Goal: Information Seeking & Learning: Find specific fact

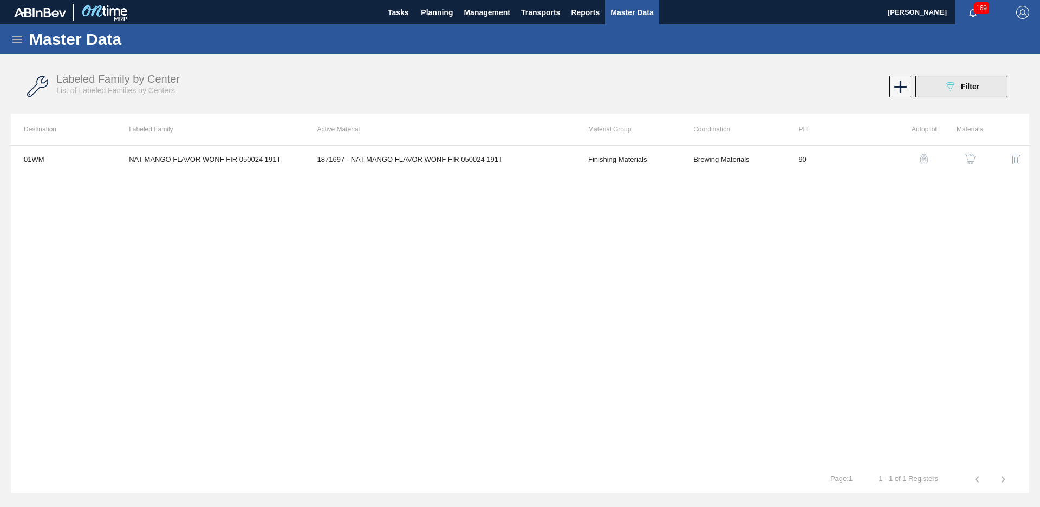
click at [948, 92] on icon "089F7B8B-B2A5-4AFE-B5C0-19BA573D28AC" at bounding box center [949, 86] width 13 height 13
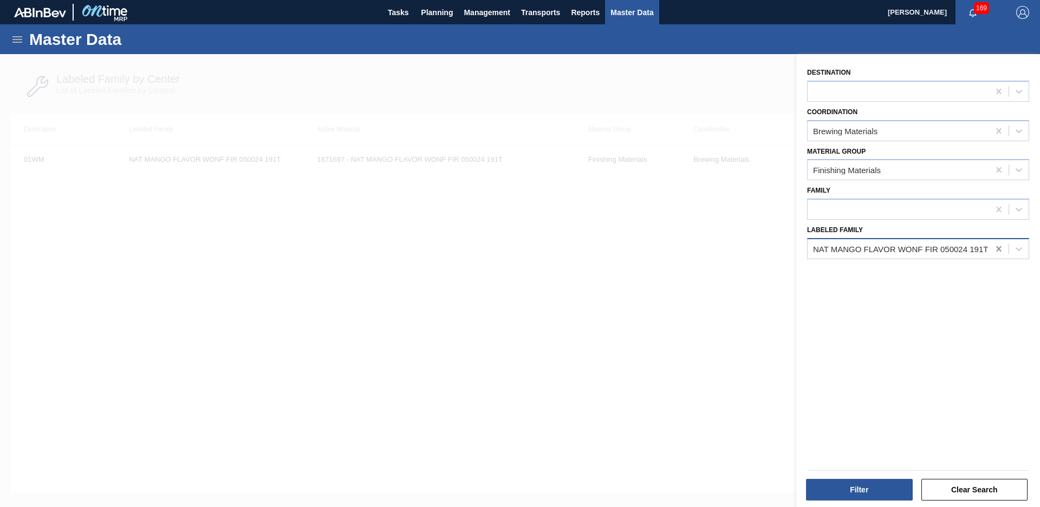
click at [996, 251] on icon at bounding box center [998, 248] width 5 height 5
type Family "Foam heading a"
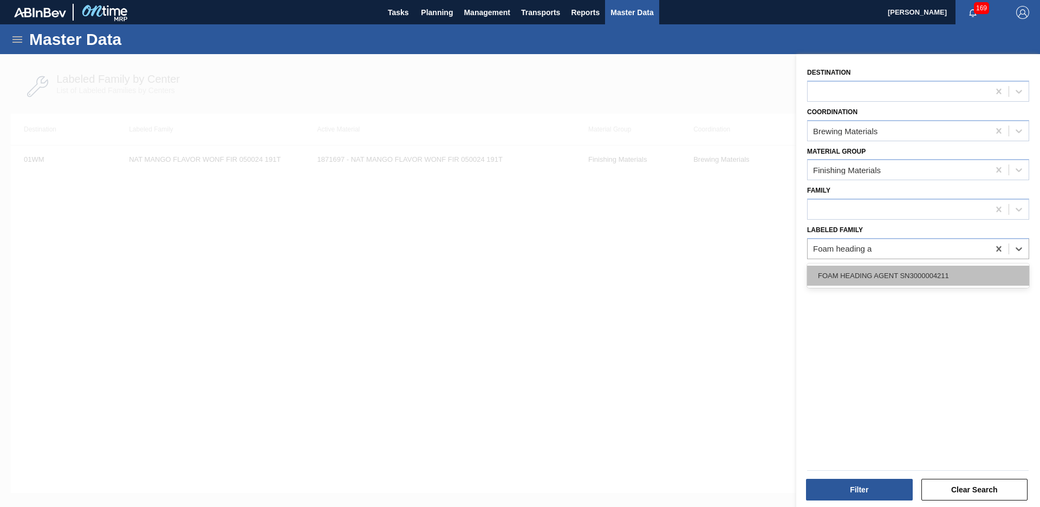
click at [887, 278] on div "FOAM HEADING AGENT SN3000004211" at bounding box center [918, 276] width 222 height 20
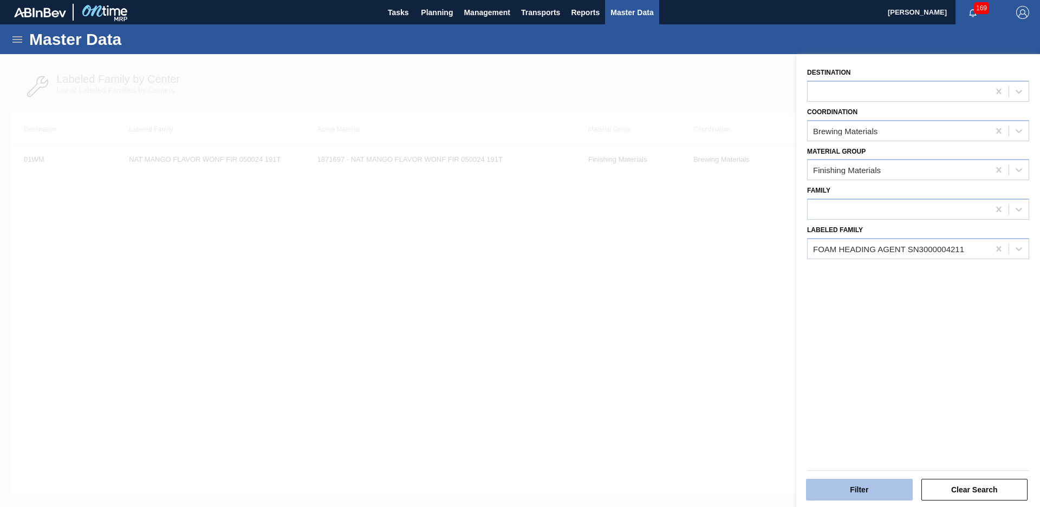
click at [863, 490] on button "Filter" at bounding box center [859, 490] width 107 height 22
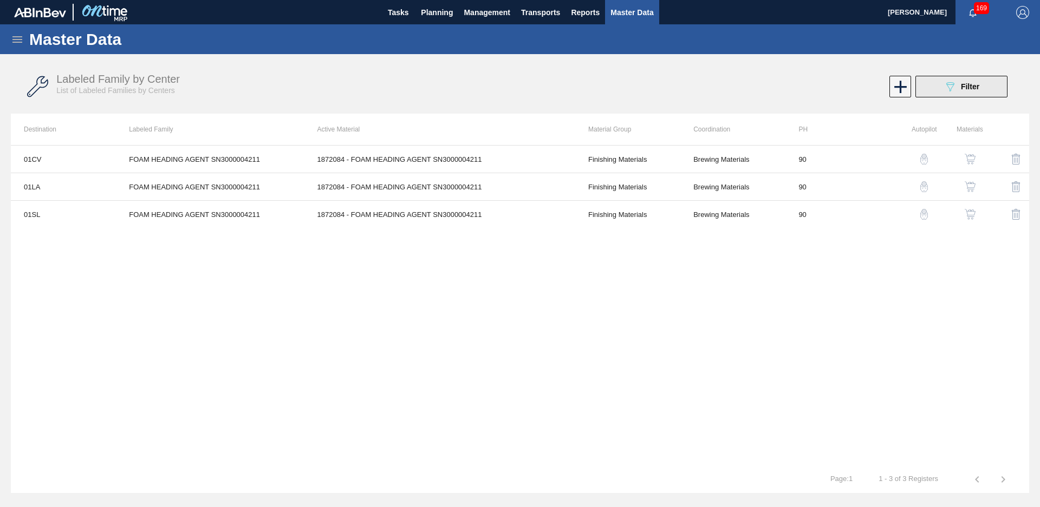
click at [946, 89] on icon "089F7B8B-B2A5-4AFE-B5C0-19BA573D28AC" at bounding box center [949, 86] width 13 height 13
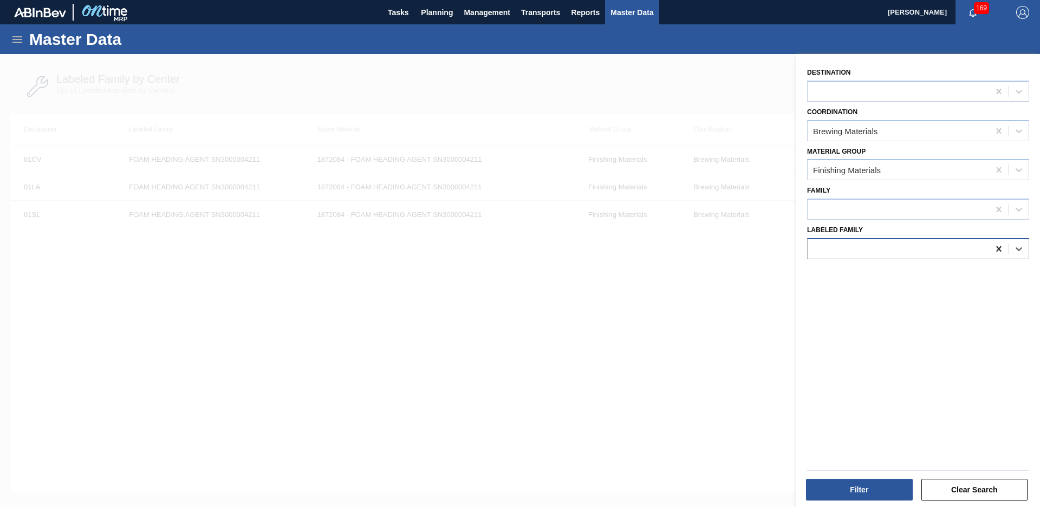
click at [998, 252] on icon at bounding box center [998, 249] width 11 height 11
type Family "sym nat frui"
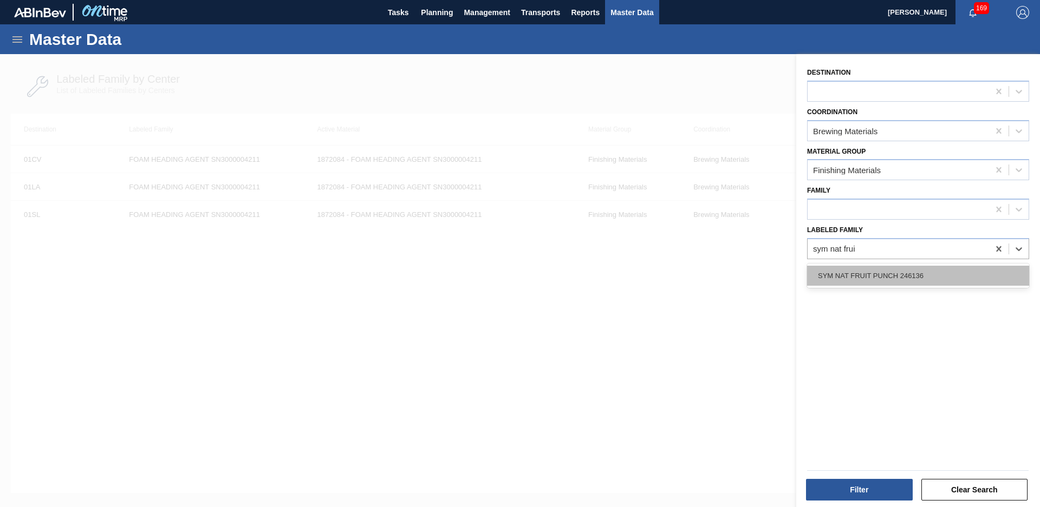
click at [942, 277] on div "SYM NAT FRUIT PUNCH 246136" at bounding box center [918, 276] width 222 height 20
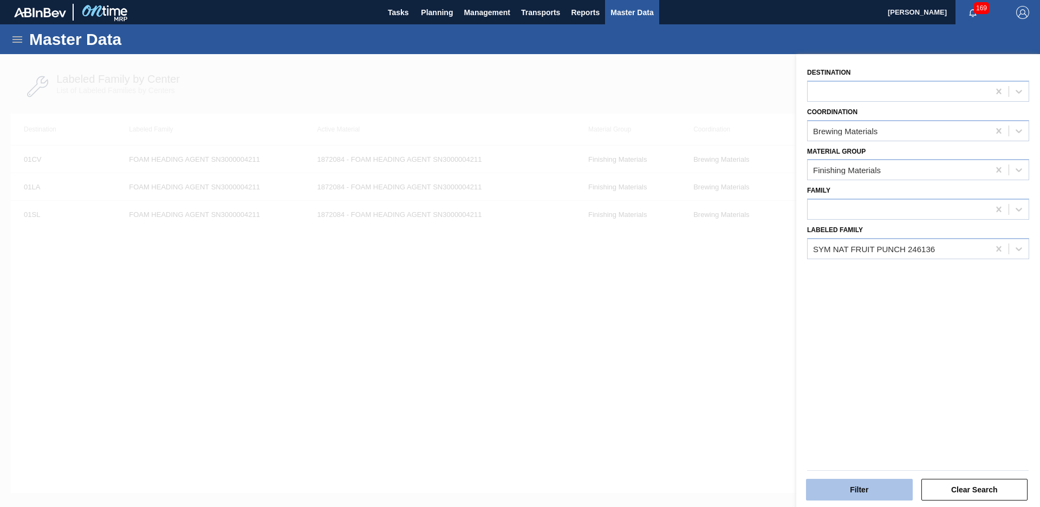
click at [819, 497] on button "Filter" at bounding box center [859, 490] width 107 height 22
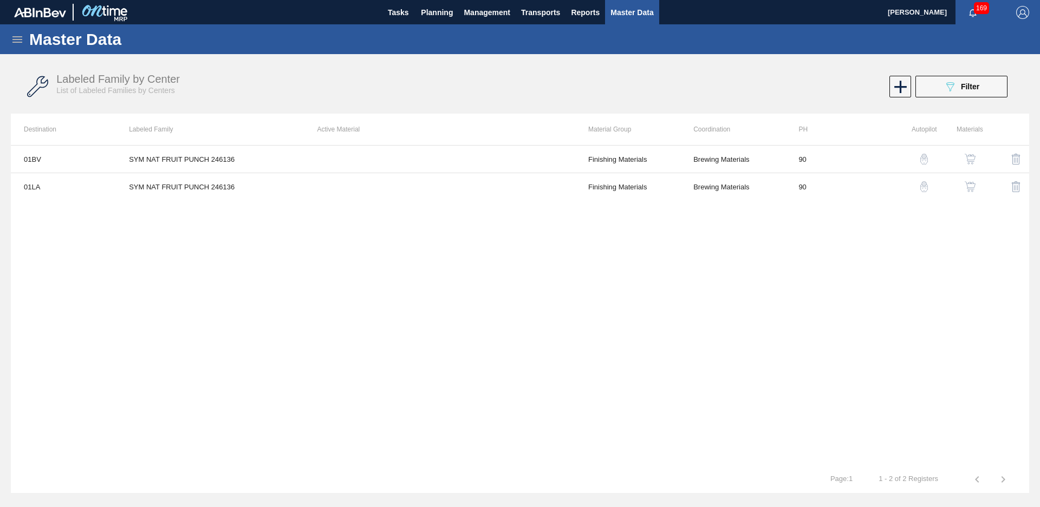
click at [1000, 90] on button "089F7B8B-B2A5-4AFE-B5C0-19BA573D28AC Filter" at bounding box center [961, 87] width 92 height 22
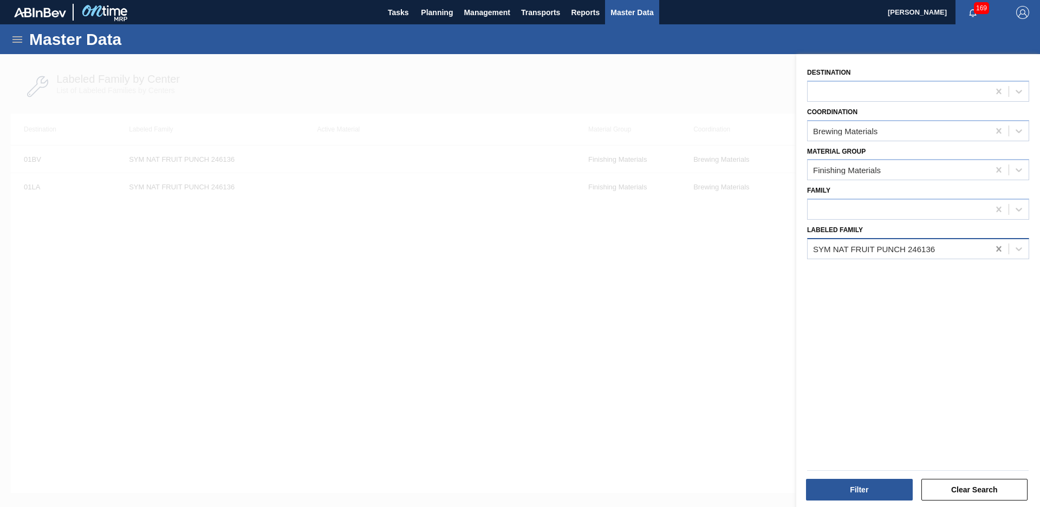
click at [995, 249] on icon at bounding box center [998, 249] width 11 height 11
type Family "mcc grape lemon"
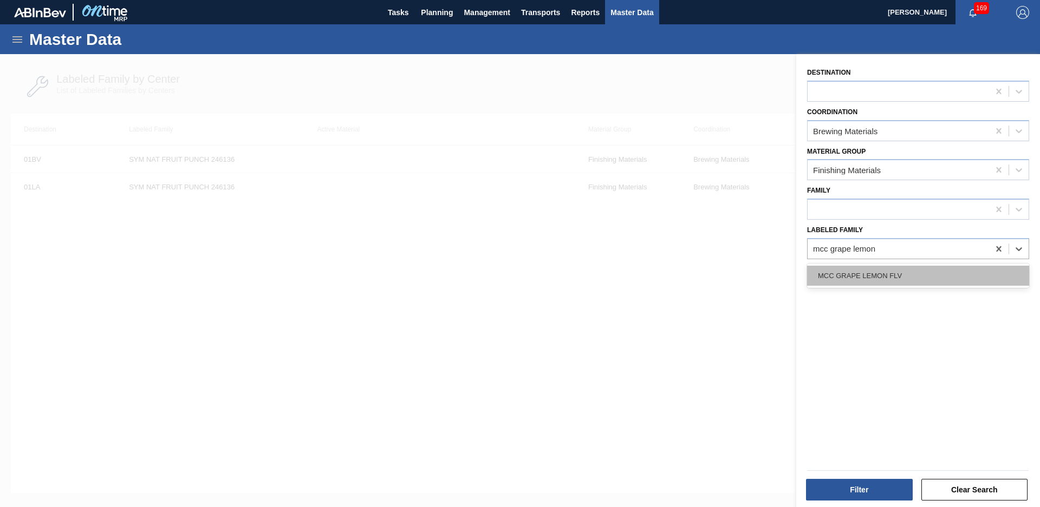
click at [965, 266] on div "MCC GRAPE LEMON FLV" at bounding box center [918, 276] width 222 height 20
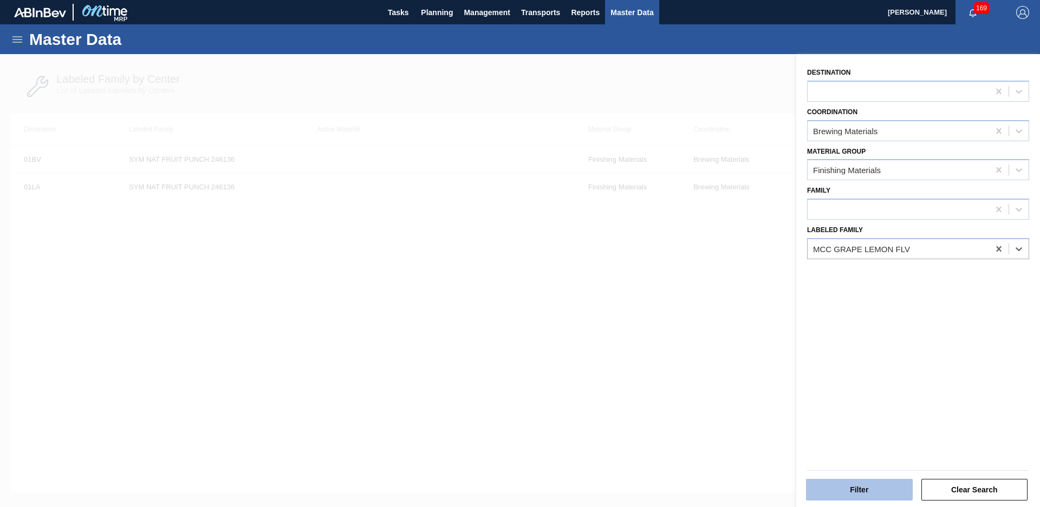
click at [862, 493] on button "Filter" at bounding box center [859, 490] width 107 height 22
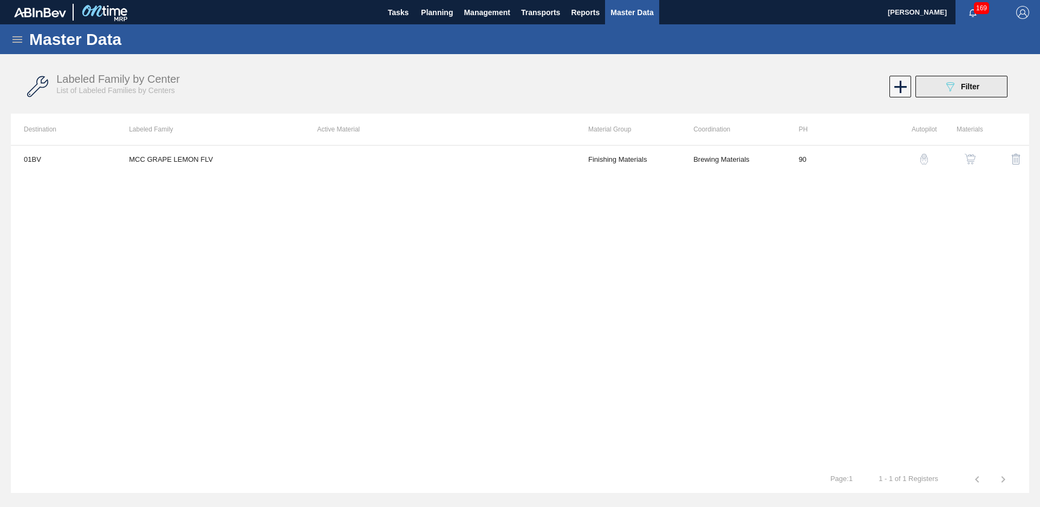
click at [962, 93] on div "089F7B8B-B2A5-4AFE-B5C0-19BA573D28AC Filter" at bounding box center [961, 86] width 36 height 13
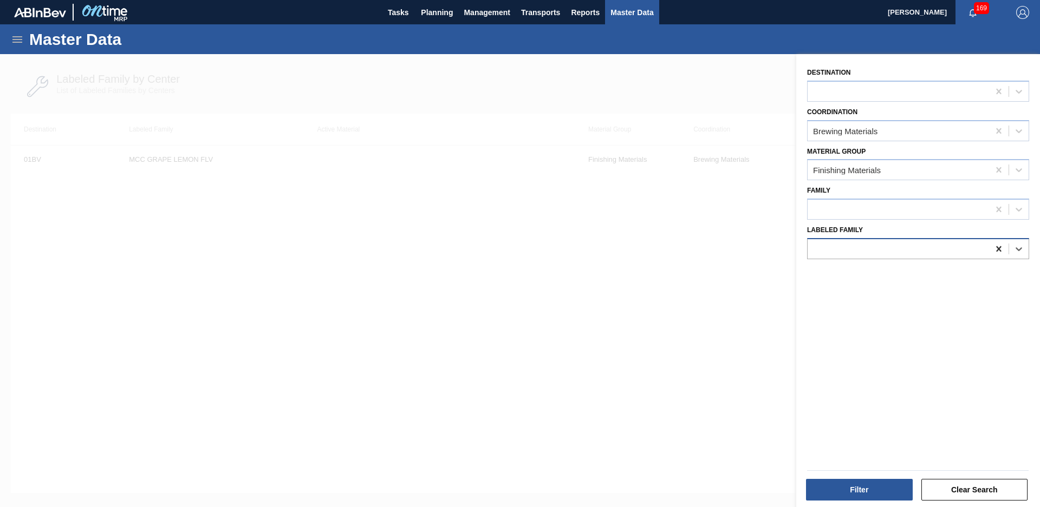
click at [998, 246] on icon at bounding box center [998, 249] width 11 height 11
type Family "NWN blackberry"
click at [939, 288] on div "NWN BLACKBERRY JUICE 210501" at bounding box center [918, 276] width 222 height 24
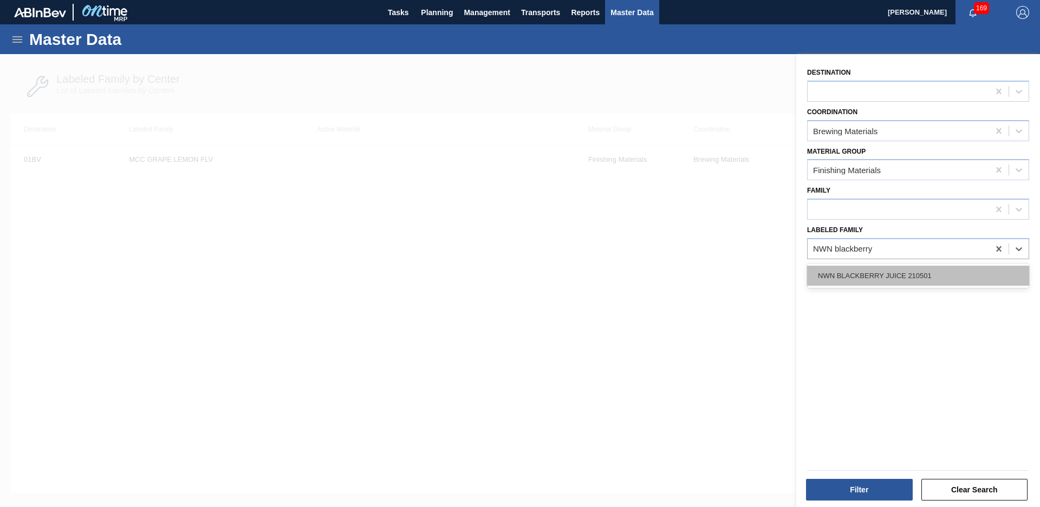
click at [918, 285] on div "NWN BLACKBERRY JUICE 210501" at bounding box center [918, 276] width 222 height 20
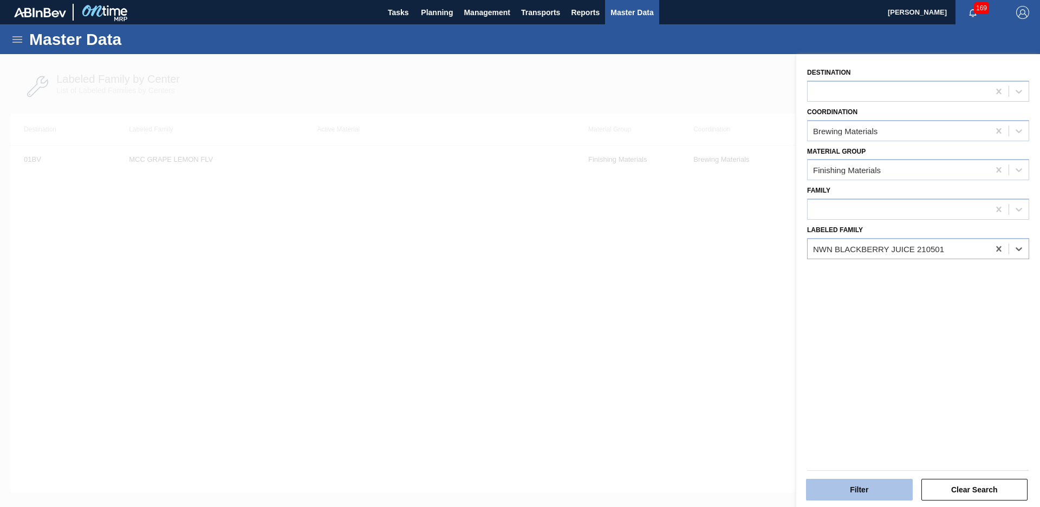
click at [856, 483] on button "Filter" at bounding box center [859, 490] width 107 height 22
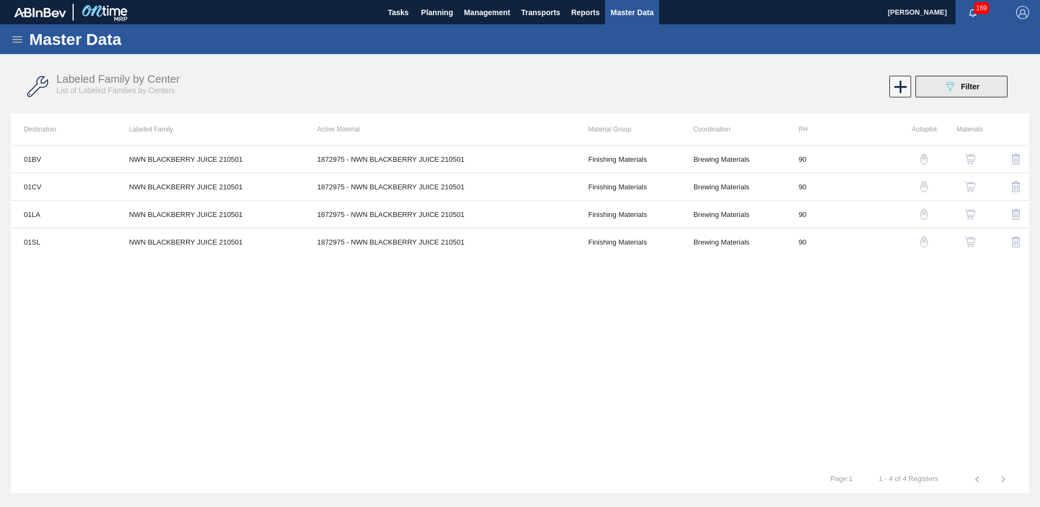
click at [993, 84] on button "089F7B8B-B2A5-4AFE-B5C0-19BA573D28AC Filter" at bounding box center [961, 87] width 92 height 22
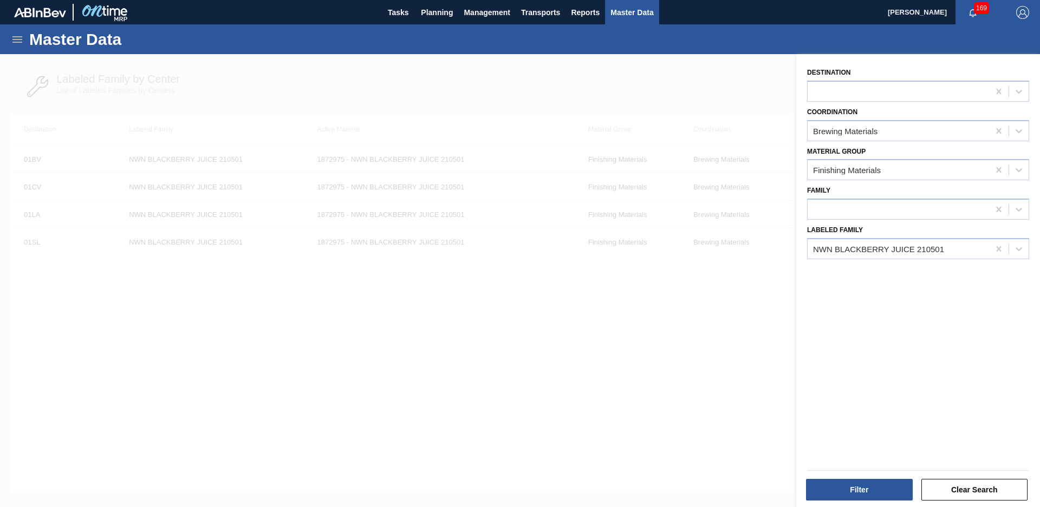
click at [1001, 259] on div "Destination Coordination Brewing Materials Material Group Finishing Materials F…" at bounding box center [918, 282] width 244 height 456
click at [999, 247] on icon at bounding box center [998, 248] width 5 height 5
type Family "iff nat wonf"
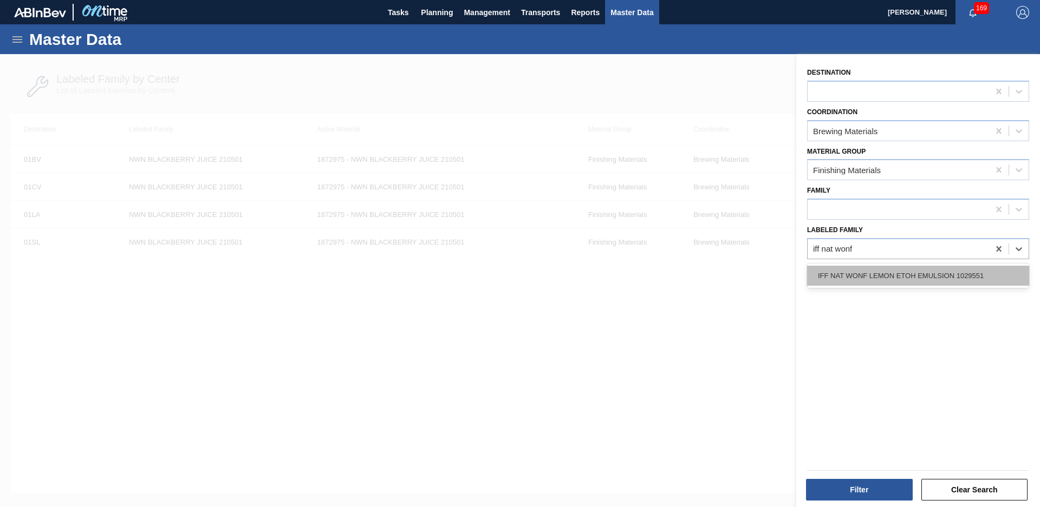
click at [960, 281] on div "IFF NAT WONF LEMON ETOH EMULSION 1029551" at bounding box center [918, 276] width 222 height 20
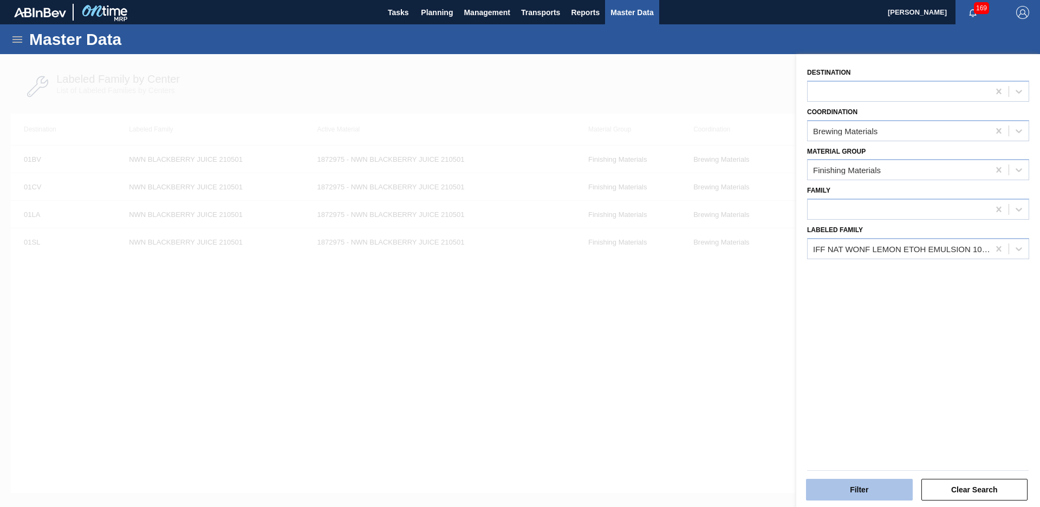
click at [862, 483] on button "Filter" at bounding box center [859, 490] width 107 height 22
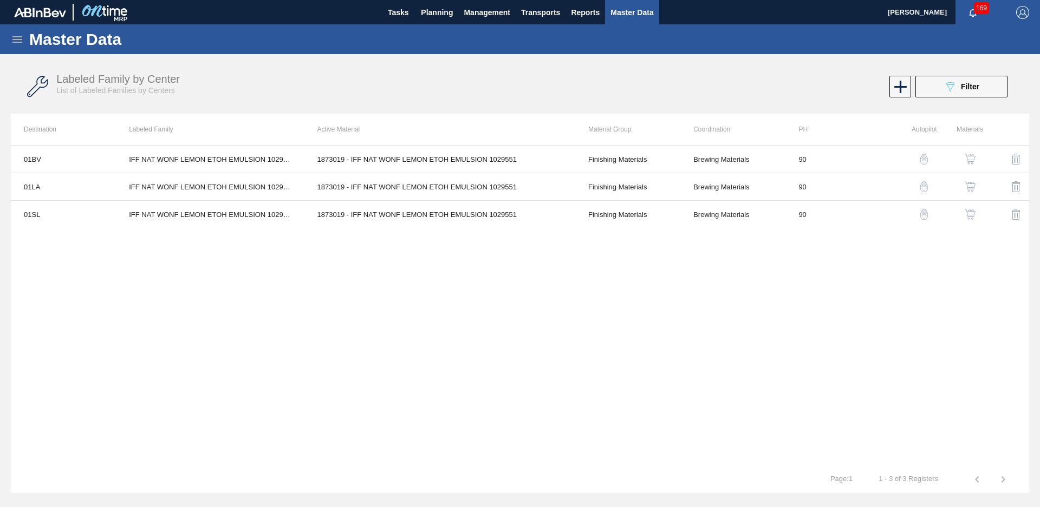
click at [961, 71] on div "Labeled Family by Center List of Labeled Families by Centers 089F7B8B-B2A5-4AFE…" at bounding box center [520, 87] width 1018 height 41
click at [961, 75] on div "Labeled Family by Center List of Labeled Families by Centers 089F7B8B-B2A5-4AFE…" at bounding box center [520, 87] width 1018 height 41
click at [958, 85] on div "089F7B8B-B2A5-4AFE-B5C0-19BA573D28AC Filter" at bounding box center [961, 86] width 36 height 13
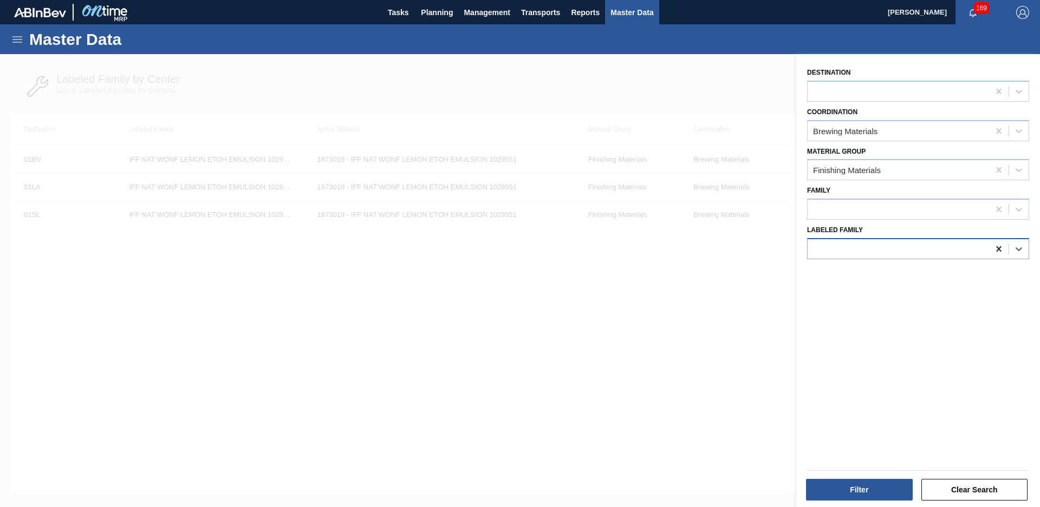
click at [996, 248] on icon at bounding box center [998, 248] width 5 height 5
type Family "iff fruit"
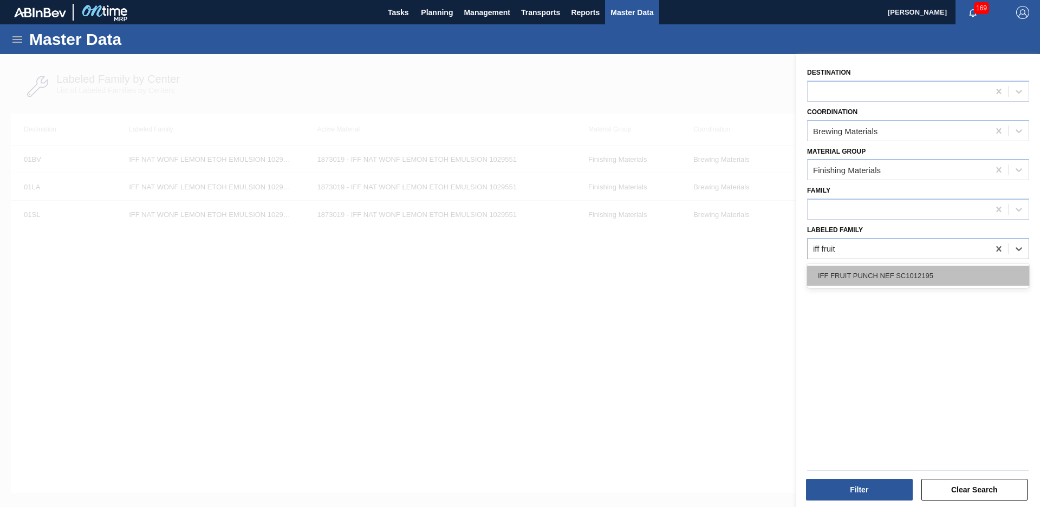
click at [950, 285] on div "IFF FRUIT PUNCH NEF SC1012195" at bounding box center [918, 276] width 222 height 20
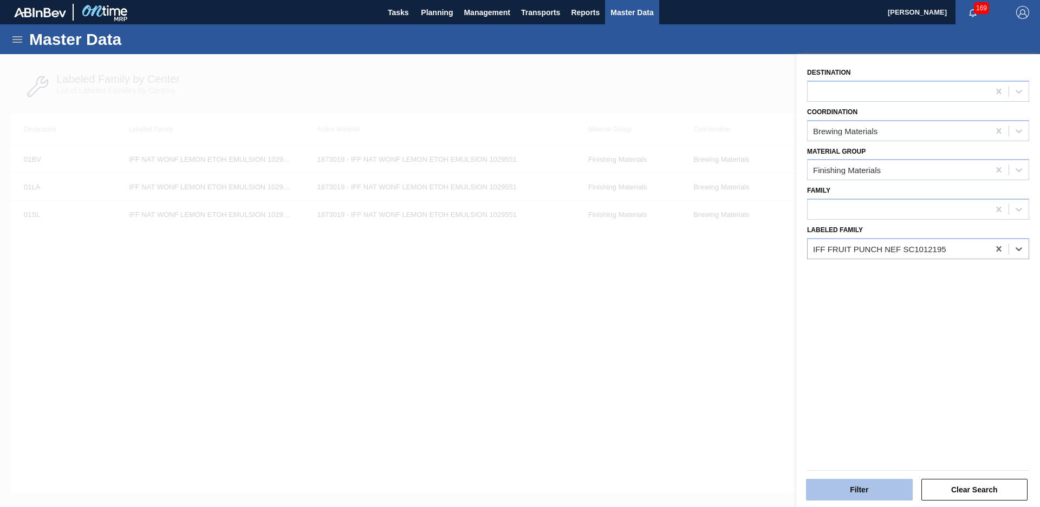
click at [858, 489] on button "Filter" at bounding box center [859, 490] width 107 height 22
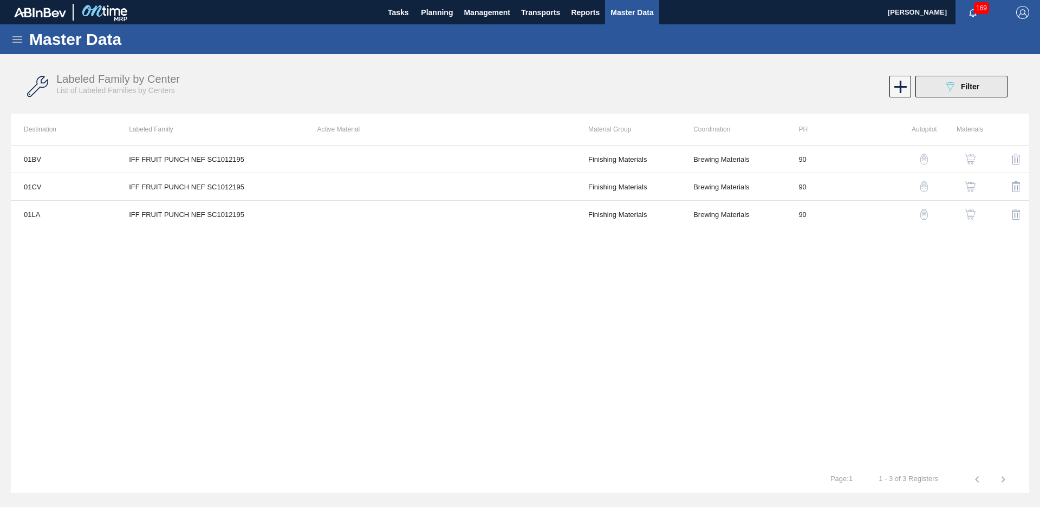
click at [955, 97] on button "089F7B8B-B2A5-4AFE-B5C0-19BA573D28AC Filter" at bounding box center [961, 87] width 92 height 22
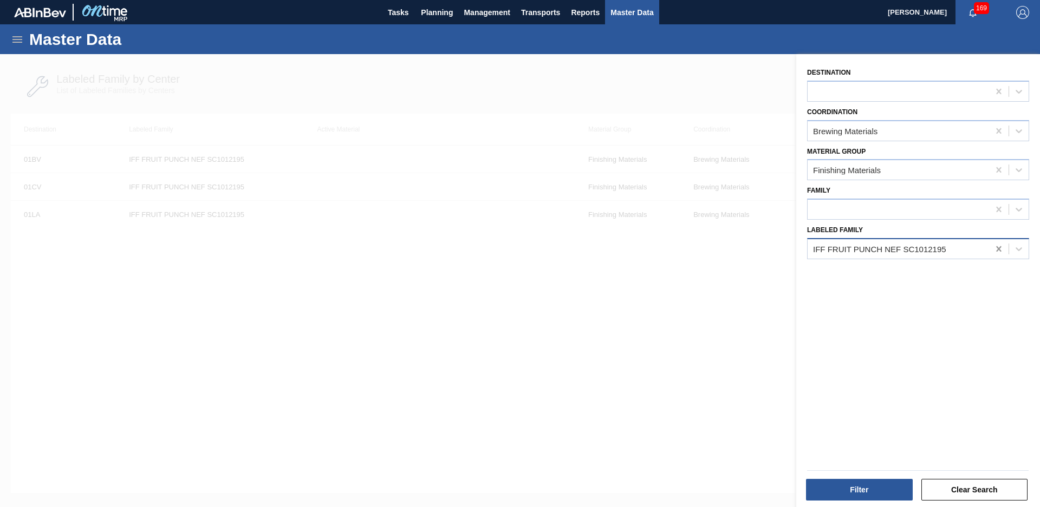
click at [1003, 252] on div at bounding box center [998, 248] width 19 height 19
type Family "iff lemon etoh"
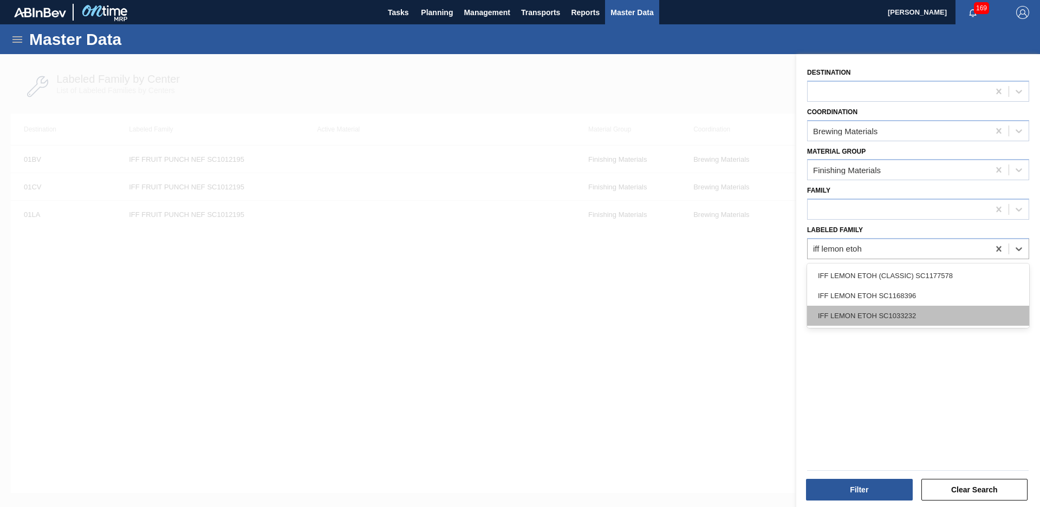
click at [956, 310] on div "IFF LEMON ETOH SC1033232" at bounding box center [918, 316] width 222 height 20
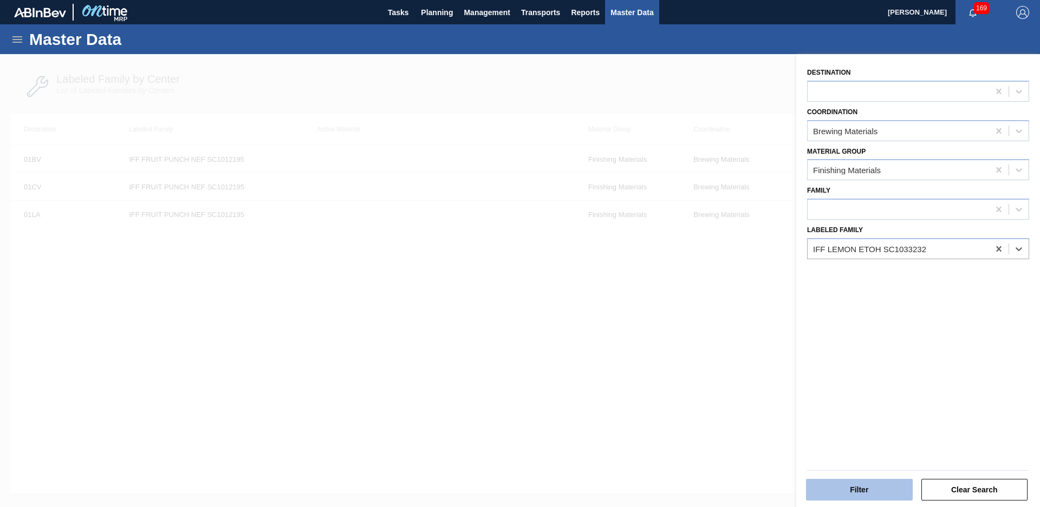
click at [871, 481] on button "Filter" at bounding box center [859, 490] width 107 height 22
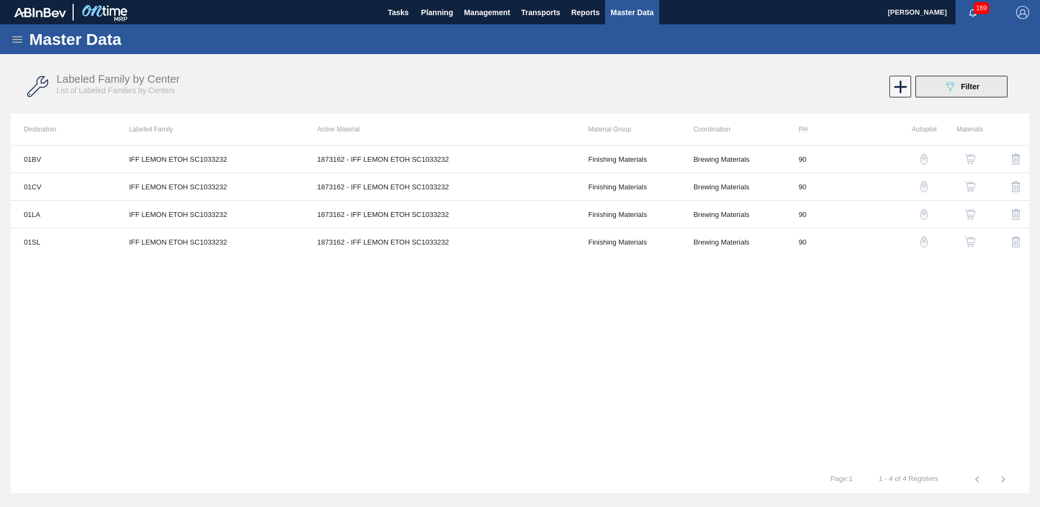
click at [997, 85] on button "089F7B8B-B2A5-4AFE-B5C0-19BA573D28AC Filter" at bounding box center [961, 87] width 92 height 22
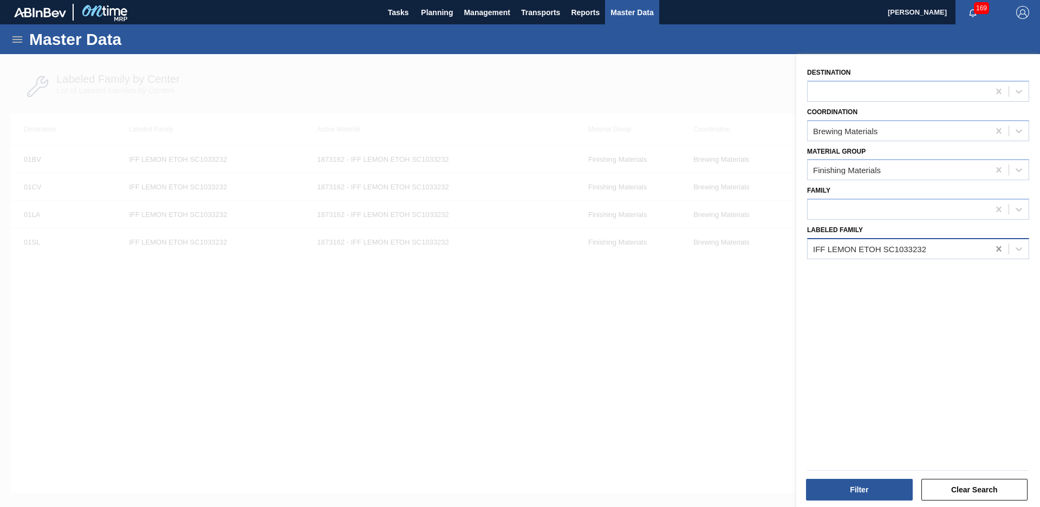
click at [993, 252] on icon at bounding box center [998, 249] width 11 height 11
type Family "KER ORG blueberry"
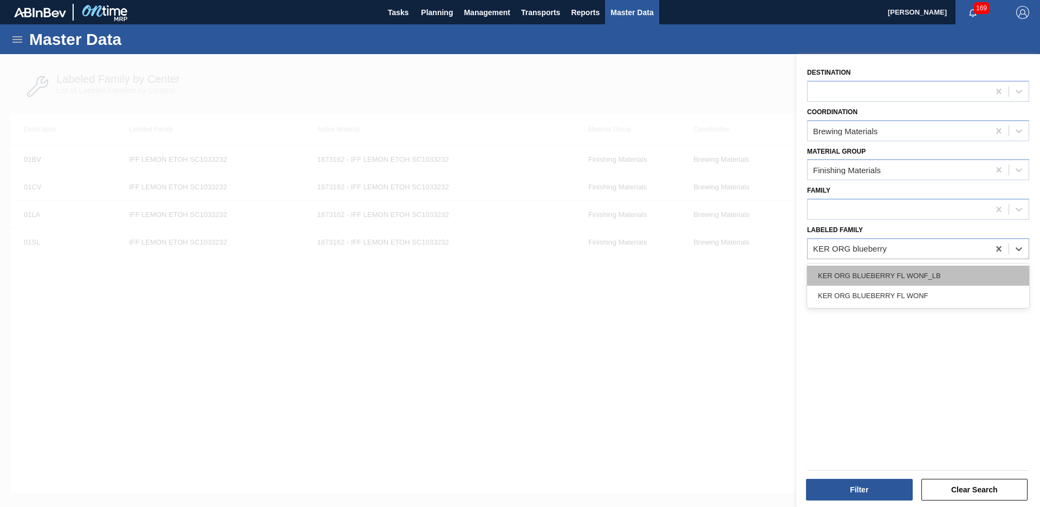
click at [955, 268] on div "KER ORG BLUEBERRY FL WONF_LB" at bounding box center [918, 276] width 222 height 20
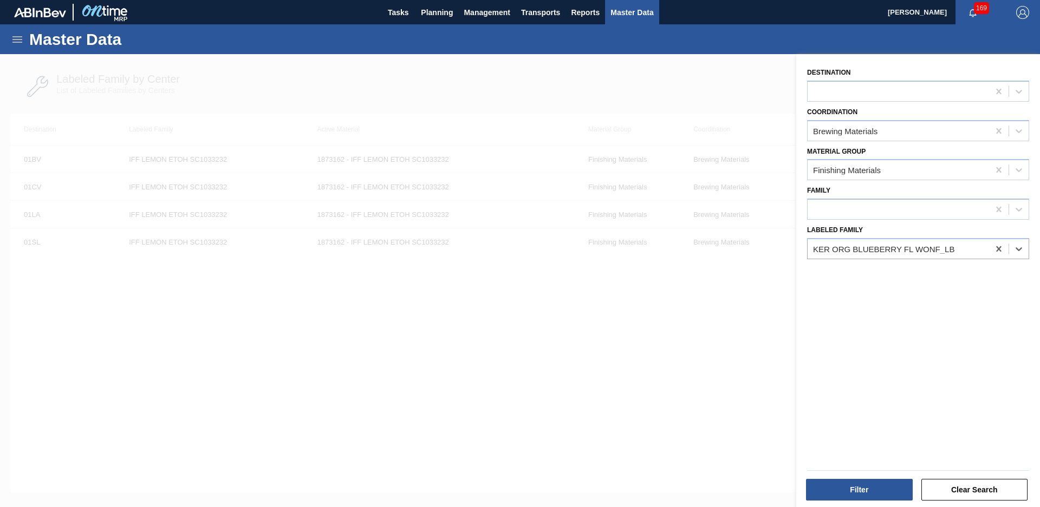
click at [859, 477] on div "Filter Clear Search" at bounding box center [918, 489] width 230 height 27
click at [856, 493] on button "Filter" at bounding box center [859, 490] width 107 height 22
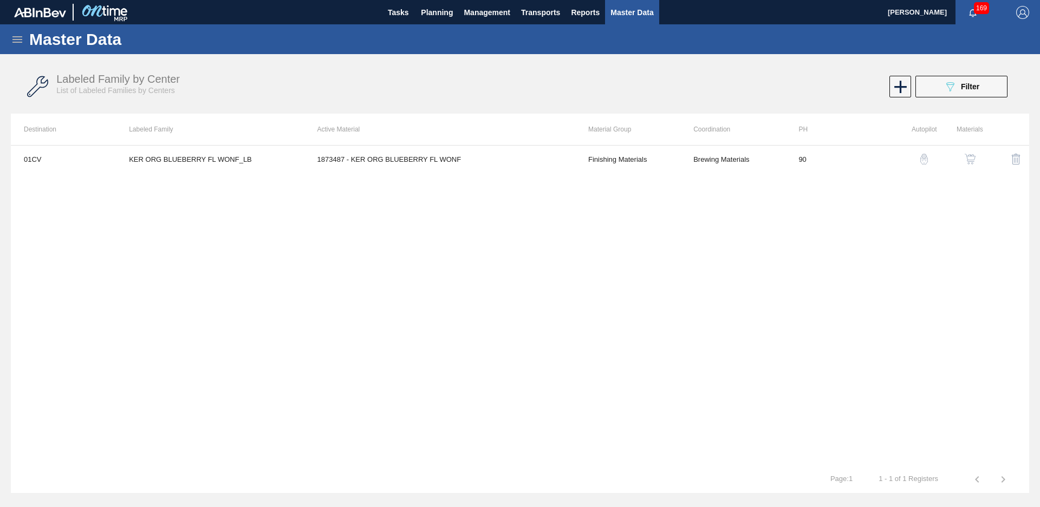
click at [954, 103] on div "Labeled Family by Center List of Labeled Families by Centers 089F7B8B-B2A5-4AFE…" at bounding box center [520, 87] width 1018 height 41
click at [955, 92] on icon "089F7B8B-B2A5-4AFE-B5C0-19BA573D28AC" at bounding box center [949, 86] width 13 height 13
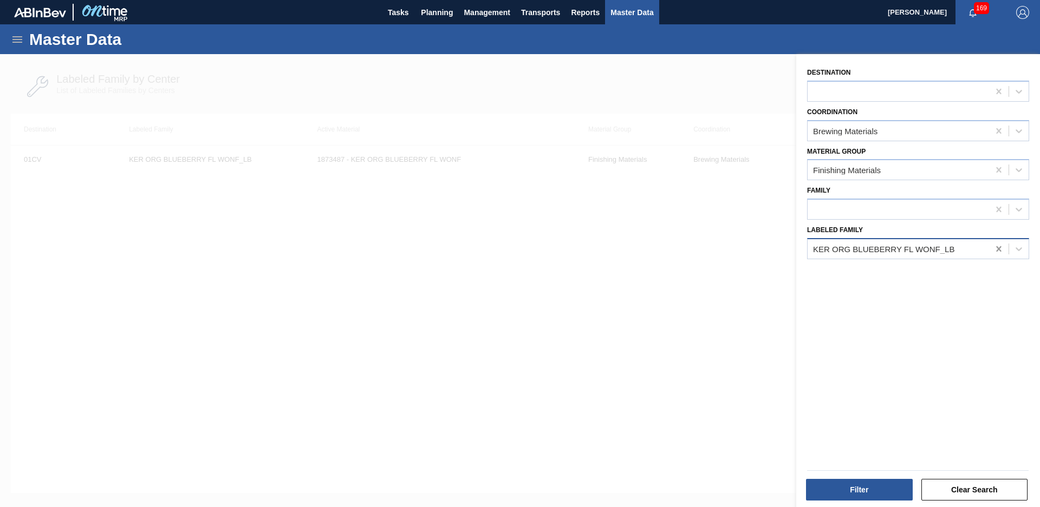
click at [998, 256] on div at bounding box center [998, 248] width 19 height 19
type Family "Ker org blue"
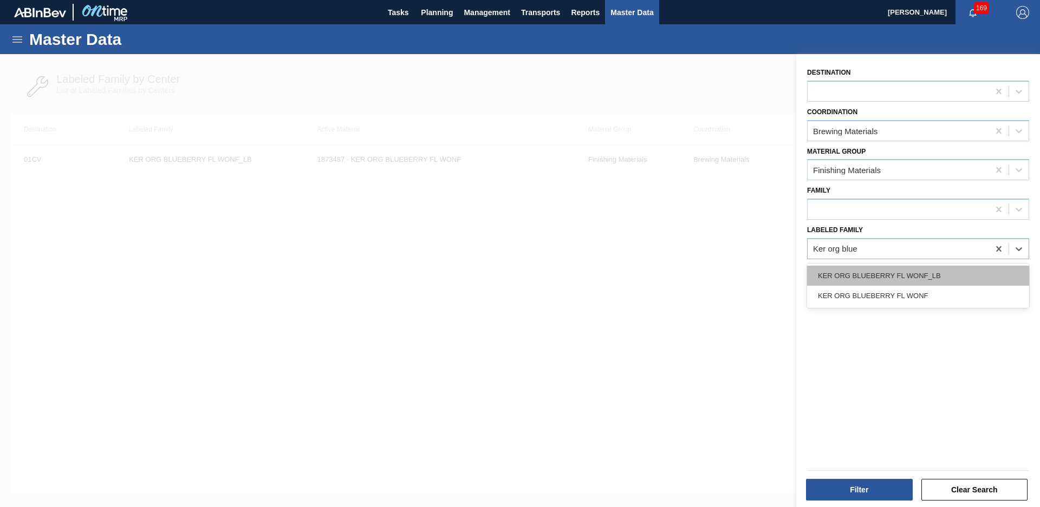
click at [925, 283] on div "KER ORG BLUEBERRY FL WONF_LB" at bounding box center [918, 276] width 222 height 20
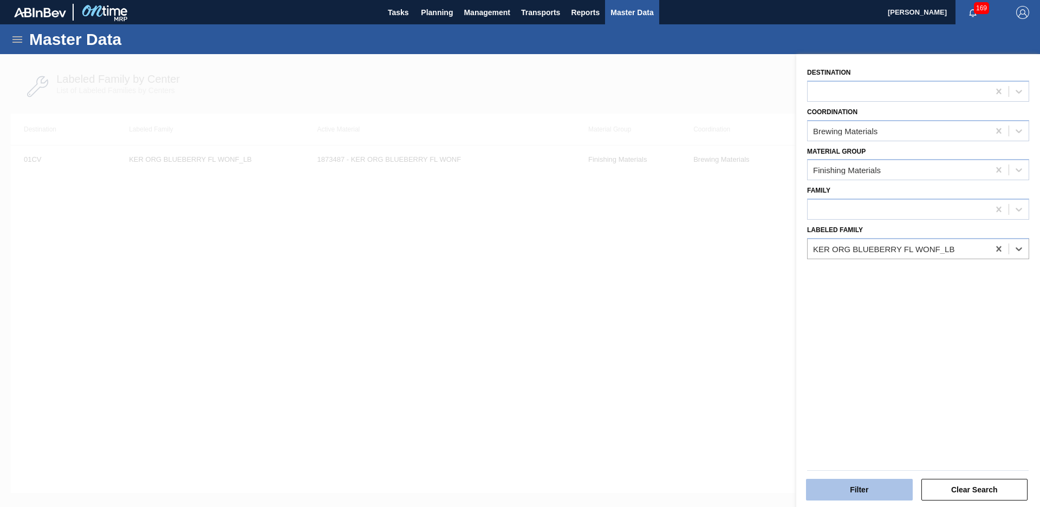
click at [865, 495] on button "Filter" at bounding box center [859, 490] width 107 height 22
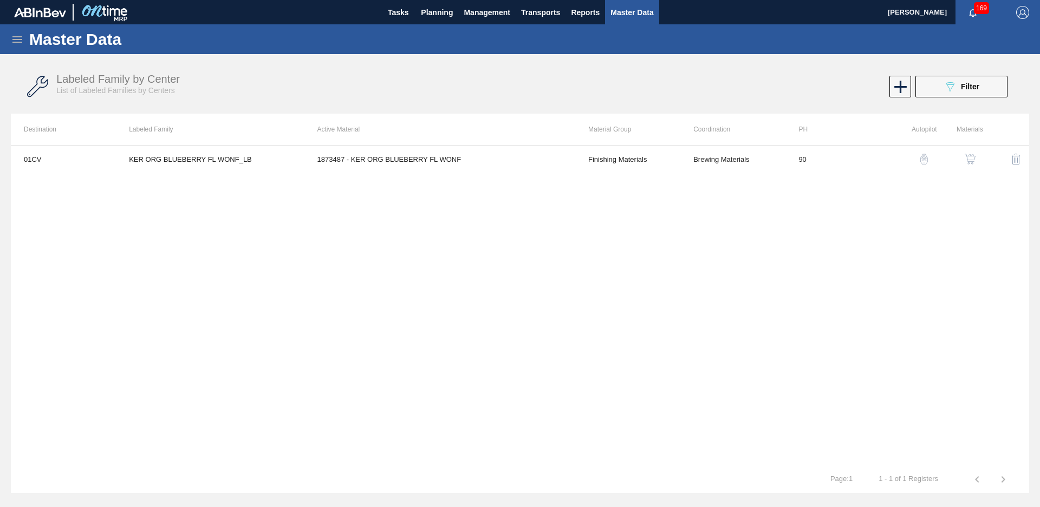
drag, startPoint x: 954, startPoint y: 87, endPoint x: 959, endPoint y: 95, distance: 9.3
click at [954, 87] on icon "089F7B8B-B2A5-4AFE-B5C0-19BA573D28AC" at bounding box center [949, 86] width 13 height 13
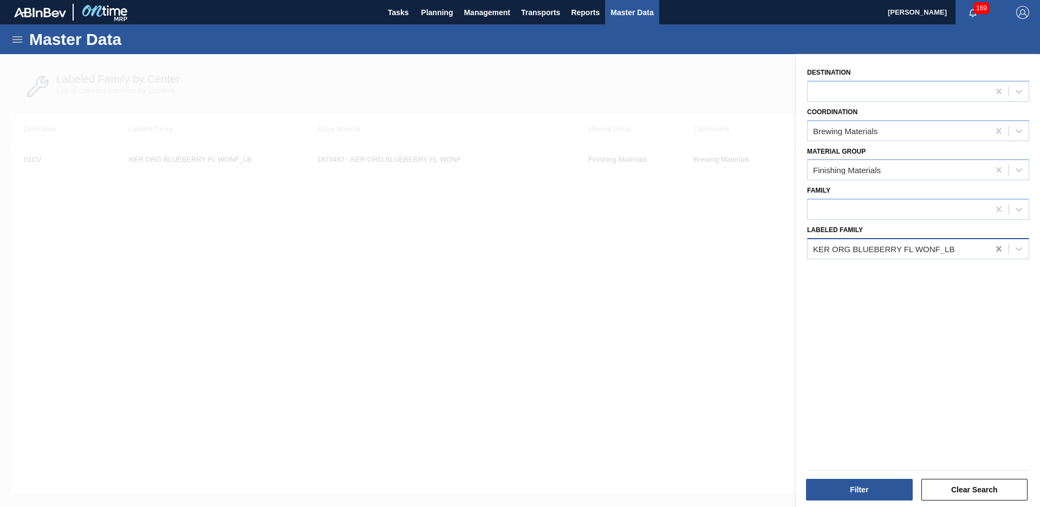
click at [1000, 256] on div at bounding box center [998, 248] width 19 height 19
type Family "org elderflo"
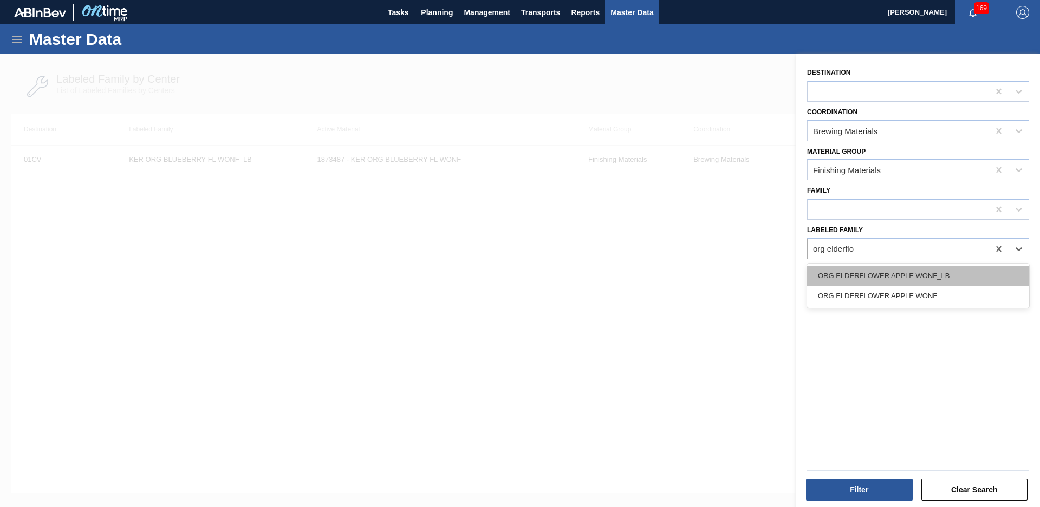
click at [919, 274] on div "ORG ELDERFLOWER APPLE WONF_LB" at bounding box center [918, 276] width 222 height 20
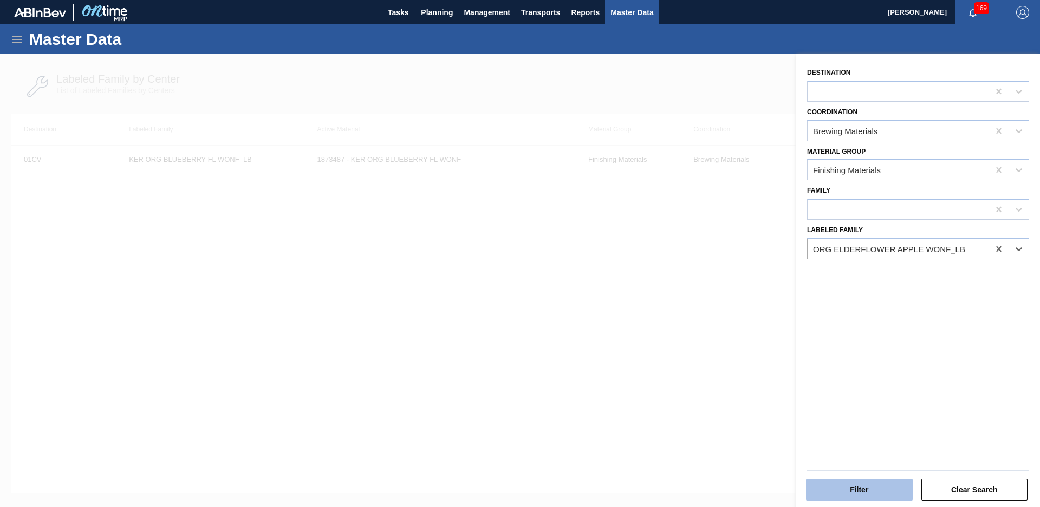
click at [879, 486] on button "Filter" at bounding box center [859, 490] width 107 height 22
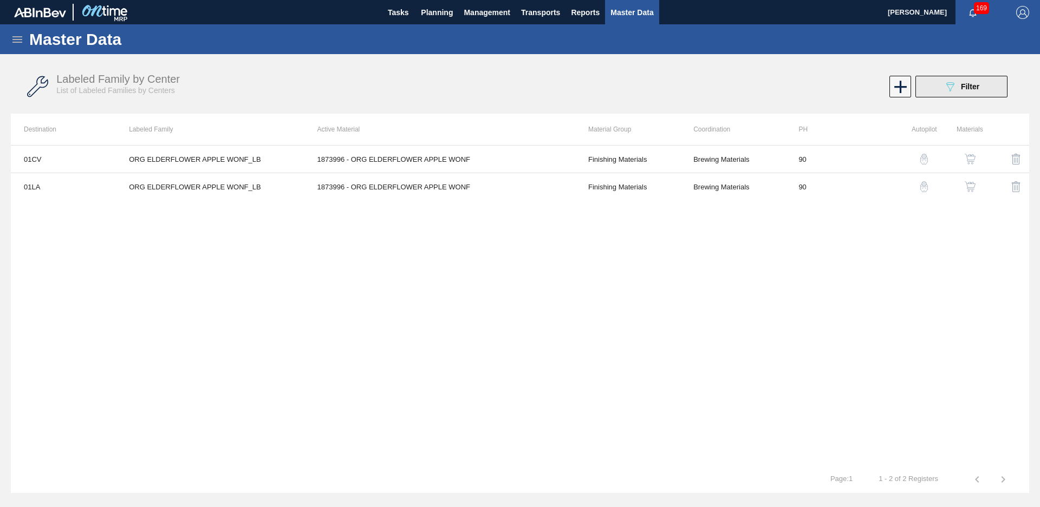
click at [977, 87] on span "Filter" at bounding box center [970, 86] width 18 height 9
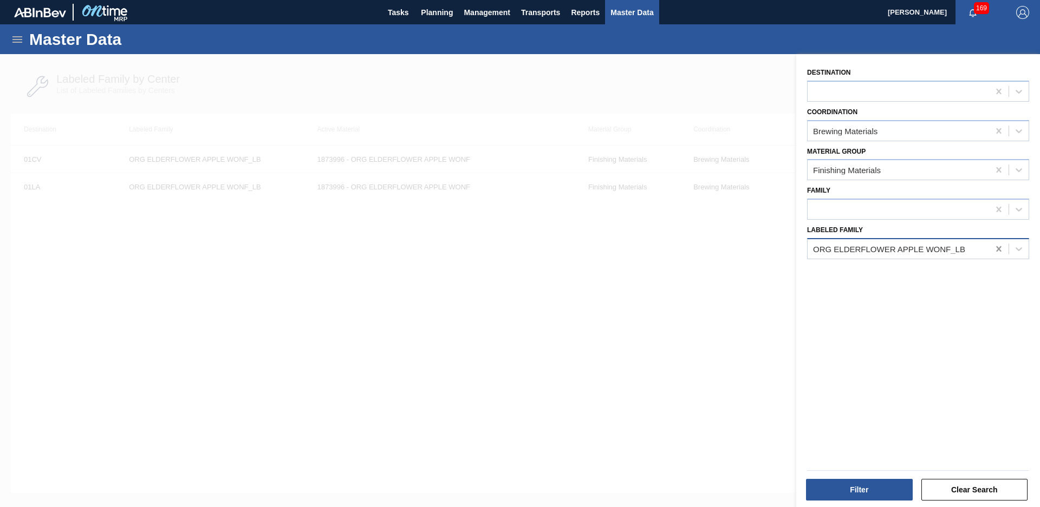
click at [993, 255] on div at bounding box center [998, 248] width 19 height 19
type Family "sov N&A"
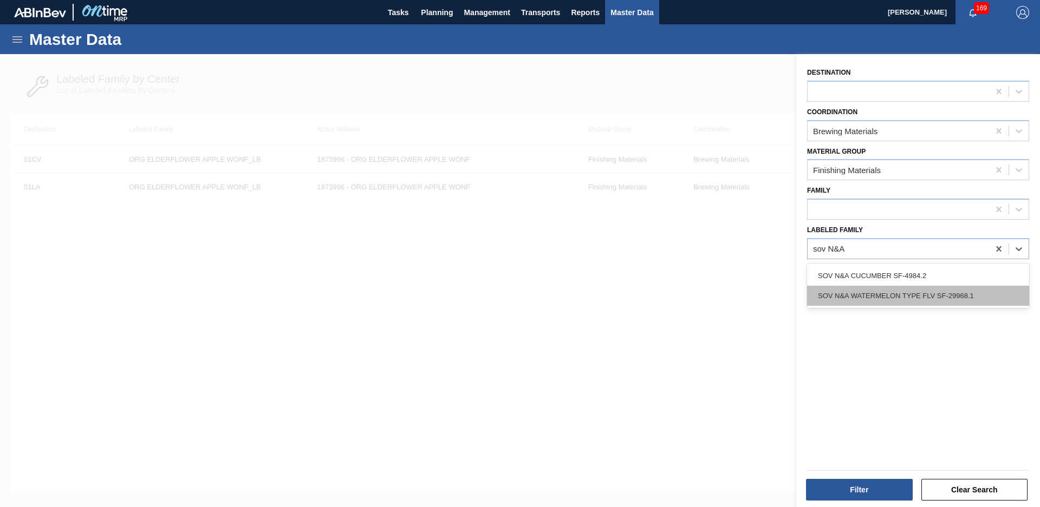
click at [880, 305] on div "SOV N&A WATERMELON TYPE FLV SF-29968.1" at bounding box center [918, 296] width 222 height 20
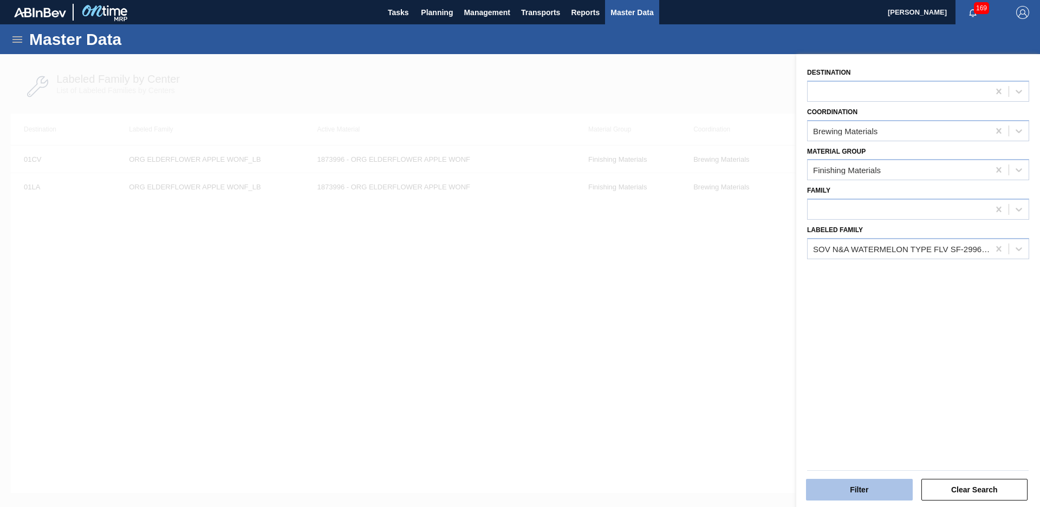
click at [871, 490] on button "Filter" at bounding box center [859, 490] width 107 height 22
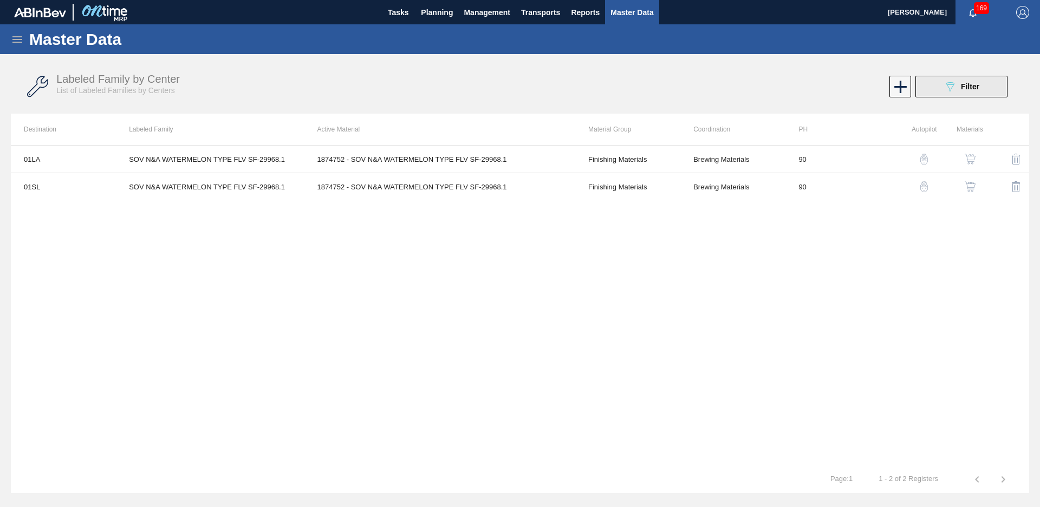
click at [963, 89] on span "Filter" at bounding box center [970, 86] width 18 height 9
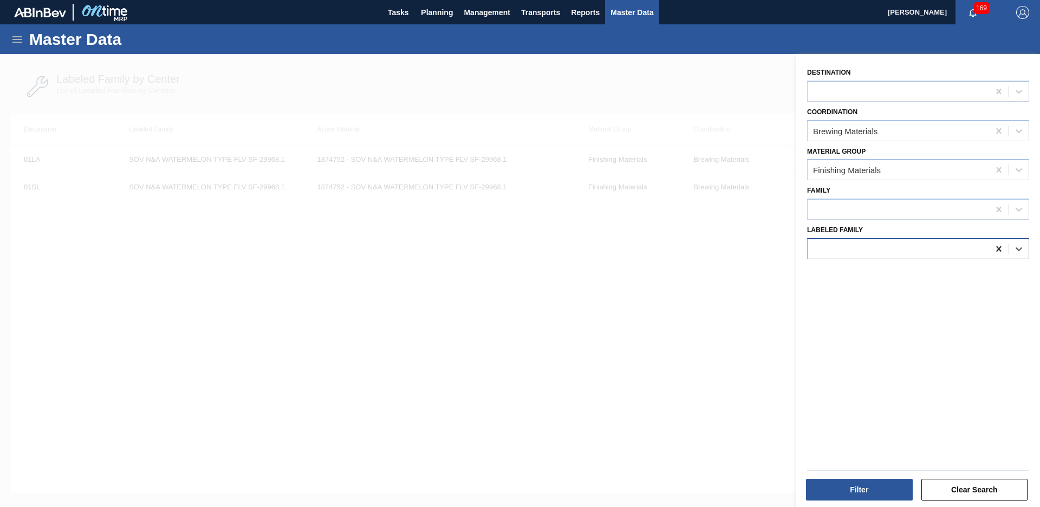
click at [999, 250] on icon at bounding box center [998, 249] width 11 height 11
type Family "mcc water"
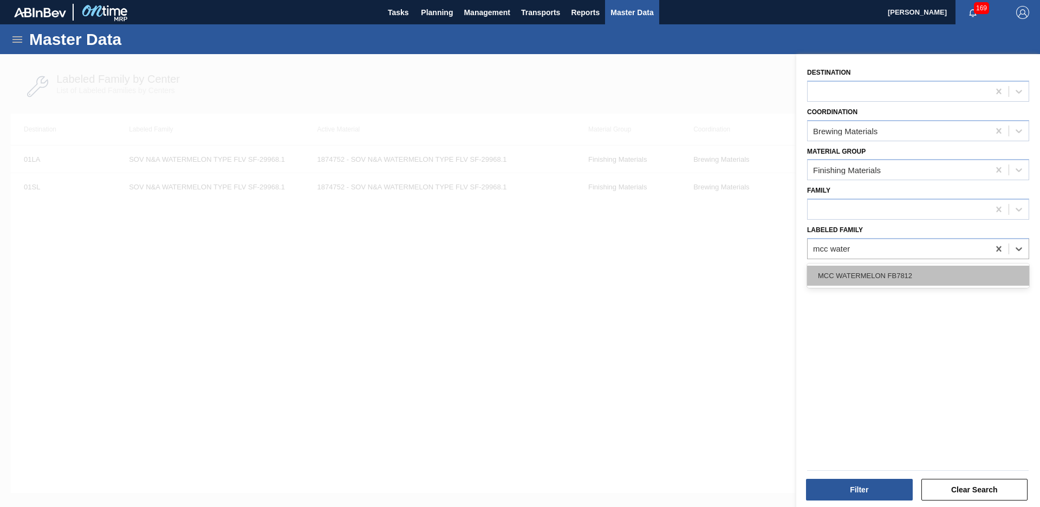
click at [898, 282] on div "MCC WATERMELON FB7812" at bounding box center [918, 276] width 222 height 20
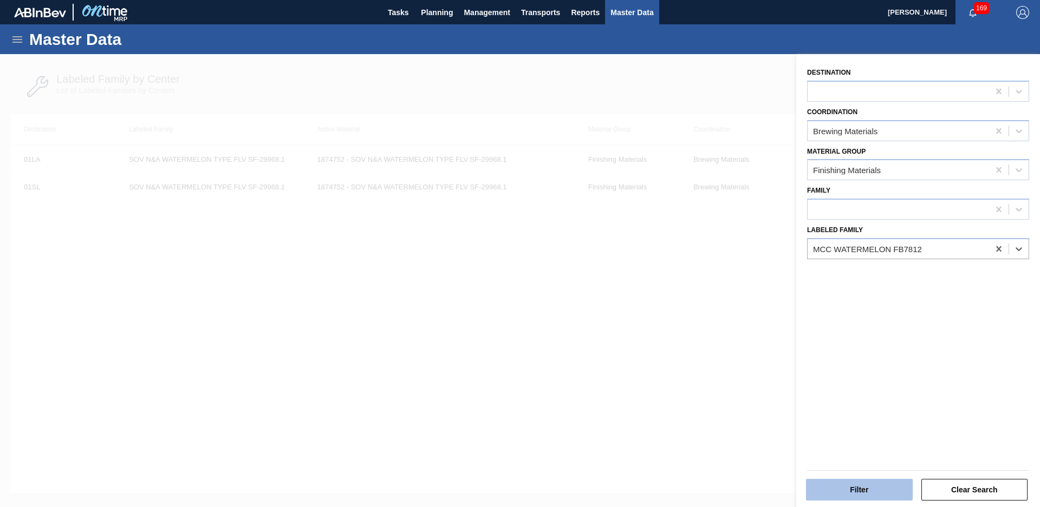
click at [850, 497] on button "Filter" at bounding box center [859, 490] width 107 height 22
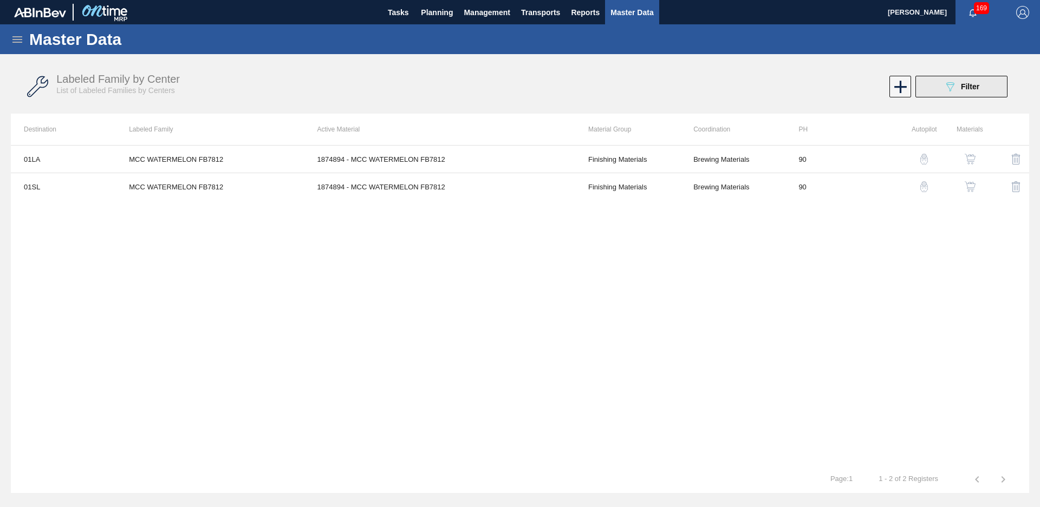
click at [946, 86] on icon "089F7B8B-B2A5-4AFE-B5C0-19BA573D28AC" at bounding box center [949, 86] width 13 height 13
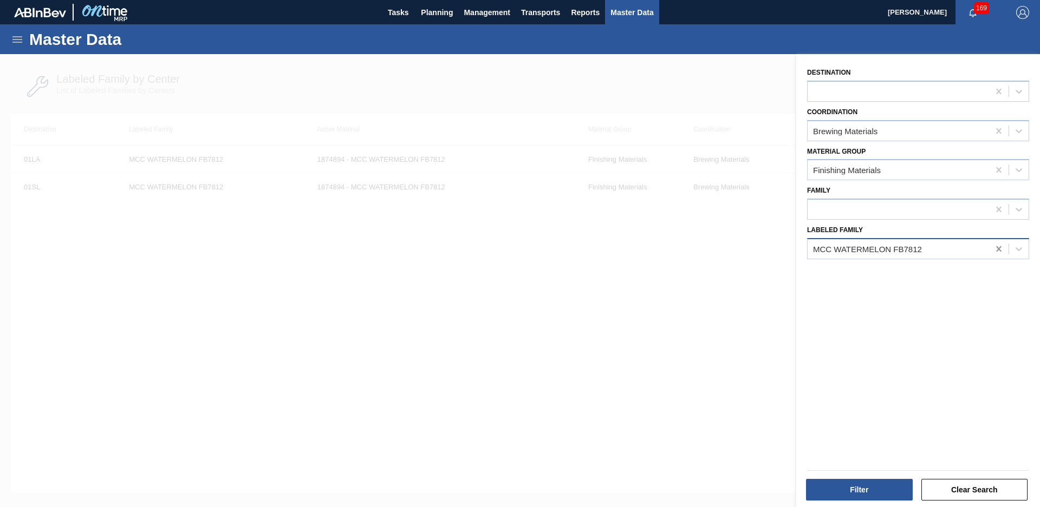
click at [998, 253] on icon at bounding box center [998, 249] width 11 height 11
type Family "sym nat orange"
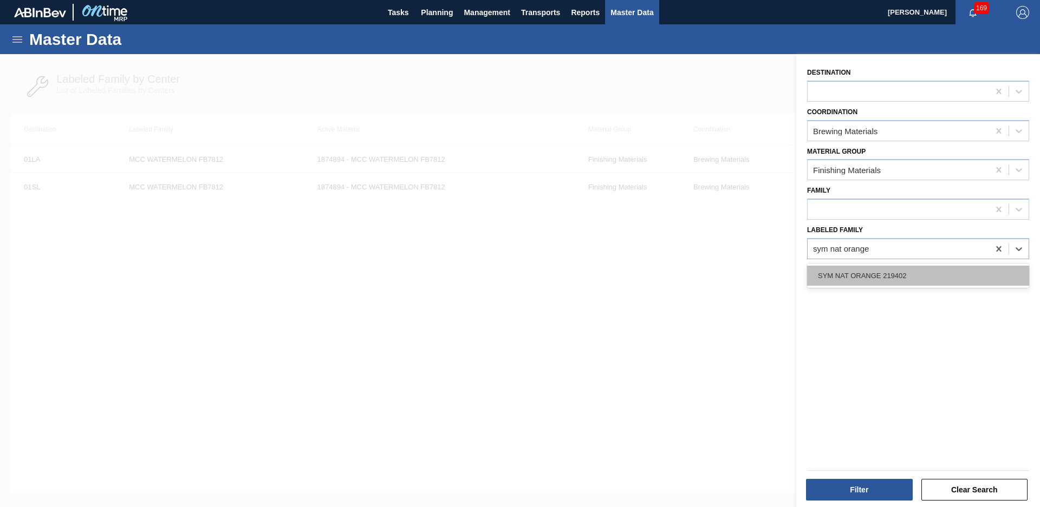
click at [953, 284] on div "SYM NAT ORANGE 219402" at bounding box center [918, 276] width 222 height 20
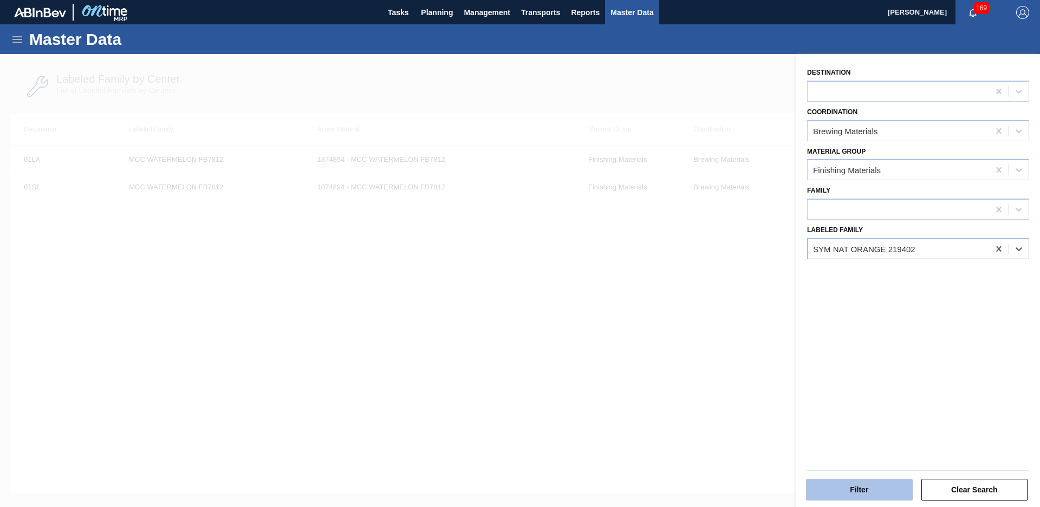
click at [868, 486] on button "Filter" at bounding box center [859, 490] width 107 height 22
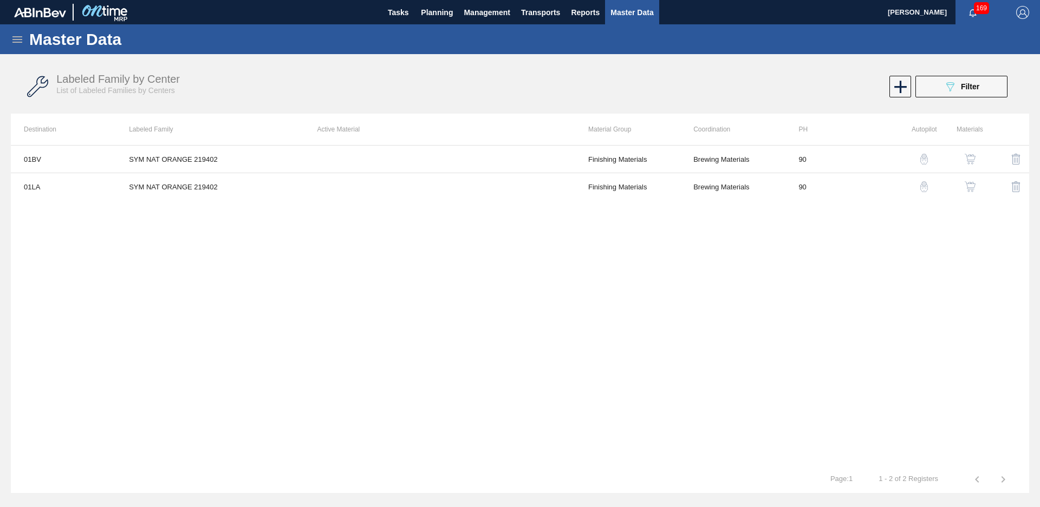
click at [944, 87] on icon "089F7B8B-B2A5-4AFE-B5C0-19BA573D28AC" at bounding box center [949, 86] width 13 height 13
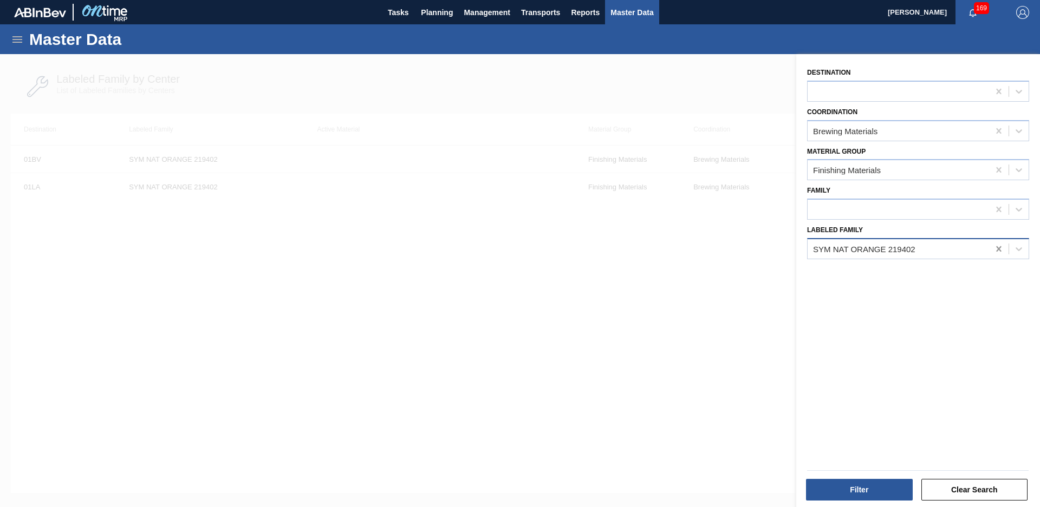
click at [997, 246] on icon at bounding box center [998, 249] width 11 height 11
click at [901, 253] on div at bounding box center [897, 249] width 181 height 16
type Family "Sym nat blue"
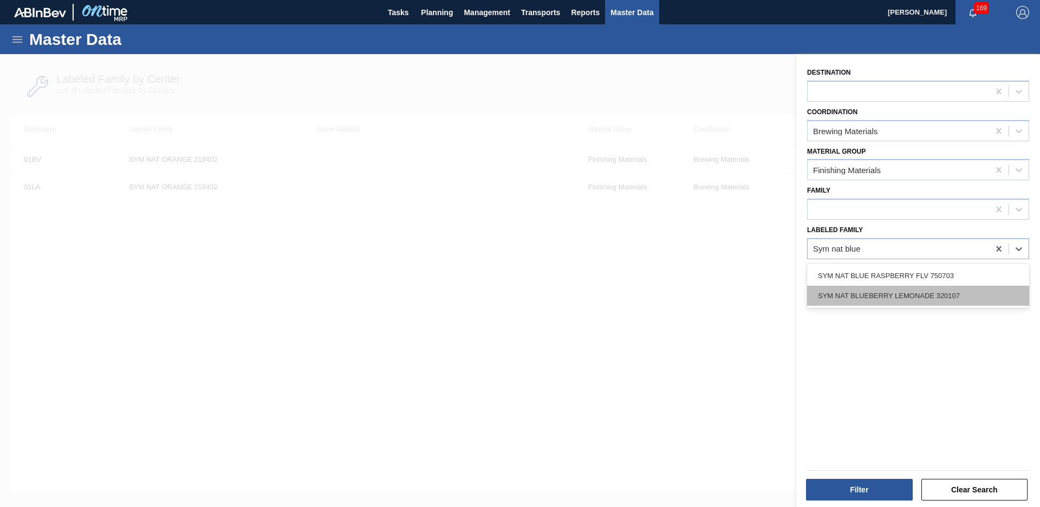
click at [917, 301] on div "SYM NAT BLUEBERRY LEMONADE 320107" at bounding box center [918, 296] width 222 height 20
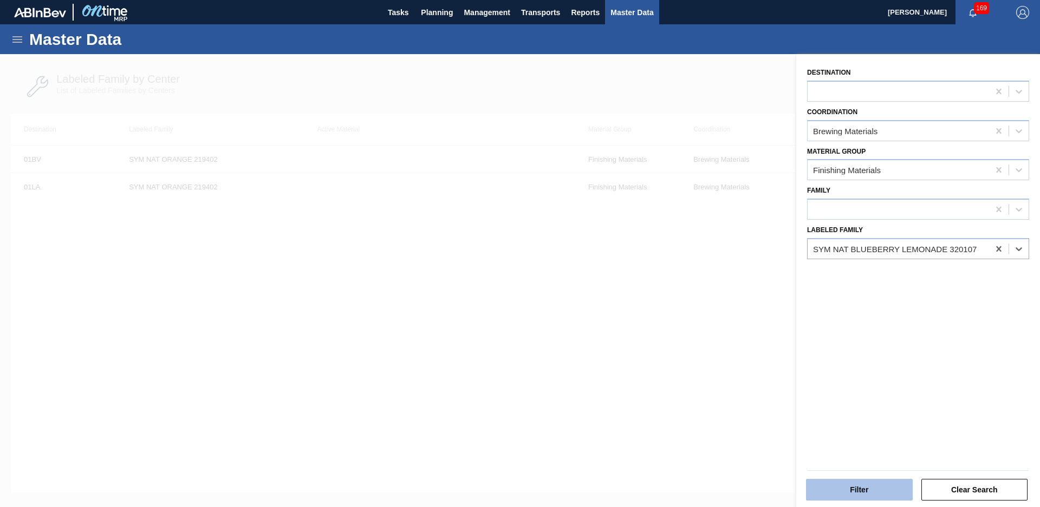
click at [833, 485] on button "Filter" at bounding box center [859, 490] width 107 height 22
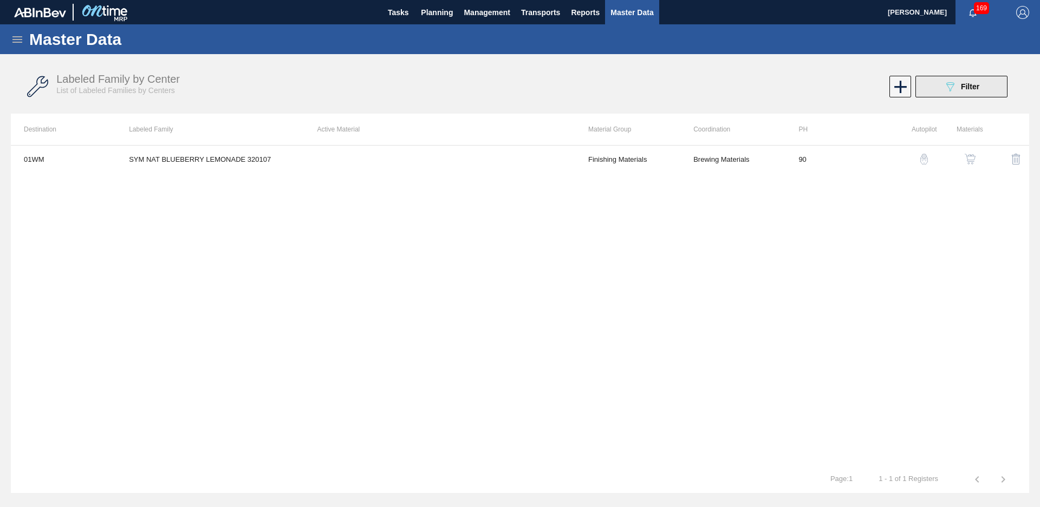
click at [954, 83] on icon "089F7B8B-B2A5-4AFE-B5C0-19BA573D28AC" at bounding box center [949, 86] width 13 height 13
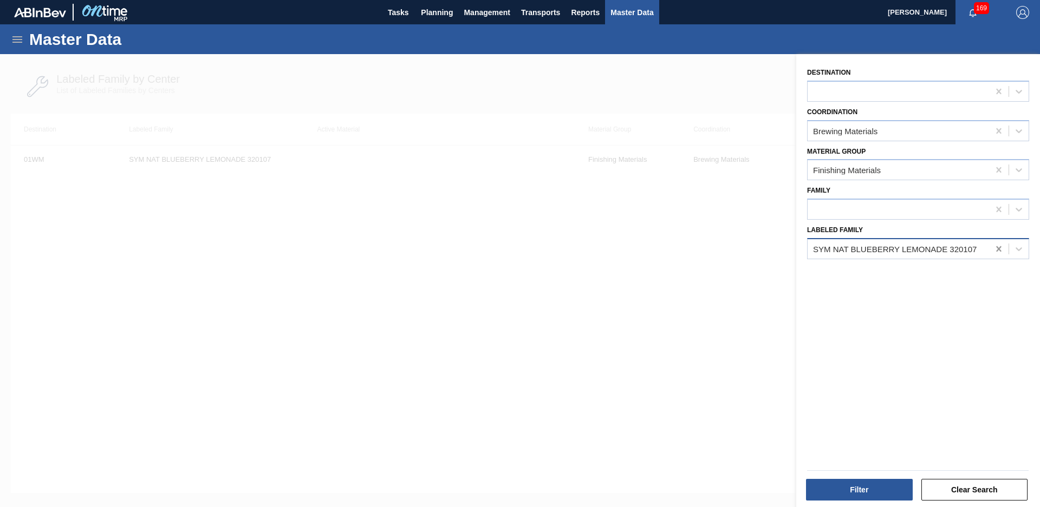
click at [1001, 249] on icon at bounding box center [998, 249] width 11 height 11
type Family "iff nat water"
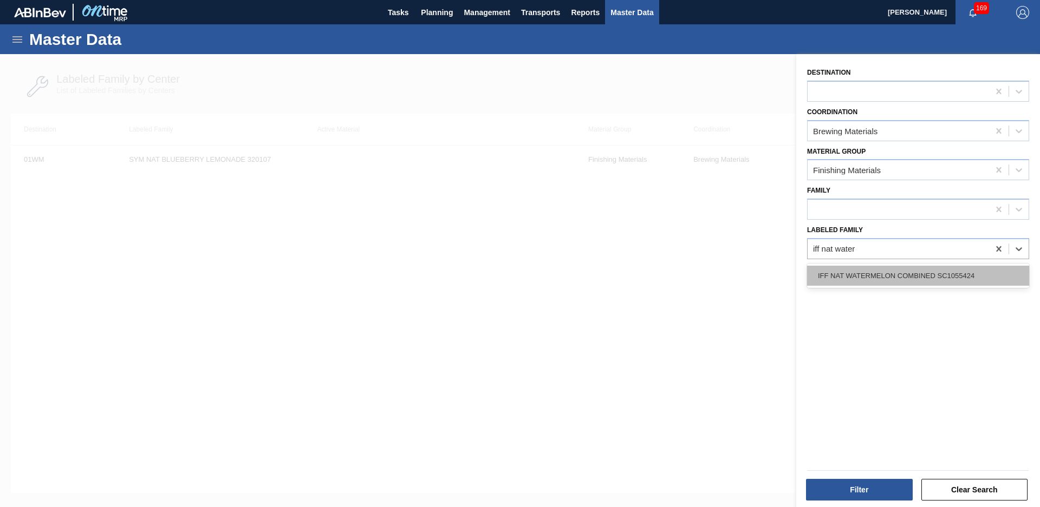
click at [956, 275] on div "IFF NAT WATERMELON COMBINED SC1055424" at bounding box center [918, 276] width 222 height 20
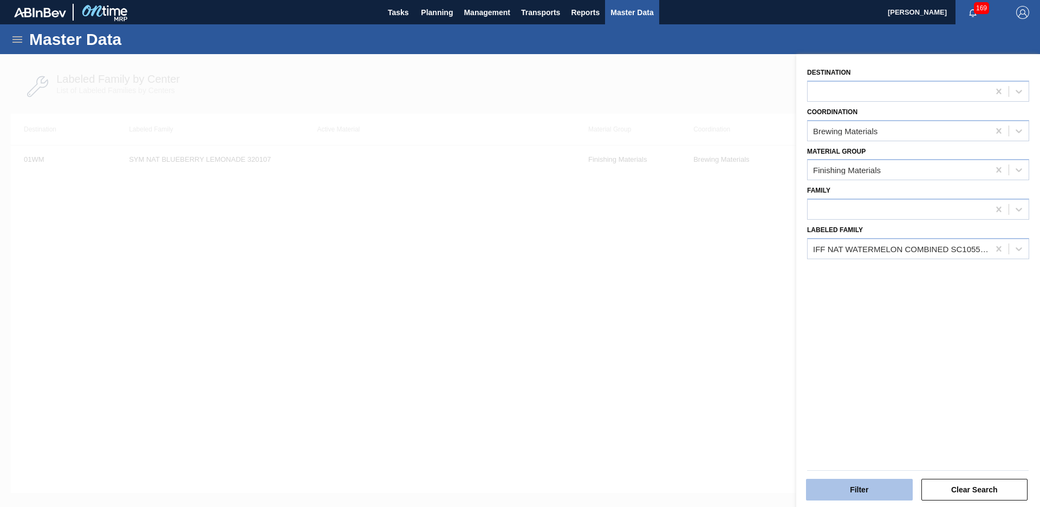
click at [850, 496] on button "Filter" at bounding box center [859, 490] width 107 height 22
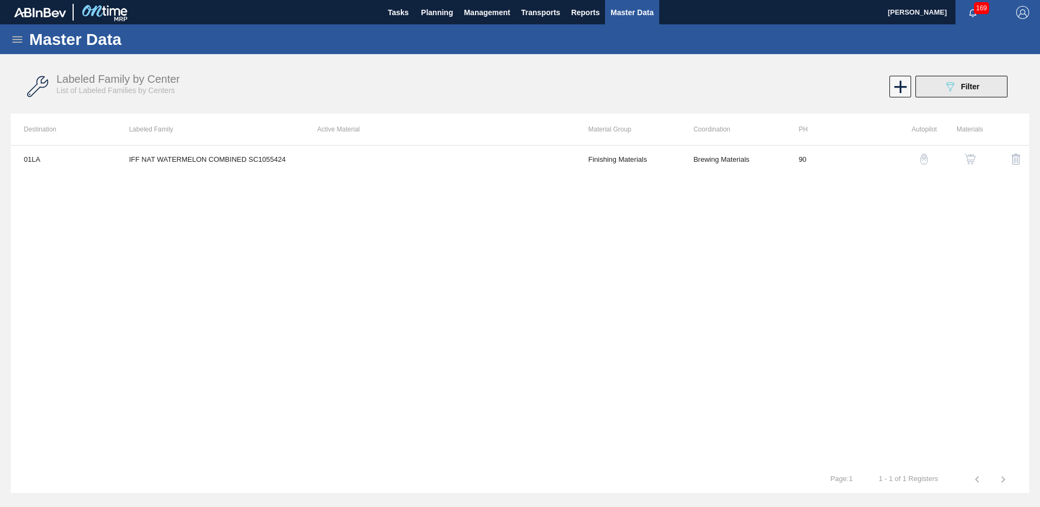
click at [969, 90] on span "Filter" at bounding box center [970, 86] width 18 height 9
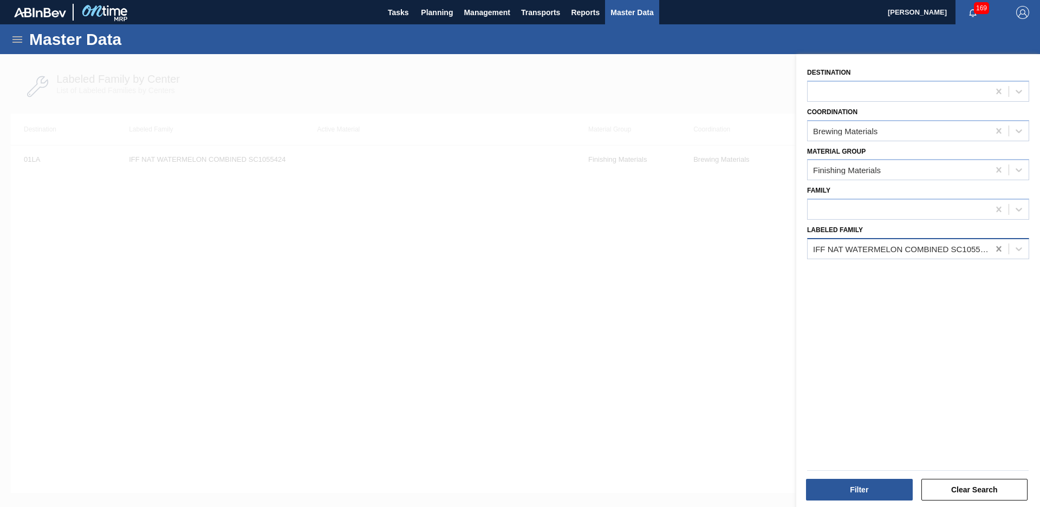
click at [1002, 249] on div at bounding box center [998, 248] width 19 height 19
type Family "iff nat wa"
click at [937, 291] on div "Destination Coordination Brewing Materials Material Group Finishing Materials F…" at bounding box center [918, 282] width 244 height 456
click at [940, 265] on div "Destination Coordination Brewing Materials Material Group Finishing Materials F…" at bounding box center [918, 282] width 244 height 456
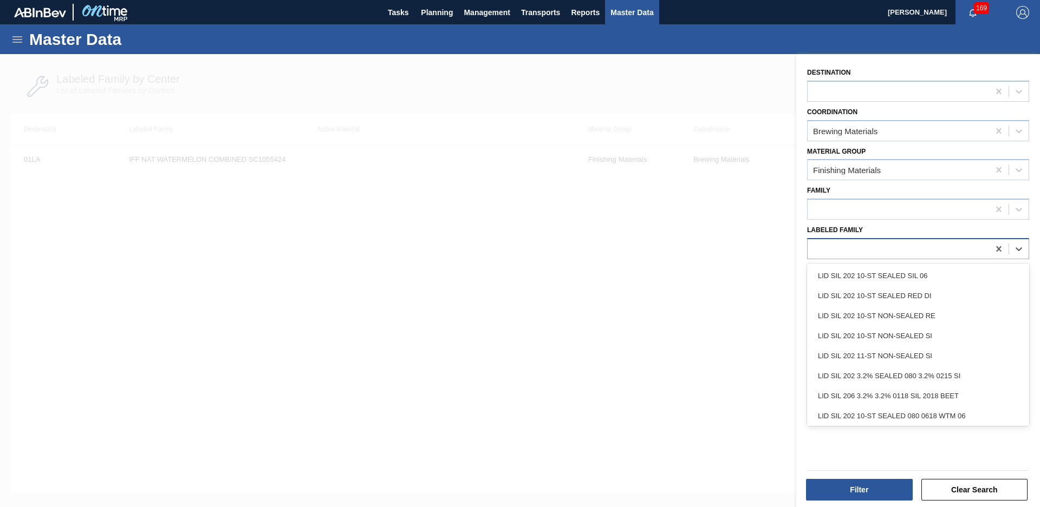
click at [946, 248] on div at bounding box center [897, 249] width 181 height 16
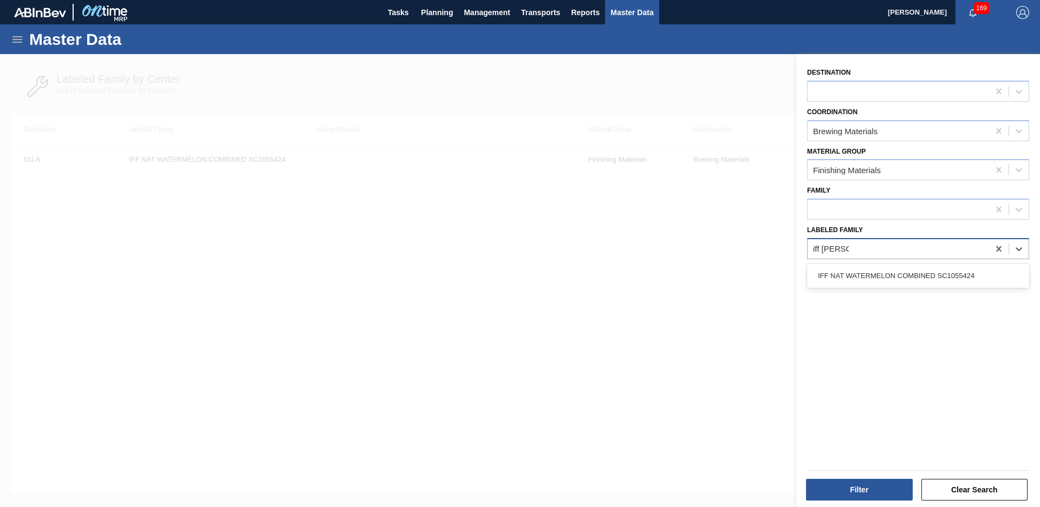
type Family "iff nat water"
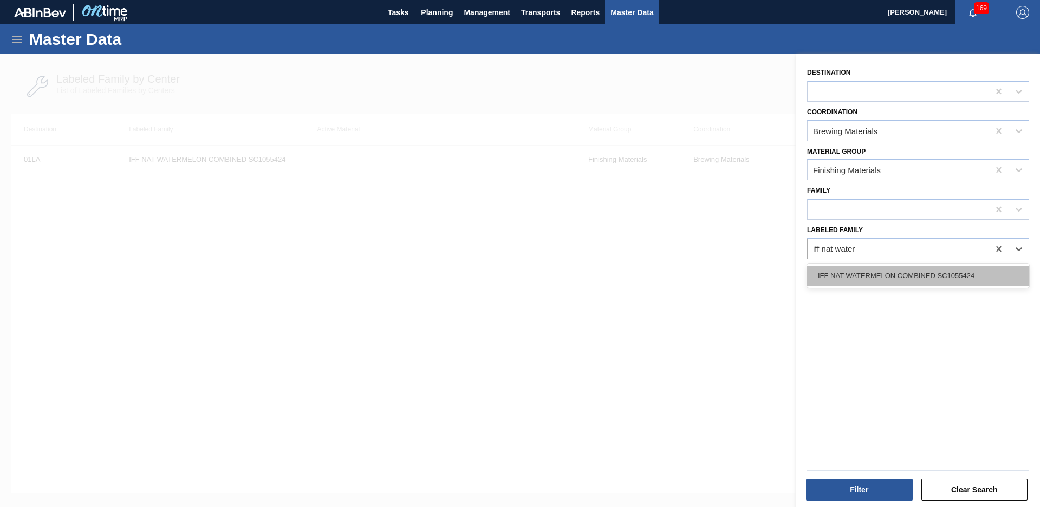
click at [915, 278] on div "IFF NAT WATERMELON COMBINED SC1055424" at bounding box center [918, 276] width 222 height 20
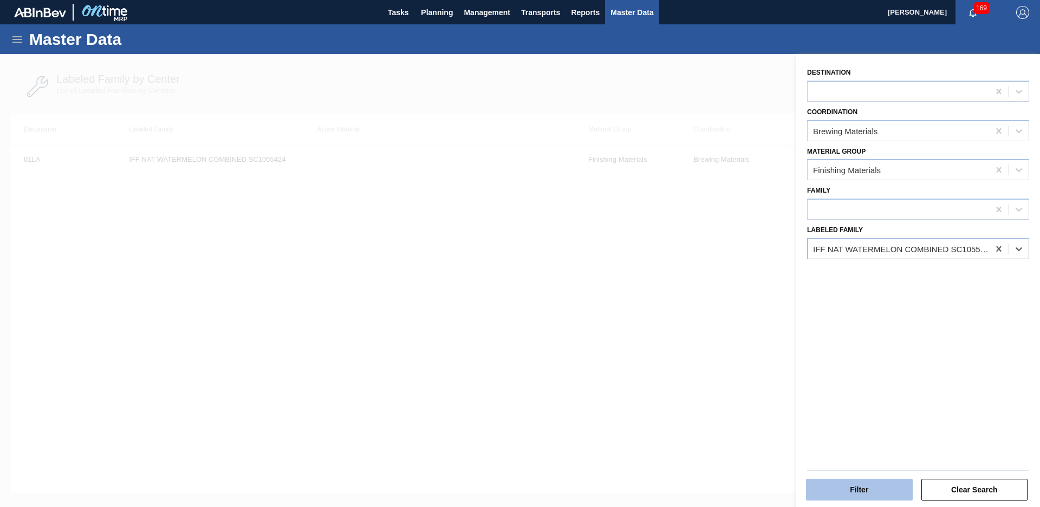
click at [858, 491] on button "Filter" at bounding box center [859, 490] width 107 height 22
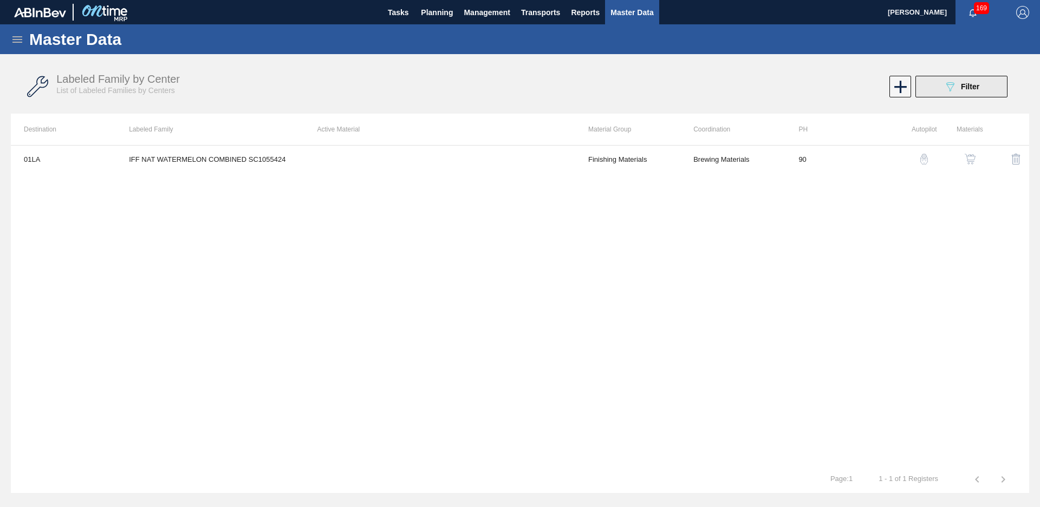
click at [935, 84] on button "089F7B8B-B2A5-4AFE-B5C0-19BA573D28AC Filter" at bounding box center [961, 87] width 92 height 22
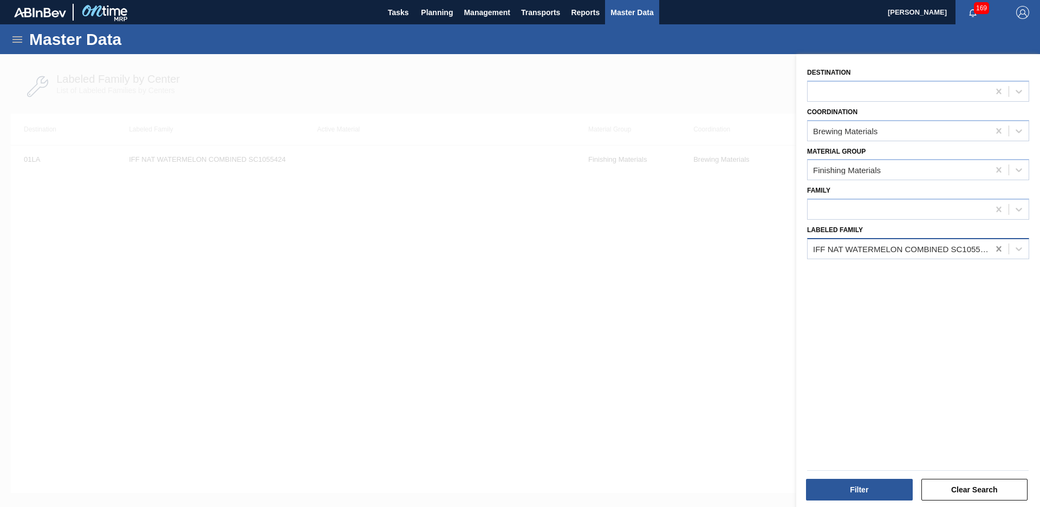
click at [1004, 245] on div at bounding box center [998, 248] width 19 height 19
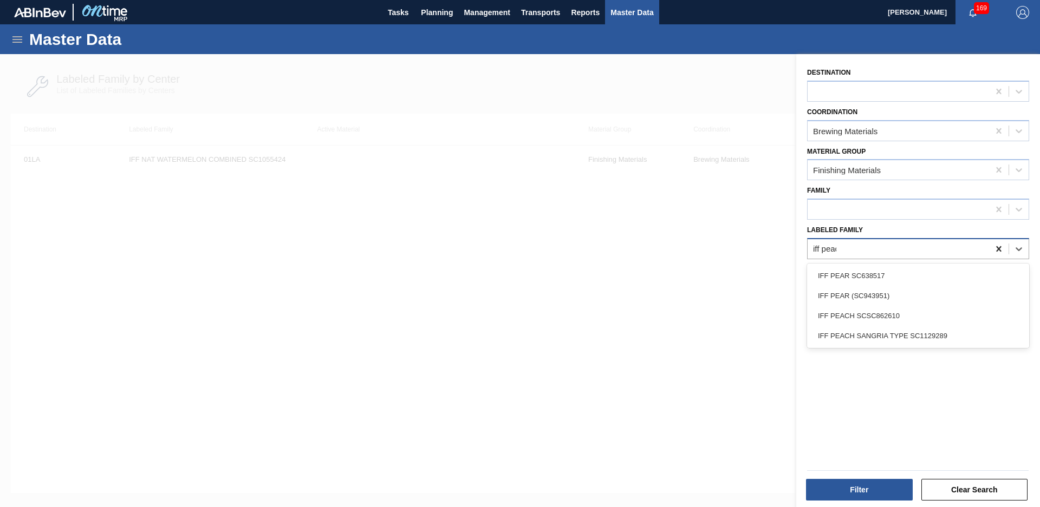
type Family "iff peach"
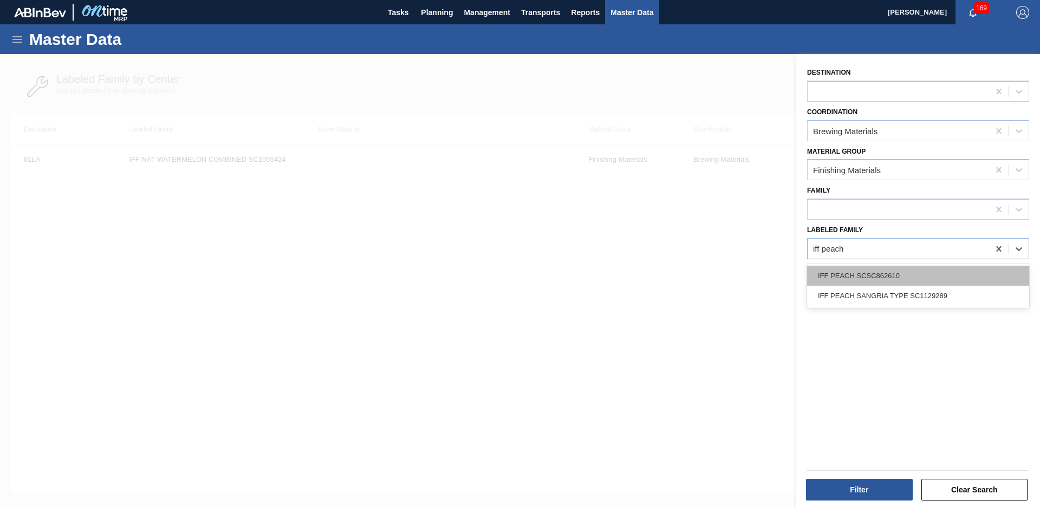
click at [972, 270] on div "IFF PEACH SCSC862610" at bounding box center [918, 276] width 222 height 20
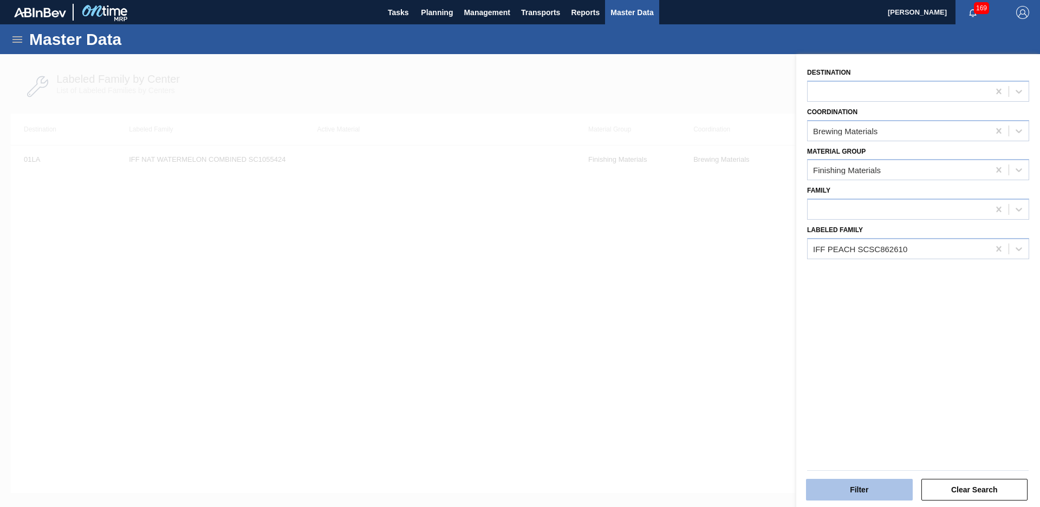
click at [870, 483] on button "Filter" at bounding box center [859, 490] width 107 height 22
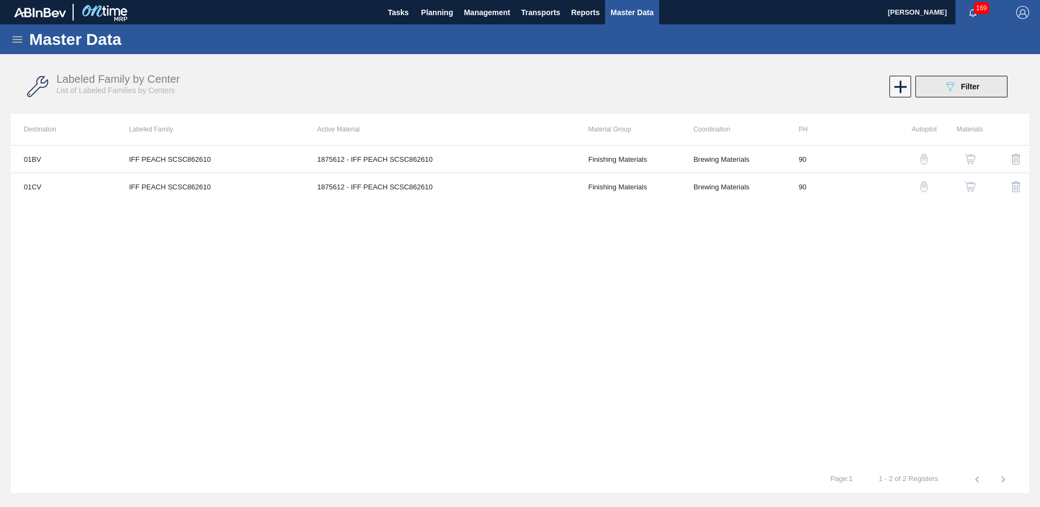
click at [955, 90] on icon "089F7B8B-B2A5-4AFE-B5C0-19BA573D28AC" at bounding box center [949, 86] width 13 height 13
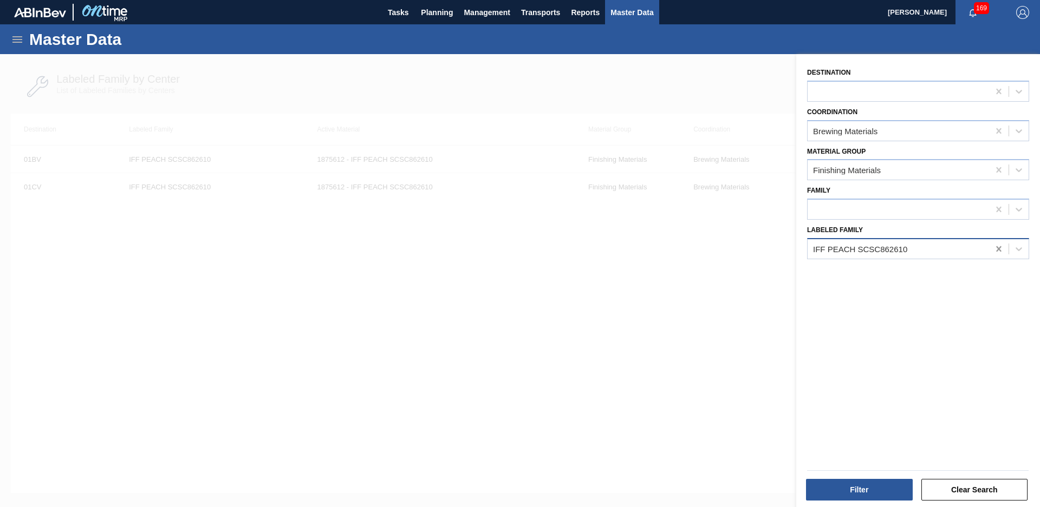
click at [989, 241] on div at bounding box center [998, 248] width 19 height 19
type Family "iff sweet"
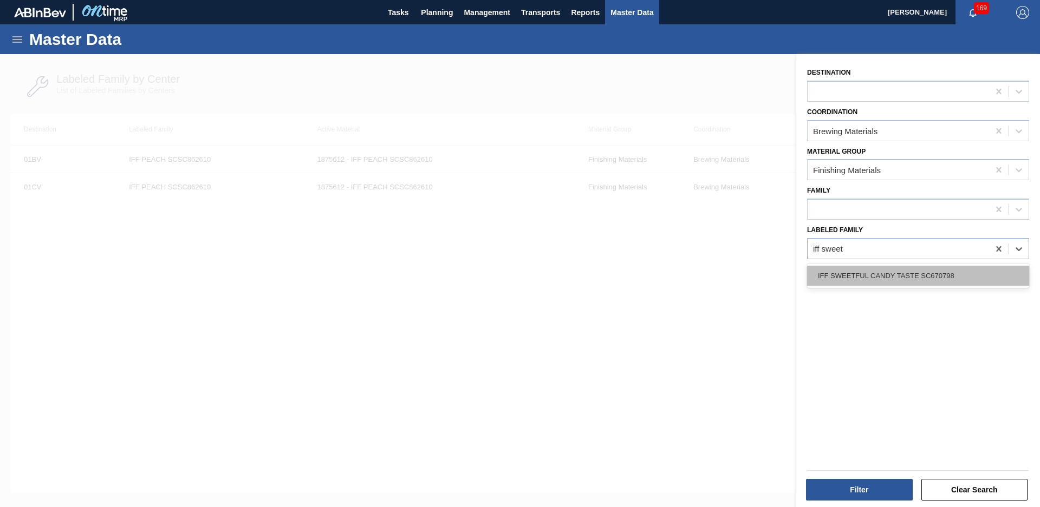
click at [896, 283] on div "IFF SWEETFUL CANDY TASTE SC670798" at bounding box center [918, 276] width 222 height 20
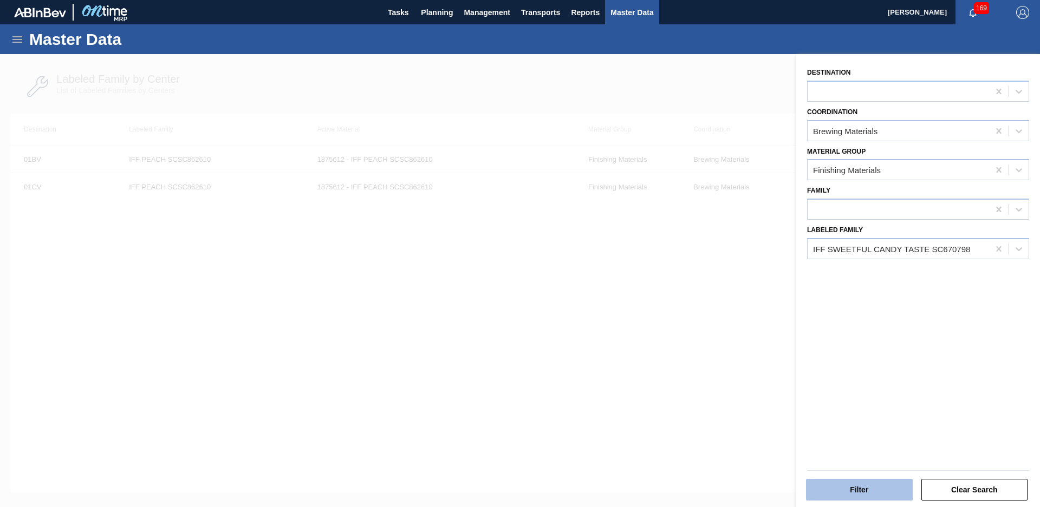
click at [886, 484] on button "Filter" at bounding box center [859, 490] width 107 height 22
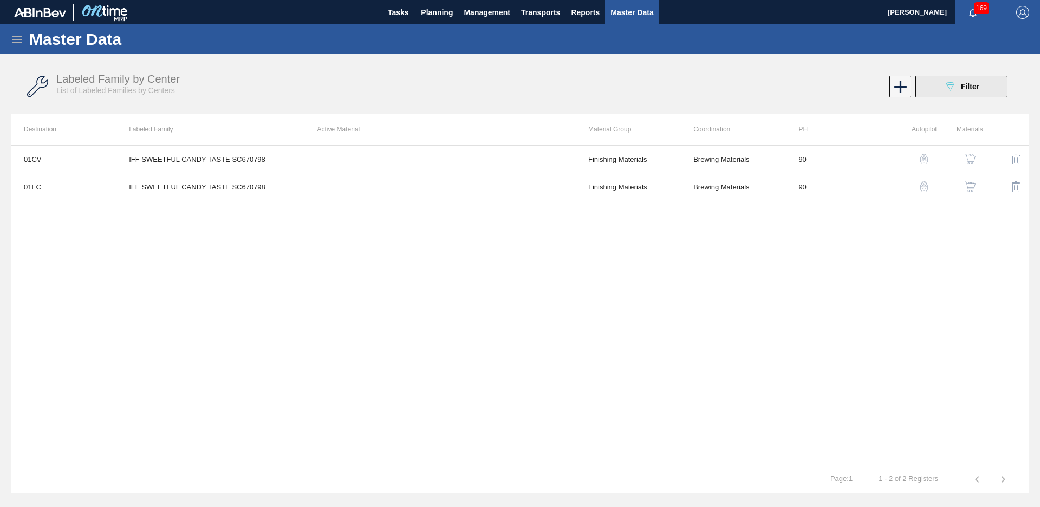
click at [940, 82] on button "089F7B8B-B2A5-4AFE-B5C0-19BA573D28AC Filter" at bounding box center [961, 87] width 92 height 22
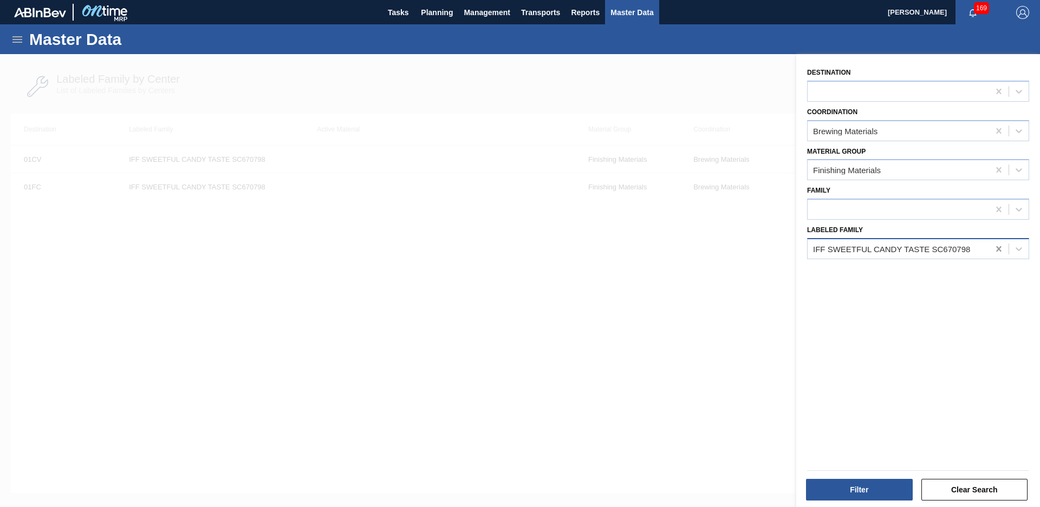
click at [998, 252] on icon at bounding box center [998, 249] width 11 height 11
type Family "iff app"
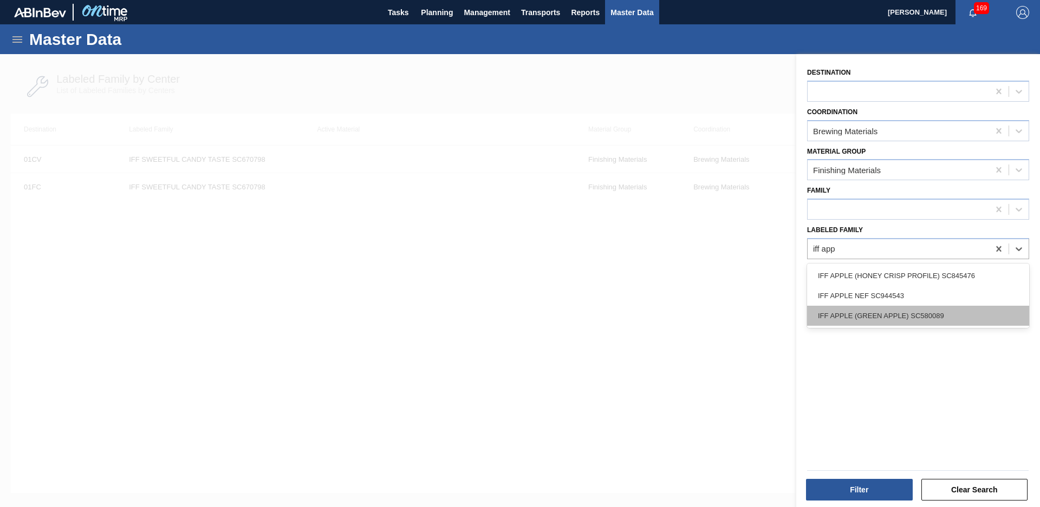
click at [966, 311] on div "IFF APPLE (GREEN APPLE) SC580089" at bounding box center [918, 316] width 222 height 20
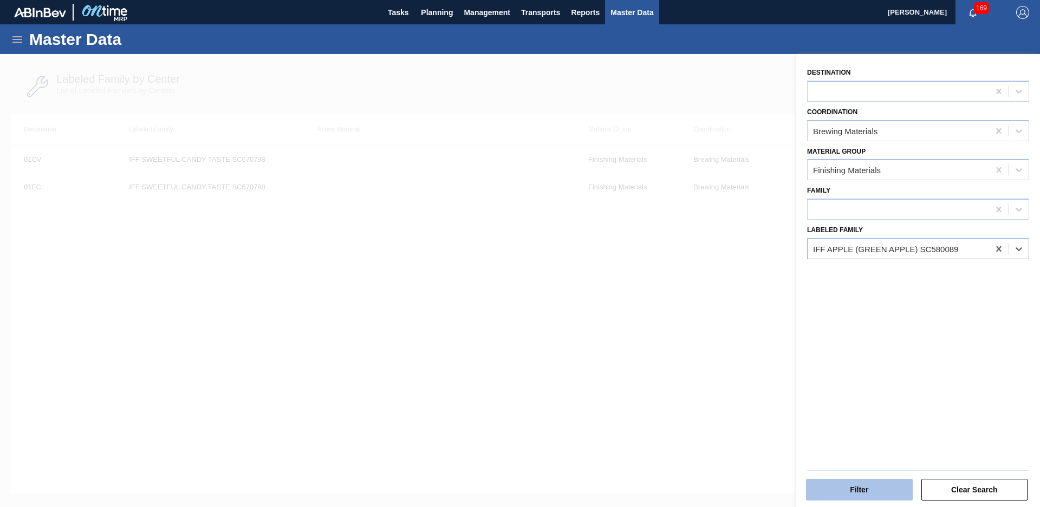
click at [875, 490] on button "Filter" at bounding box center [859, 490] width 107 height 22
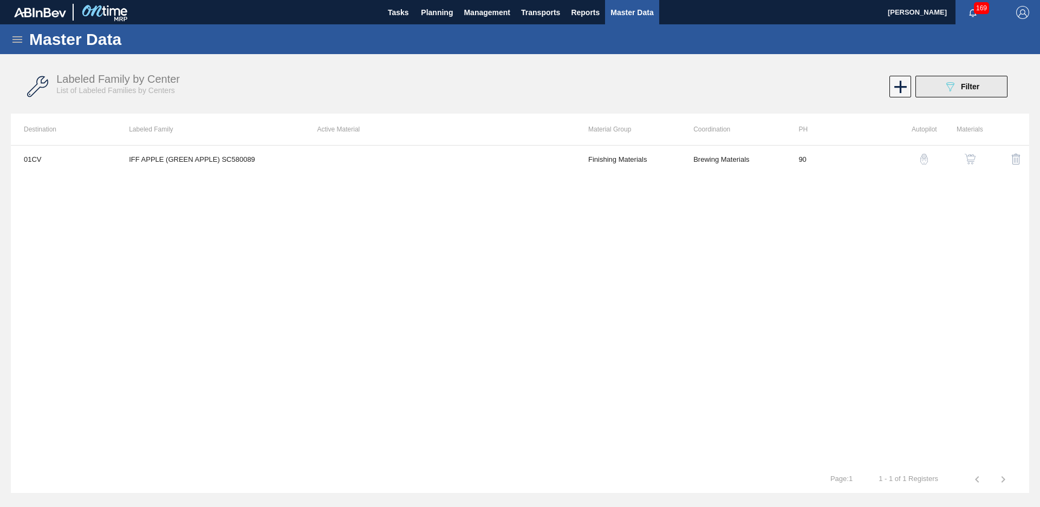
click at [970, 96] on button "089F7B8B-B2A5-4AFE-B5C0-19BA573D28AC Filter" at bounding box center [961, 87] width 92 height 22
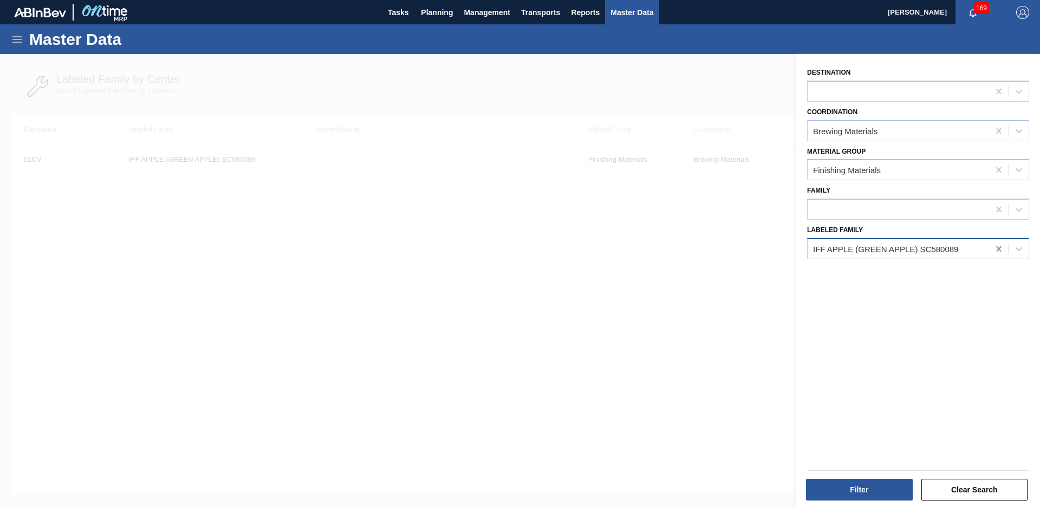
click at [998, 250] on icon at bounding box center [998, 248] width 5 height 5
type Family "Tril nat peac"
click at [959, 286] on div "TRIL [PERSON_NAME] WONF 571982" at bounding box center [918, 276] width 222 height 24
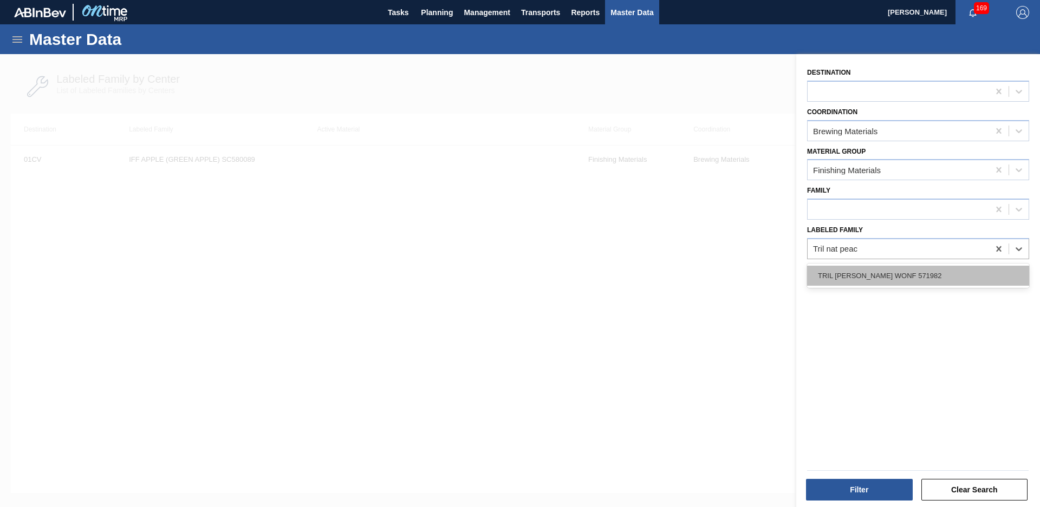
click at [959, 273] on div "TRIL [PERSON_NAME] WONF 571982" at bounding box center [918, 276] width 222 height 20
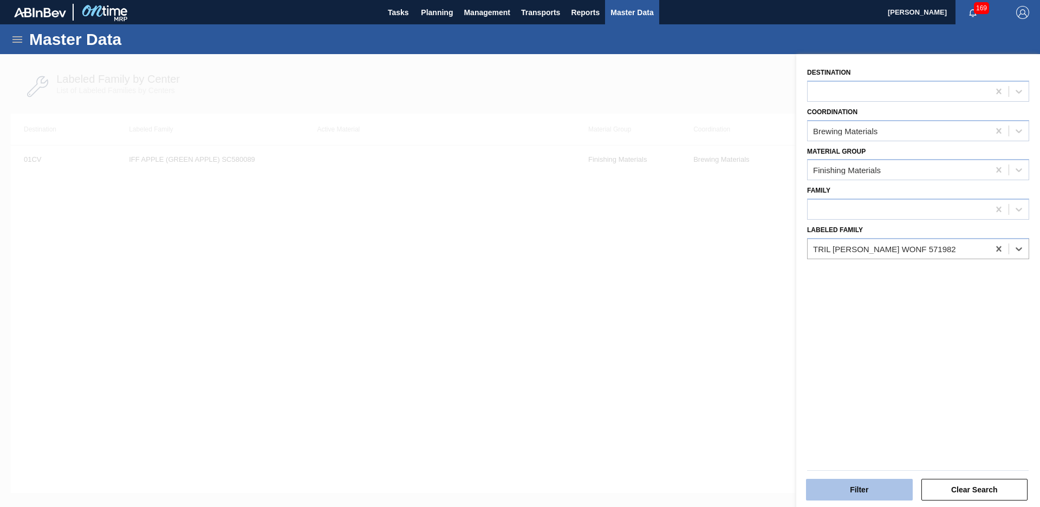
click at [862, 492] on button "Filter" at bounding box center [859, 490] width 107 height 22
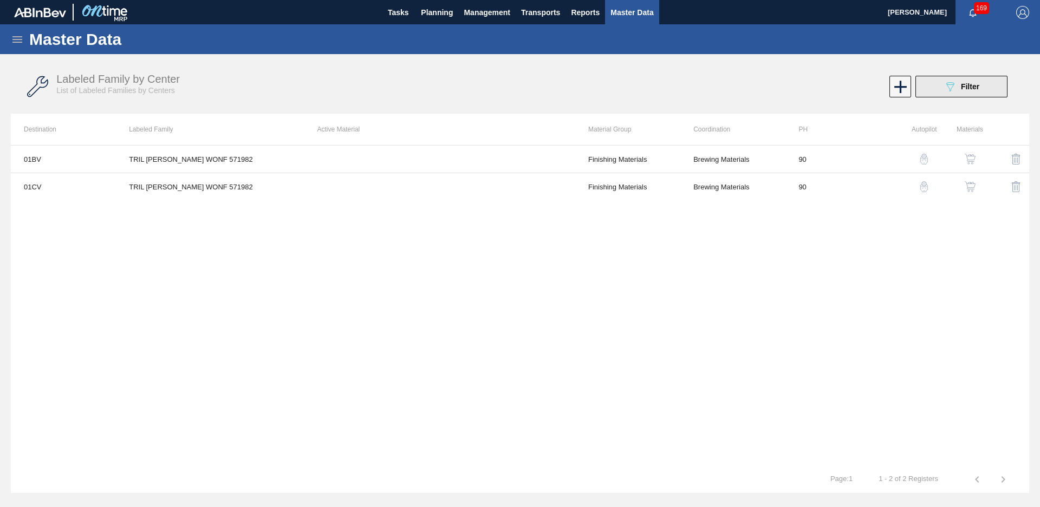
click at [958, 87] on div "089F7B8B-B2A5-4AFE-B5C0-19BA573D28AC Filter" at bounding box center [961, 86] width 36 height 13
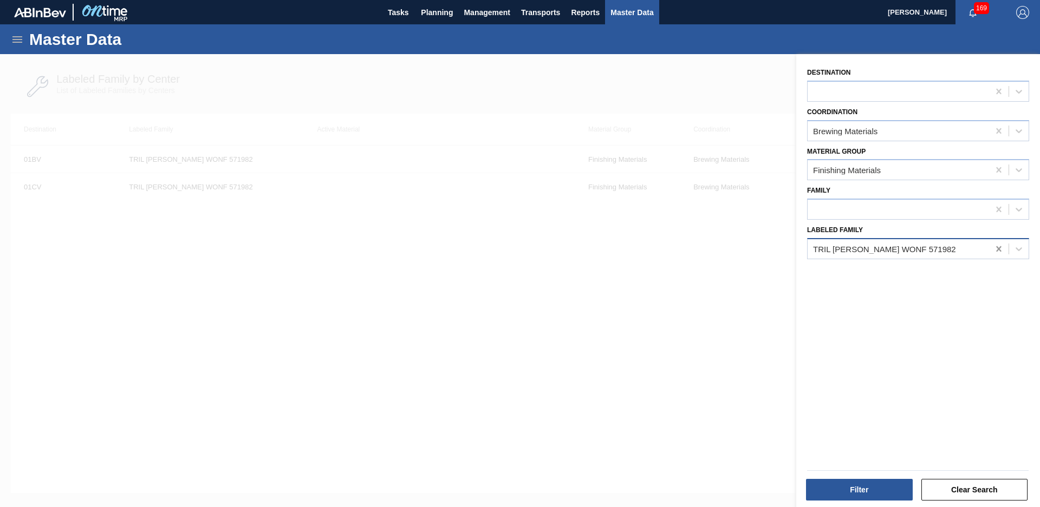
click at [1004, 256] on div at bounding box center [998, 248] width 19 height 19
type Family "bsg s"
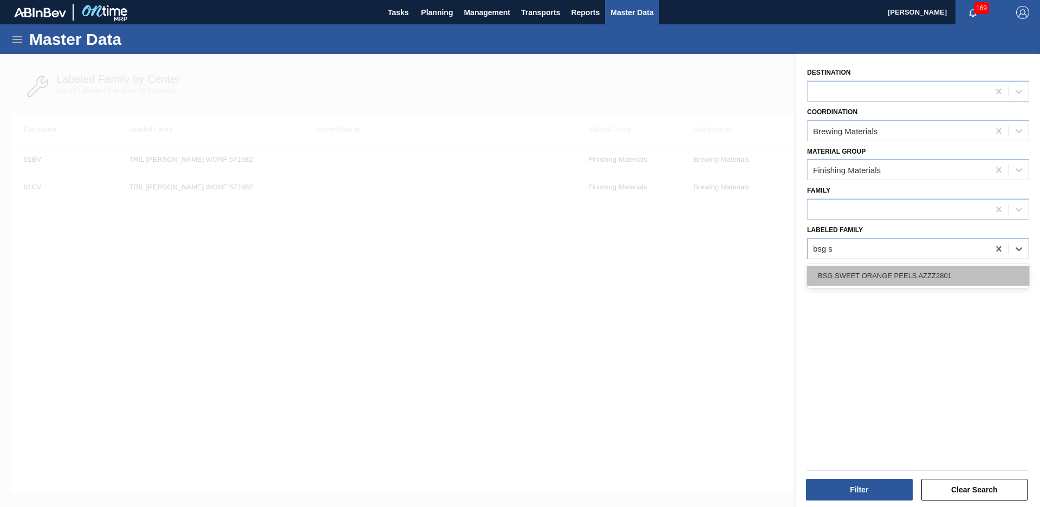
click at [965, 266] on div "BSG SWEET ORANGE PEELS AZZZ2801" at bounding box center [918, 276] width 222 height 20
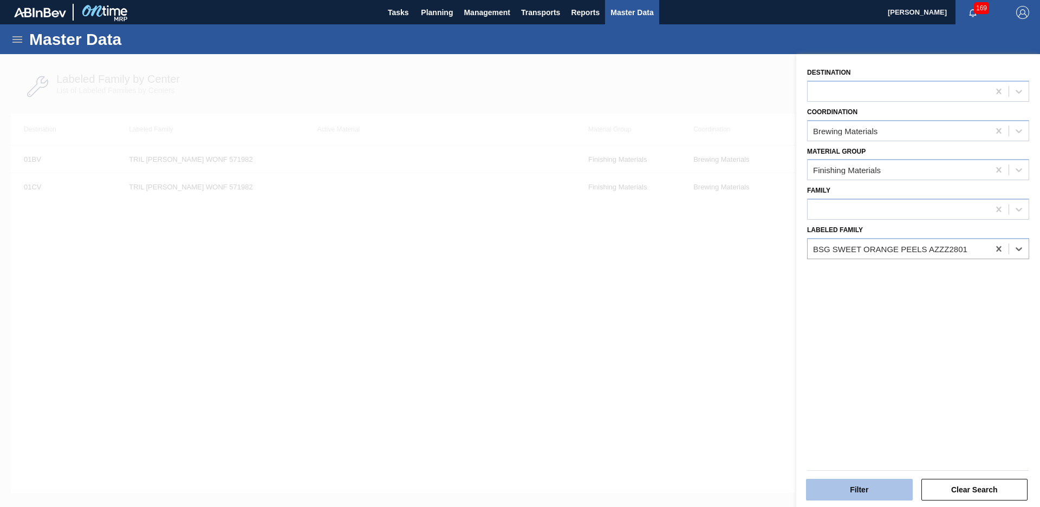
click at [867, 479] on button "Filter" at bounding box center [859, 490] width 107 height 22
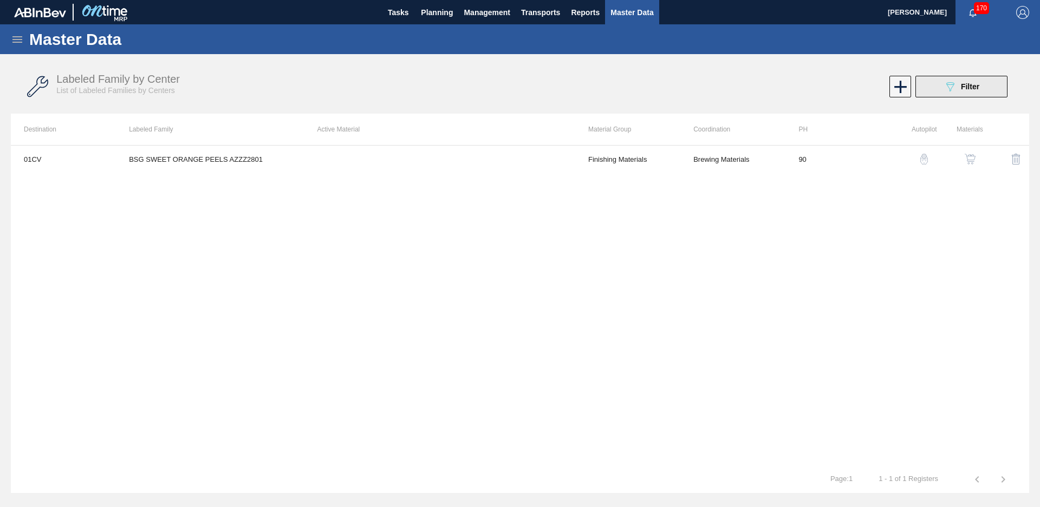
click at [958, 88] on div "089F7B8B-B2A5-4AFE-B5C0-19BA573D28AC Filter" at bounding box center [961, 86] width 36 height 13
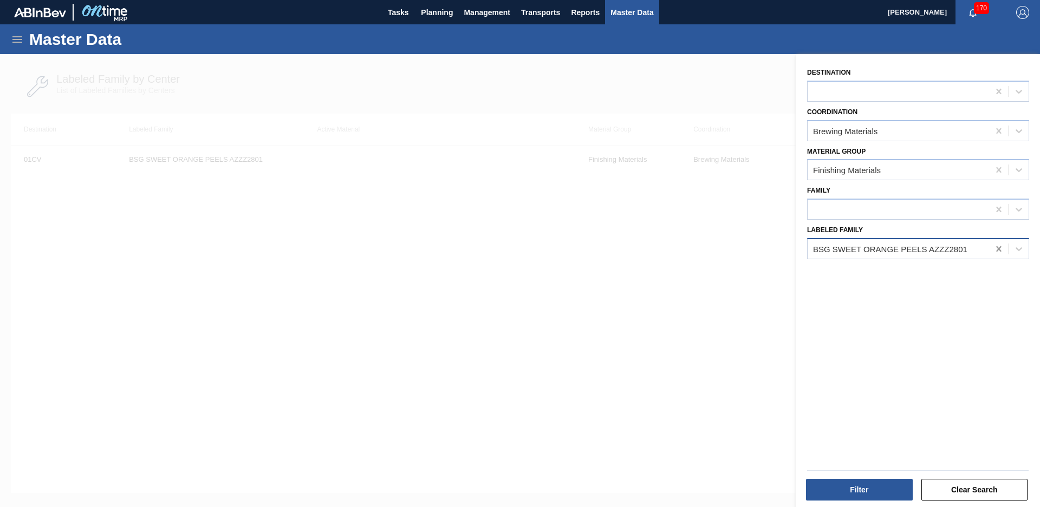
click at [1000, 247] on icon at bounding box center [998, 249] width 11 height 11
type Family "SYM nat blue"
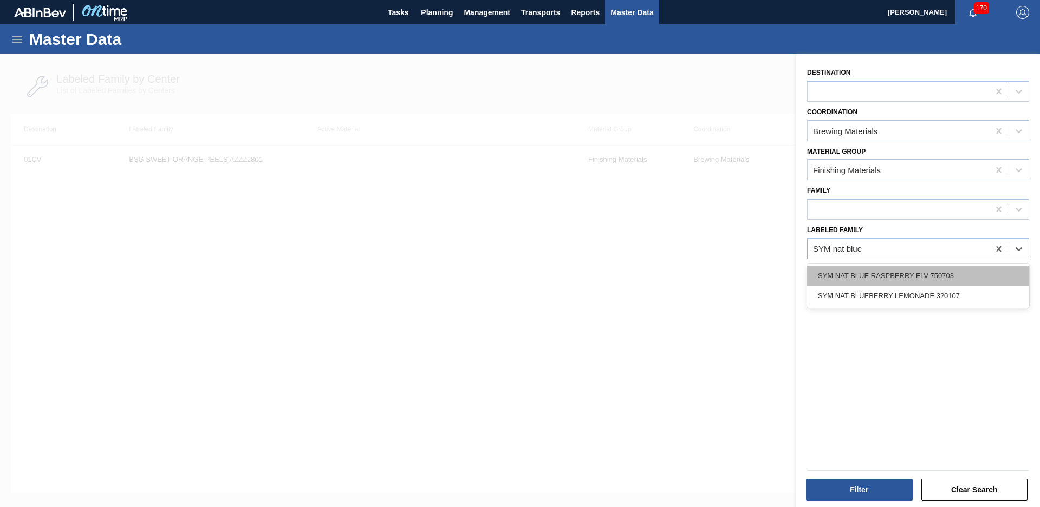
click at [911, 270] on div "SYM NAT BLUE RASPBERRY FLV 750703" at bounding box center [918, 276] width 222 height 20
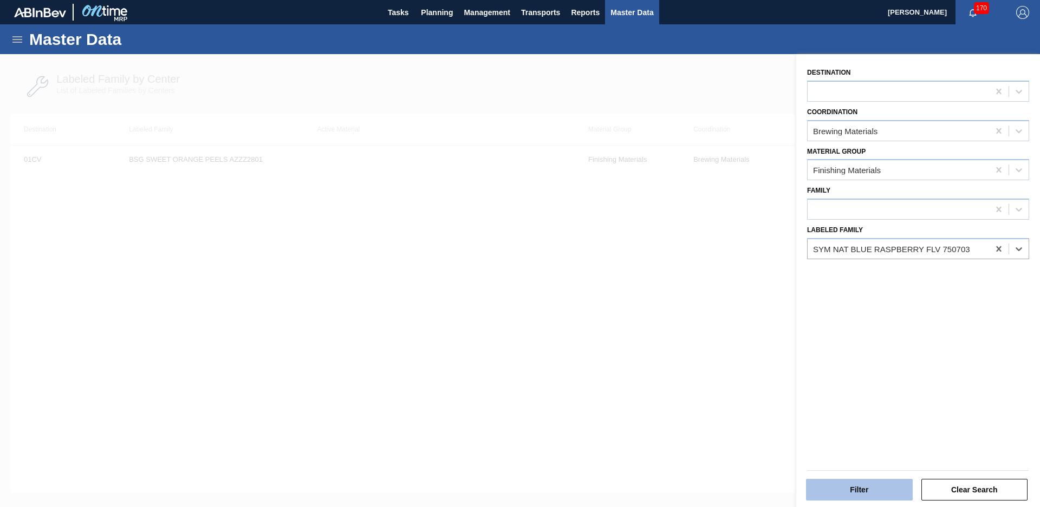
click at [883, 498] on button "Filter" at bounding box center [859, 490] width 107 height 22
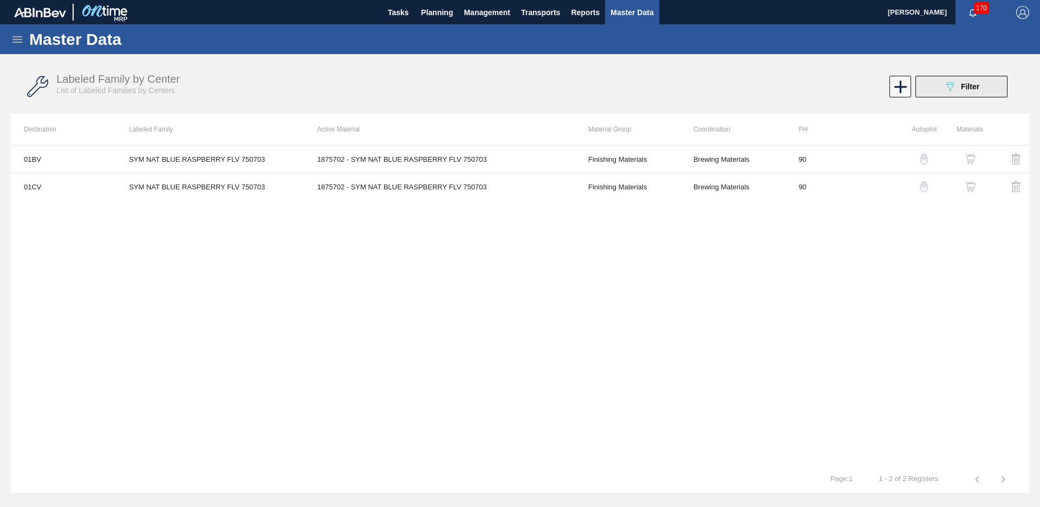
click at [948, 94] on button "089F7B8B-B2A5-4AFE-B5C0-19BA573D28AC Filter" at bounding box center [961, 87] width 92 height 22
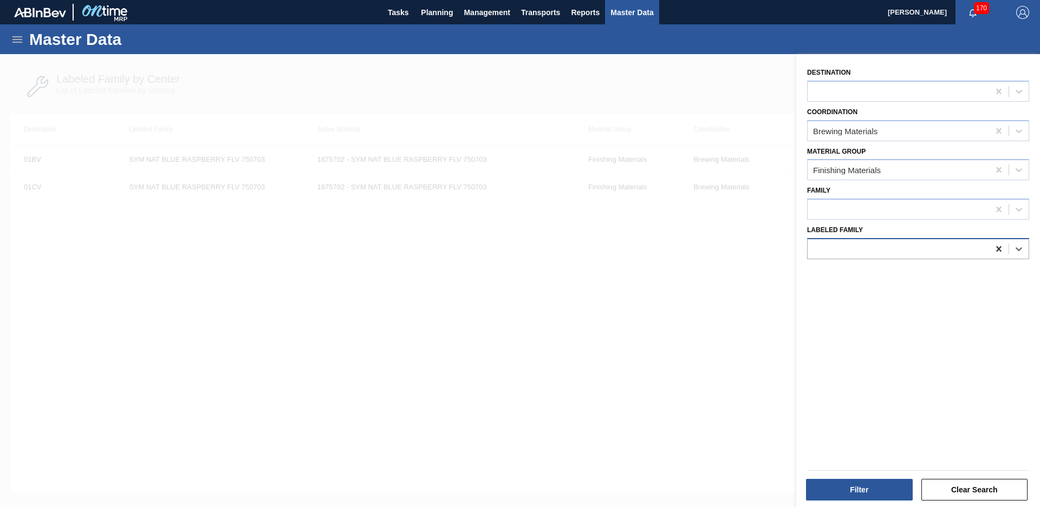
click at [998, 248] on icon at bounding box center [998, 248] width 5 height 5
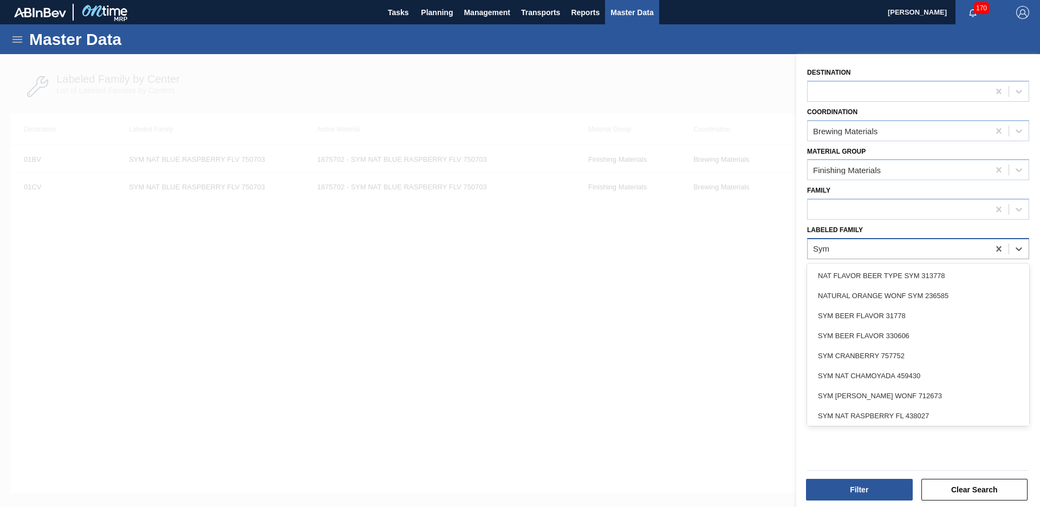
type Family "Sym s"
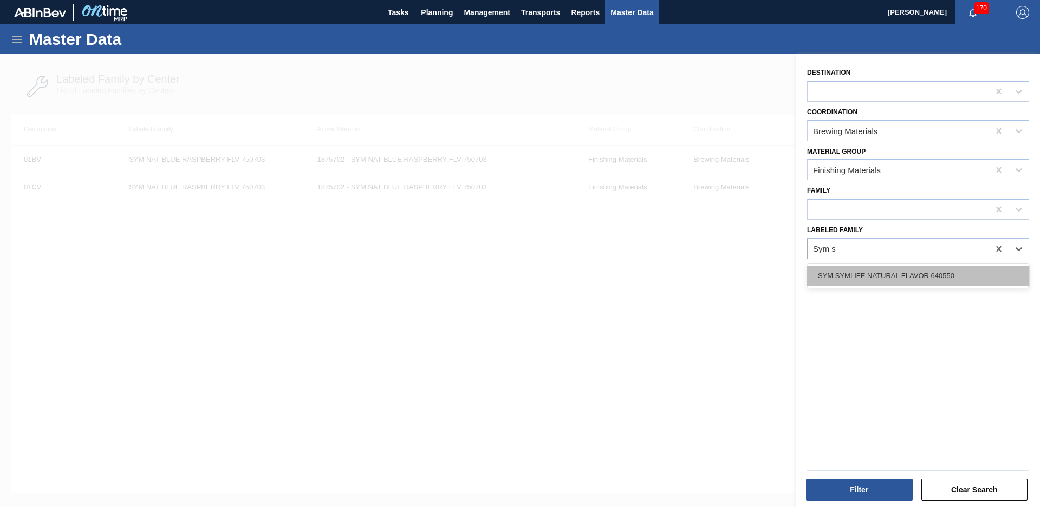
click at [934, 279] on div "SYM SYMLIFE NATURAL FLAVOR 640550" at bounding box center [918, 276] width 222 height 20
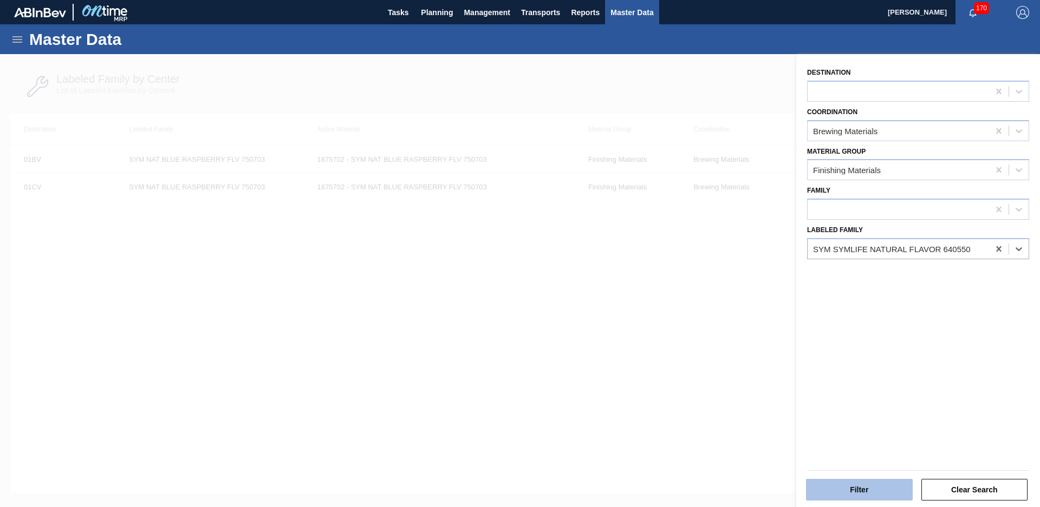
click at [872, 492] on button "Filter" at bounding box center [859, 490] width 107 height 22
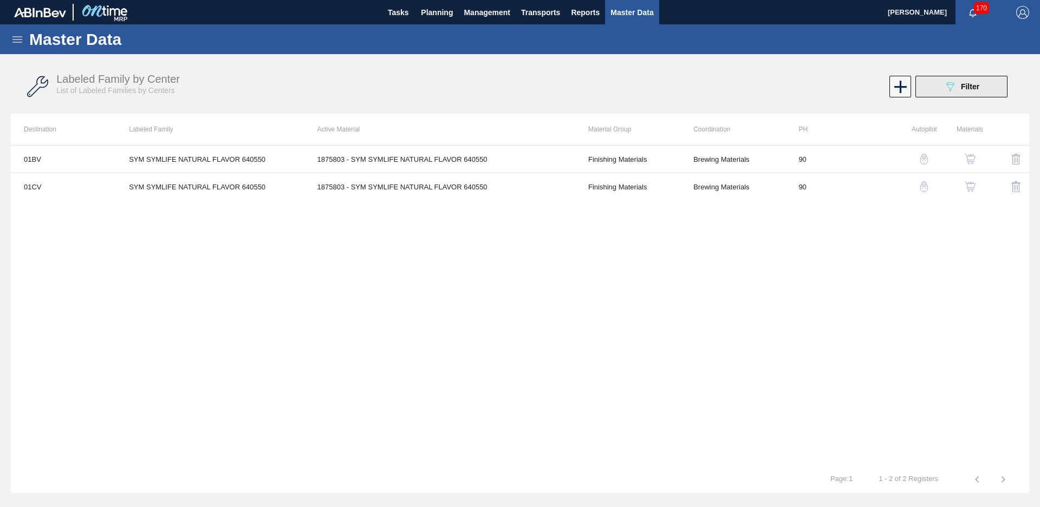
click at [979, 82] on div "089F7B8B-B2A5-4AFE-B5C0-19BA573D28AC Filter" at bounding box center [961, 86] width 36 height 13
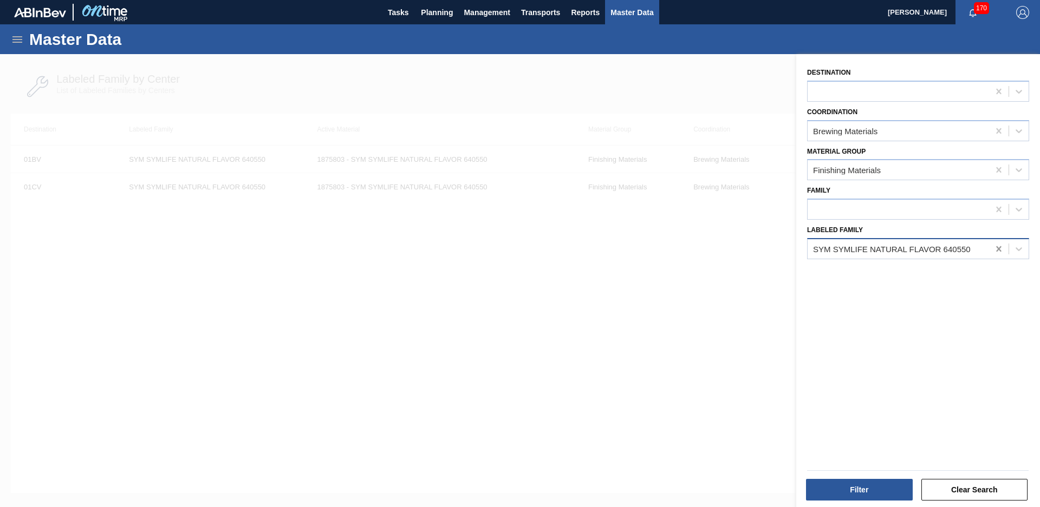
click at [995, 249] on icon at bounding box center [998, 249] width 11 height 11
type Family "Tides"
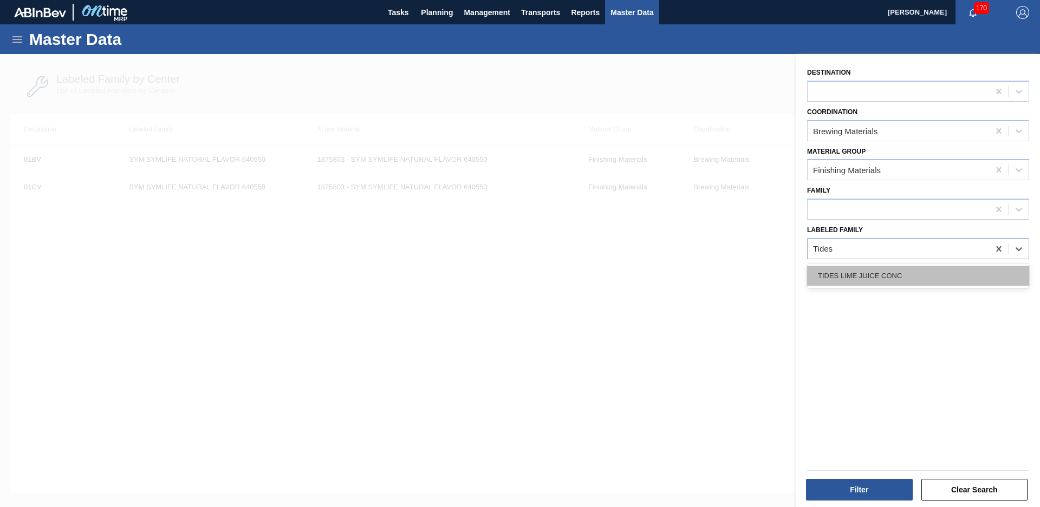
click at [924, 270] on div "TIDES LIME JUICE CONC" at bounding box center [918, 276] width 222 height 20
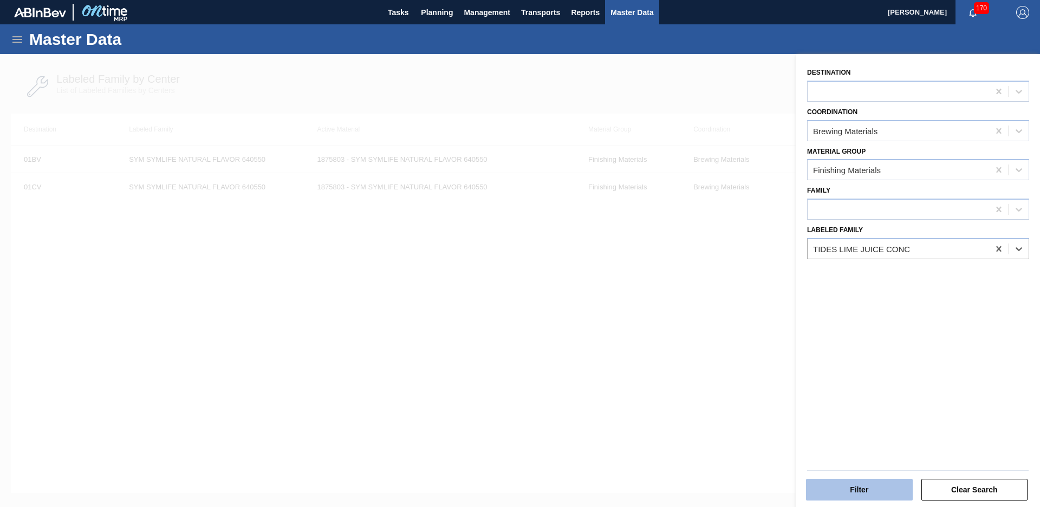
click at [875, 491] on button "Filter" at bounding box center [859, 490] width 107 height 22
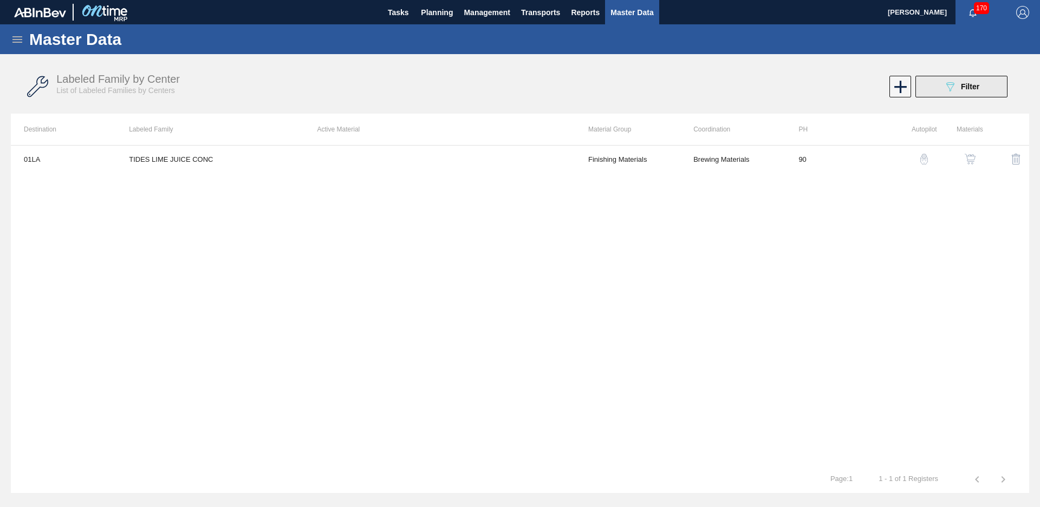
click at [947, 89] on icon "089F7B8B-B2A5-4AFE-B5C0-19BA573D28AC" at bounding box center [949, 86] width 13 height 13
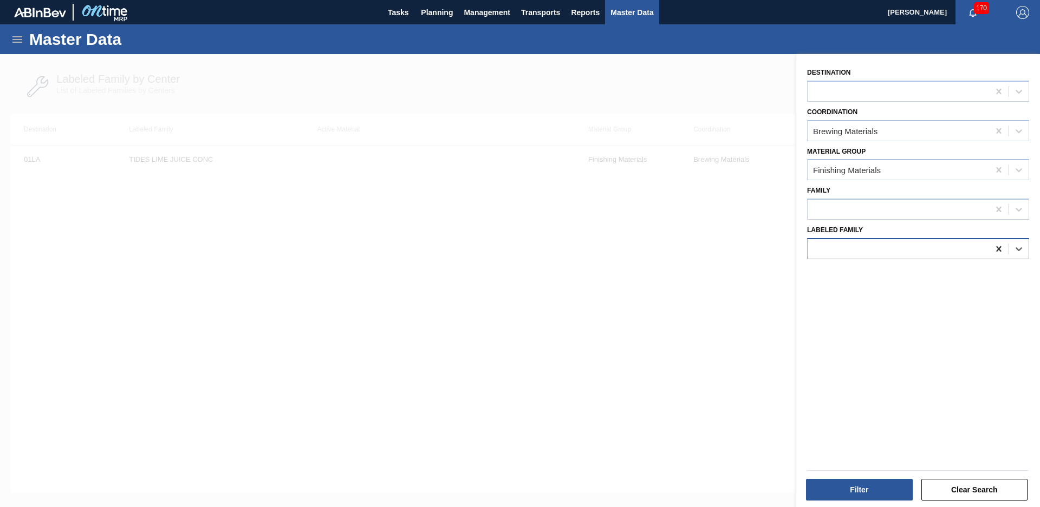
click at [995, 257] on div at bounding box center [998, 248] width 19 height 19
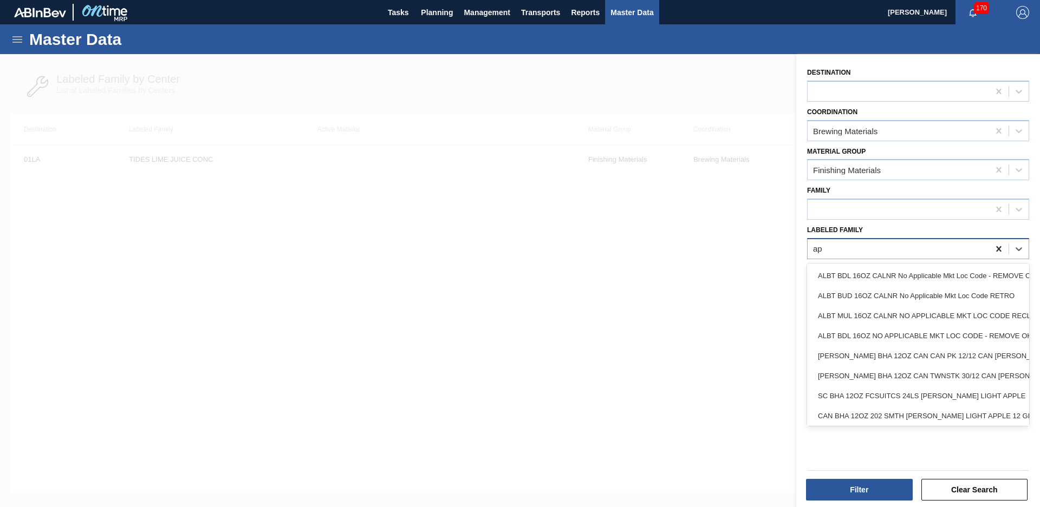
type Family "a"
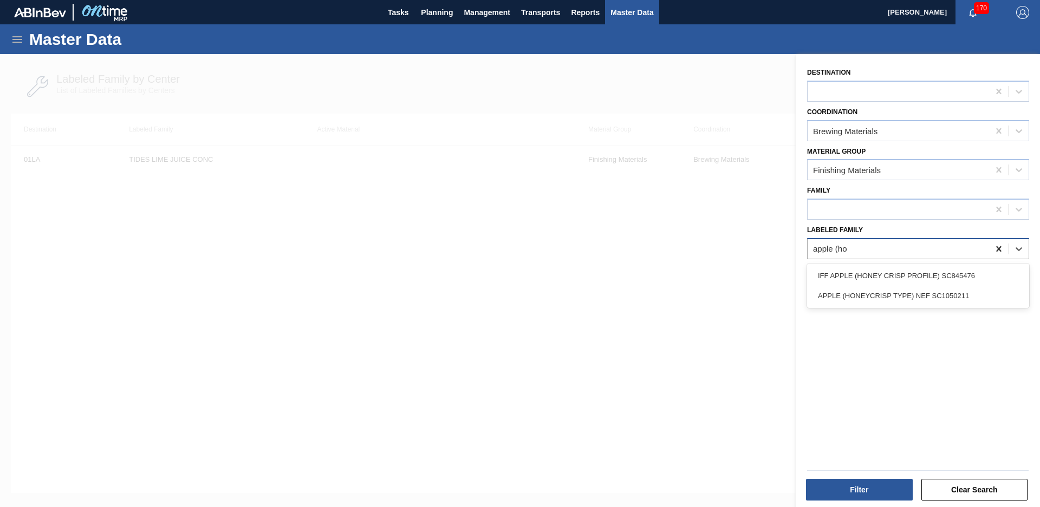
type Family "apple (hon"
click at [984, 299] on div "APPLE (HONEYCRISP TYPE) NEF SC1050211" at bounding box center [918, 296] width 222 height 20
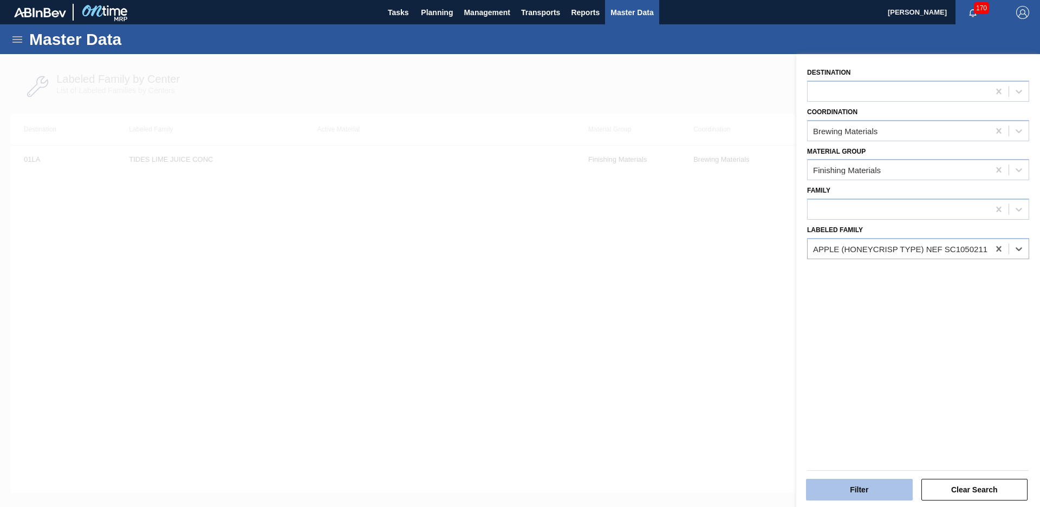
click at [865, 499] on button "Filter" at bounding box center [859, 490] width 107 height 22
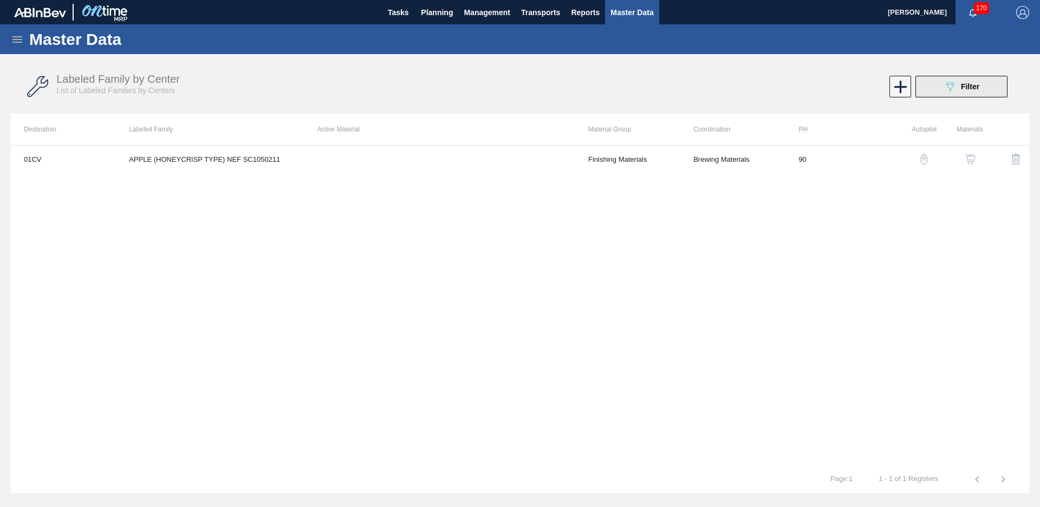
click at [953, 89] on icon "089F7B8B-B2A5-4AFE-B5C0-19BA573D28AC" at bounding box center [949, 86] width 13 height 13
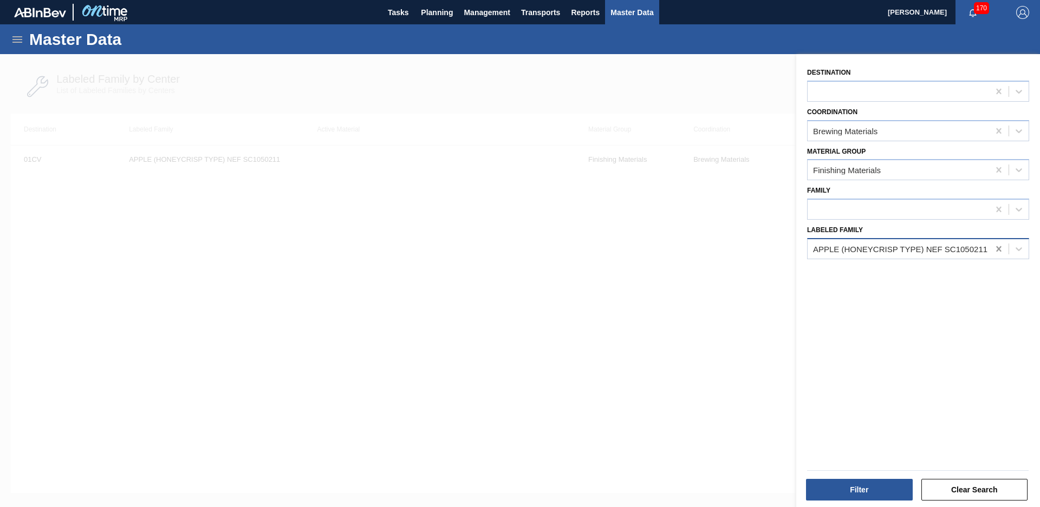
click at [990, 251] on div at bounding box center [998, 248] width 19 height 19
type Family "nat apple mango peach"
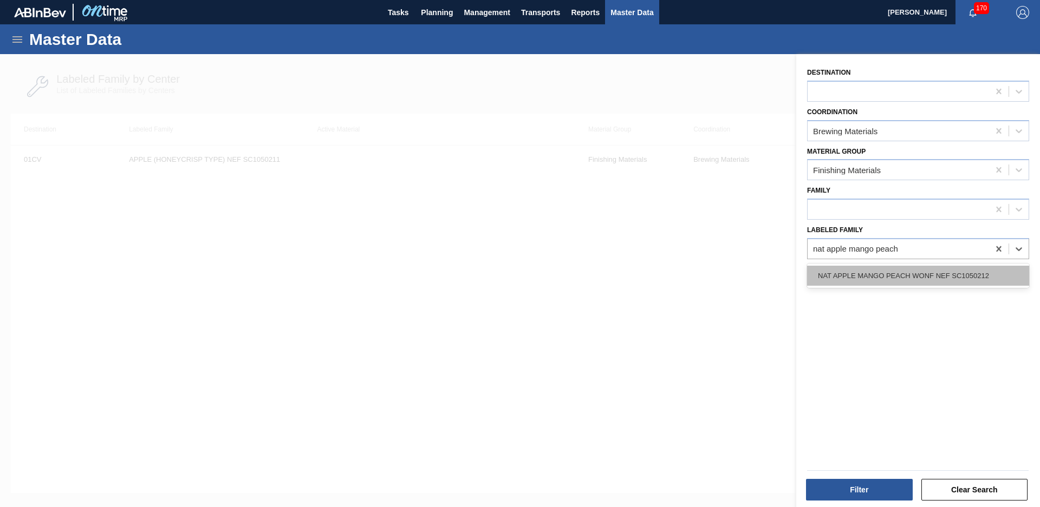
click at [894, 268] on div "NAT APPLE MANGO PEACH WONF NEF SC1050212" at bounding box center [918, 276] width 222 height 20
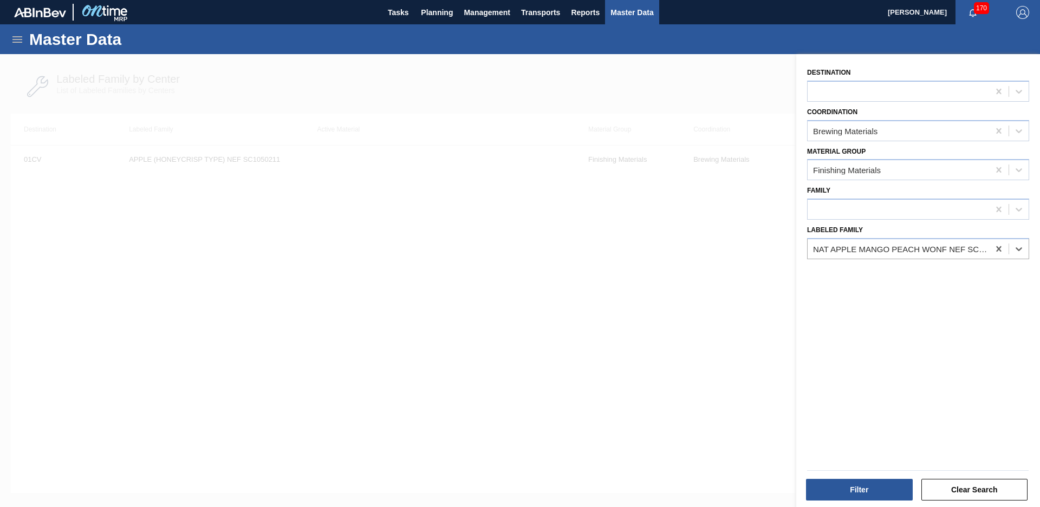
click at [865, 476] on div "Filter Clear Search" at bounding box center [918, 489] width 230 height 27
click at [870, 506] on div "Filter Clear Search" at bounding box center [914, 482] width 244 height 55
click at [865, 486] on button "Filter" at bounding box center [859, 490] width 107 height 22
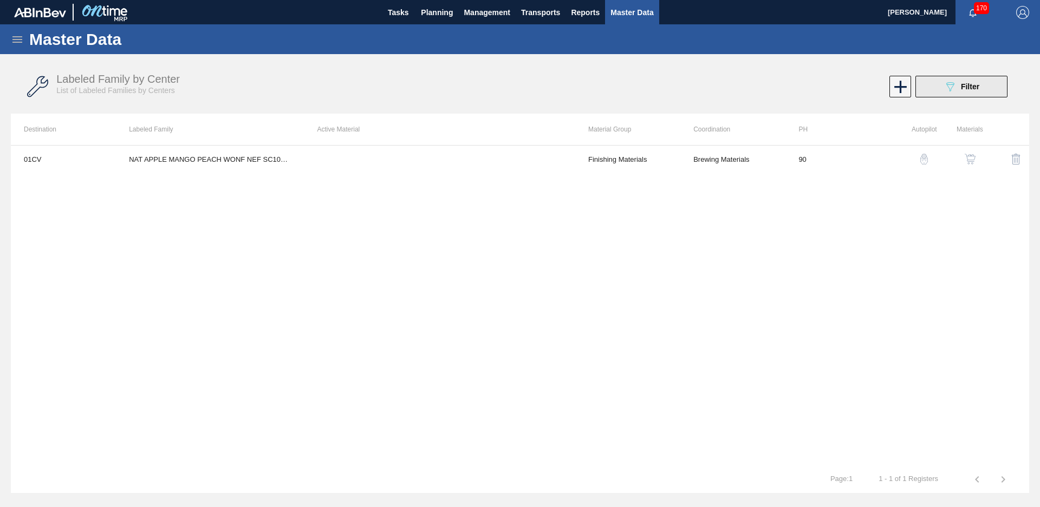
click at [954, 89] on icon "089F7B8B-B2A5-4AFE-B5C0-19BA573D28AC" at bounding box center [949, 86] width 13 height 13
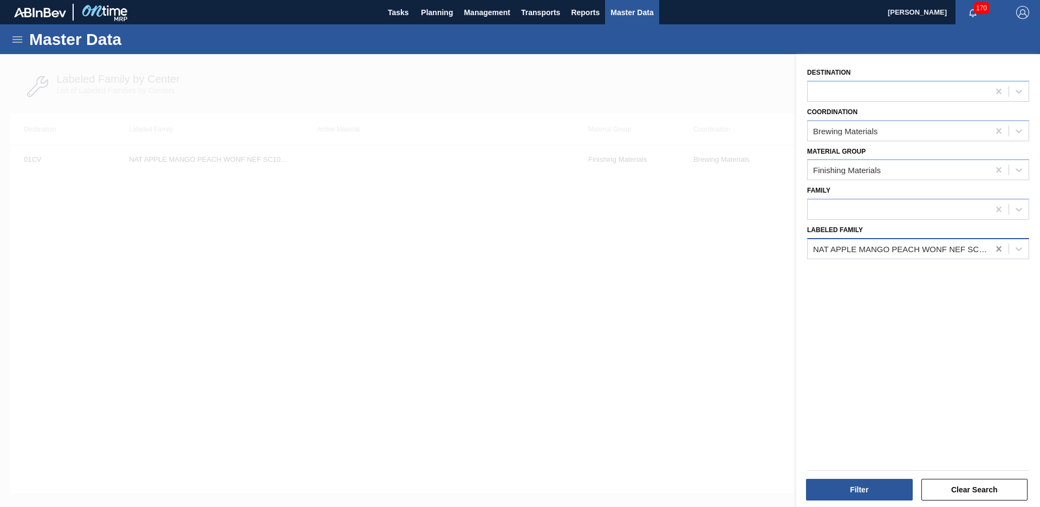
click at [1002, 252] on div at bounding box center [998, 248] width 19 height 19
type Family "Nat strawberry apple"
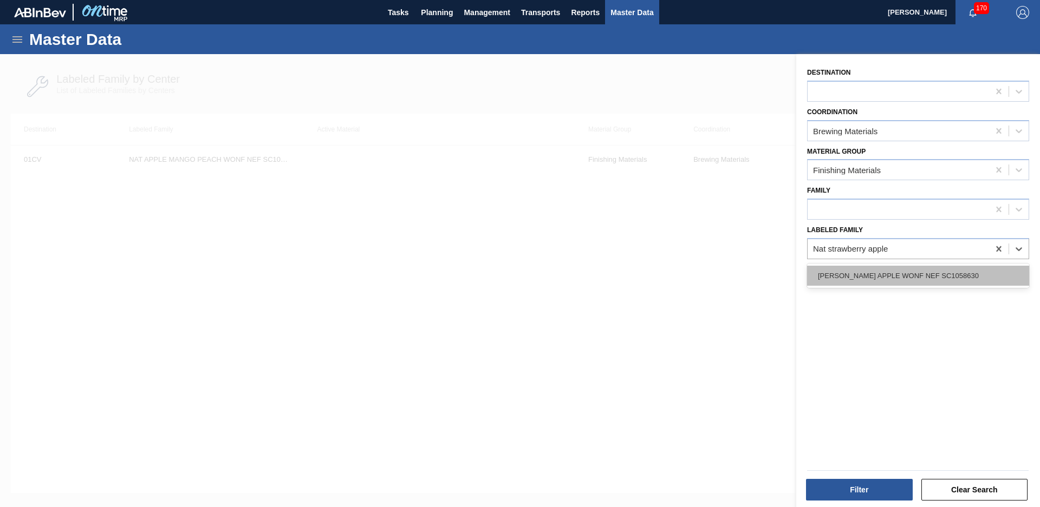
click at [966, 278] on div "[PERSON_NAME] APPLE WONF NEF SC1058630" at bounding box center [918, 276] width 222 height 20
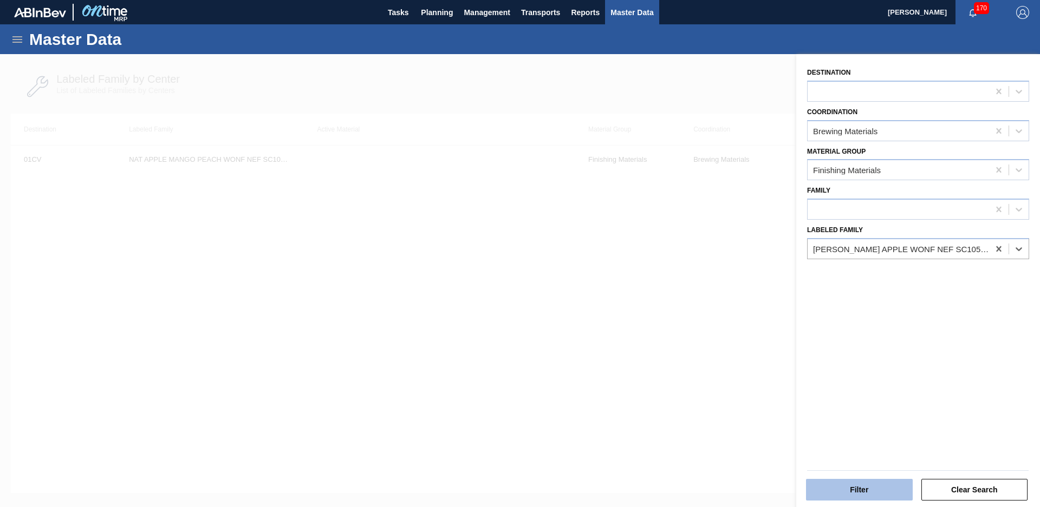
click at [892, 480] on button "Filter" at bounding box center [859, 490] width 107 height 22
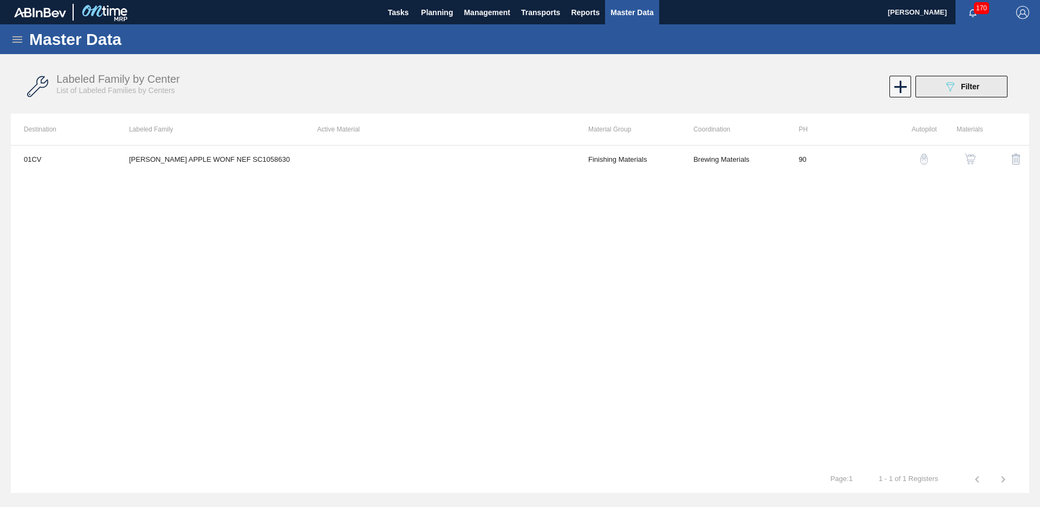
click at [967, 83] on span "Filter" at bounding box center [970, 86] width 18 height 9
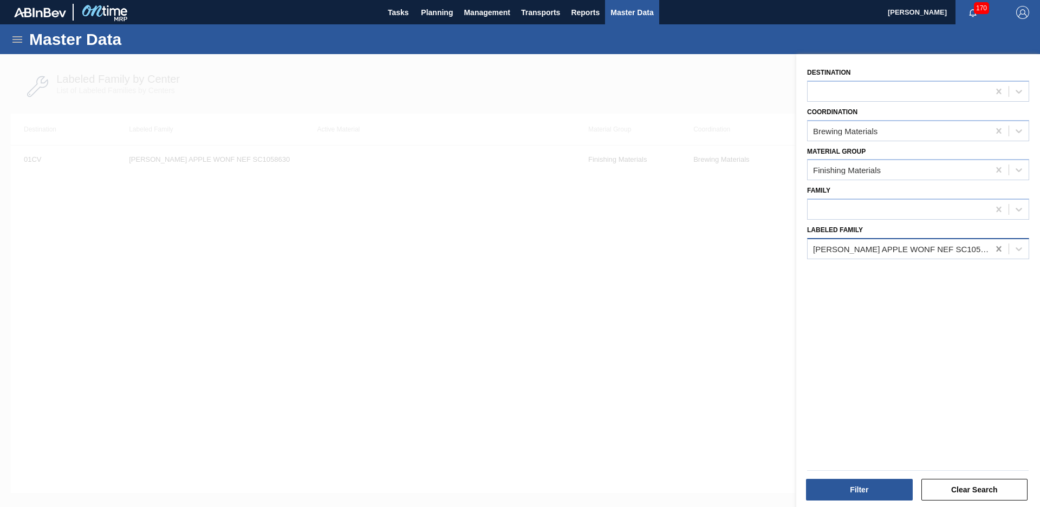
click at [997, 250] on icon at bounding box center [998, 249] width 11 height 11
type Family "i"
type Family "IFF mango"
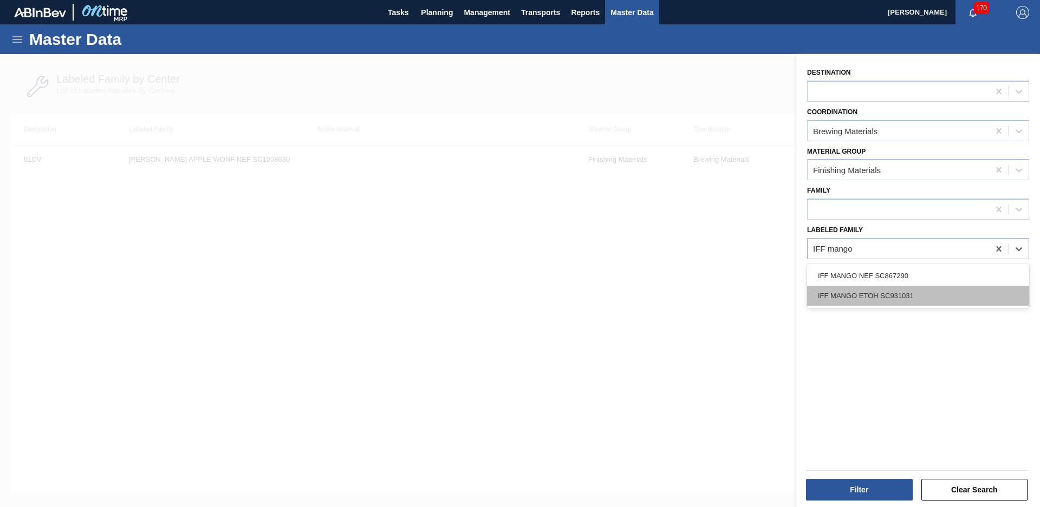
click at [922, 298] on div "IFF MANGO ETOH SC931031" at bounding box center [918, 296] width 222 height 20
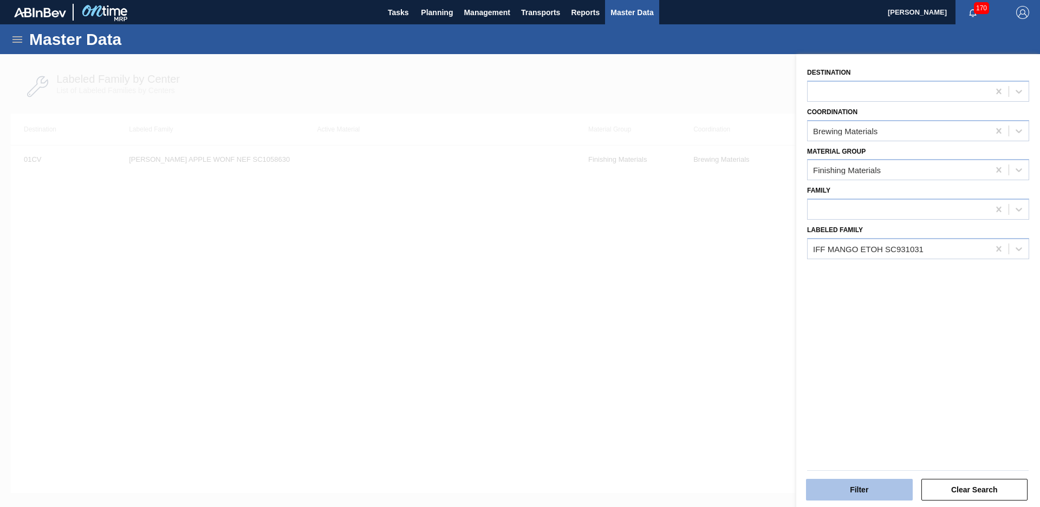
click at [878, 492] on button "Filter" at bounding box center [859, 490] width 107 height 22
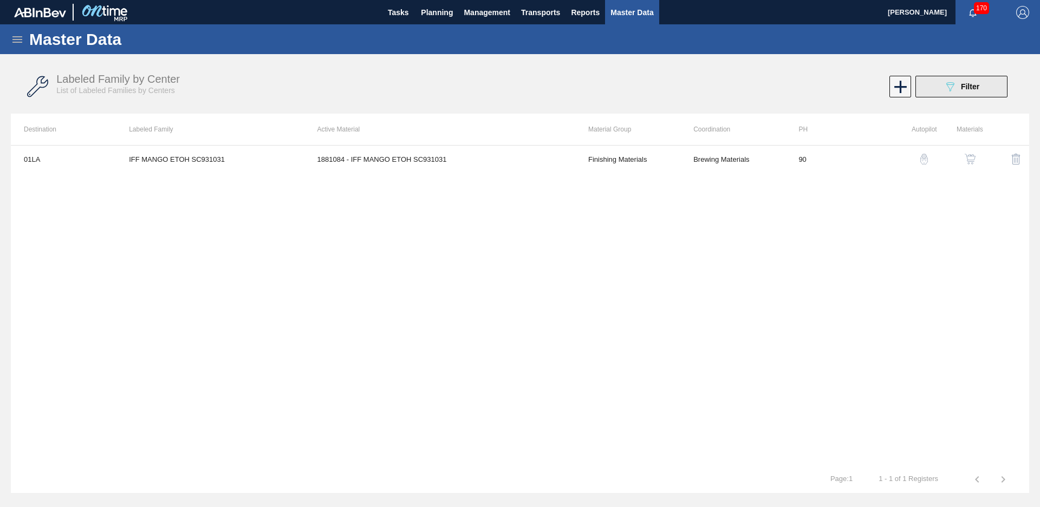
click at [925, 84] on button "089F7B8B-B2A5-4AFE-B5C0-19BA573D28AC Filter" at bounding box center [961, 87] width 92 height 22
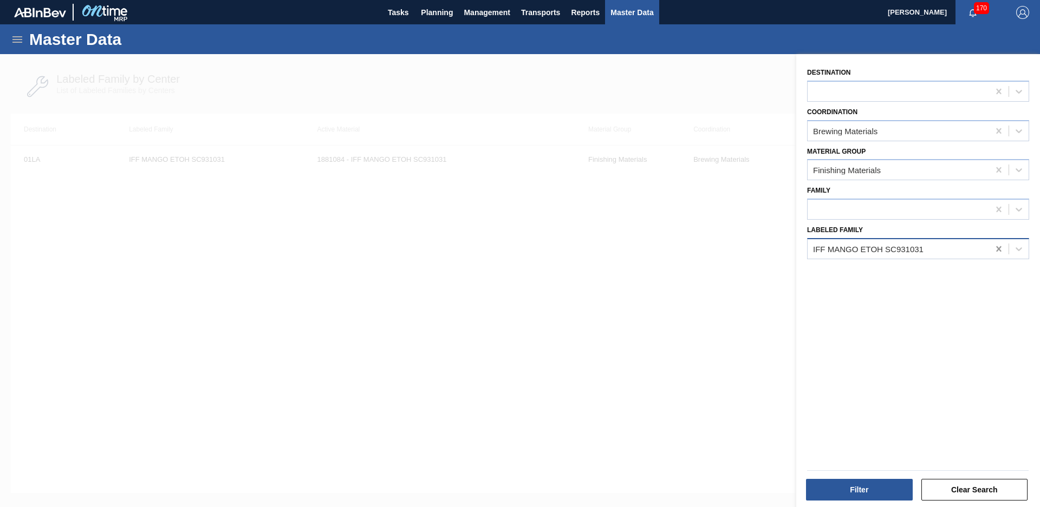
click at [996, 253] on icon at bounding box center [998, 249] width 11 height 11
type Family "sov marg"
drag, startPoint x: 951, startPoint y: 277, endPoint x: 937, endPoint y: 308, distance: 33.9
click at [951, 279] on div "SOV [PERSON_NAME] FLV SF 27350.1" at bounding box center [918, 276] width 222 height 20
click at [896, 505] on div "Filter Clear Search" at bounding box center [914, 482] width 244 height 55
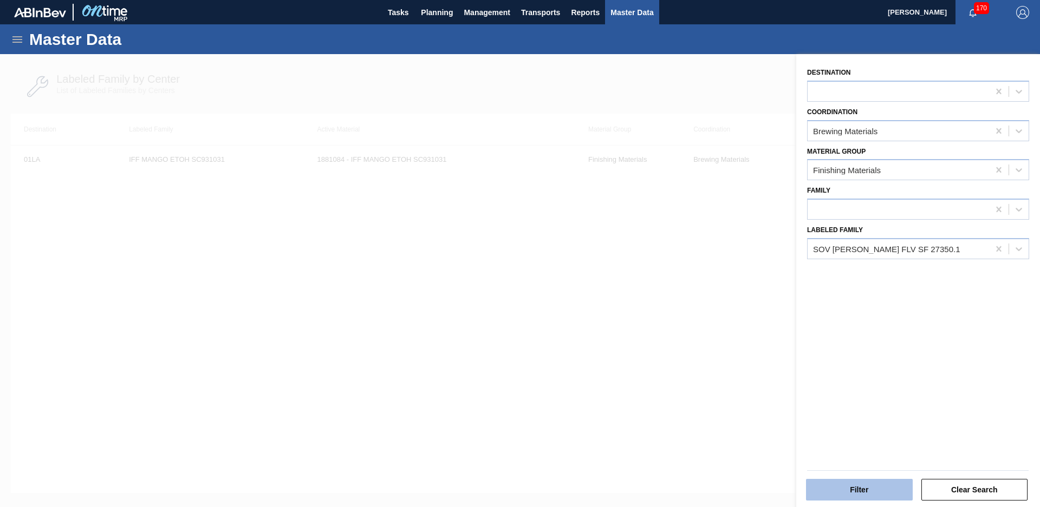
click at [896, 489] on button "Filter" at bounding box center [859, 490] width 107 height 22
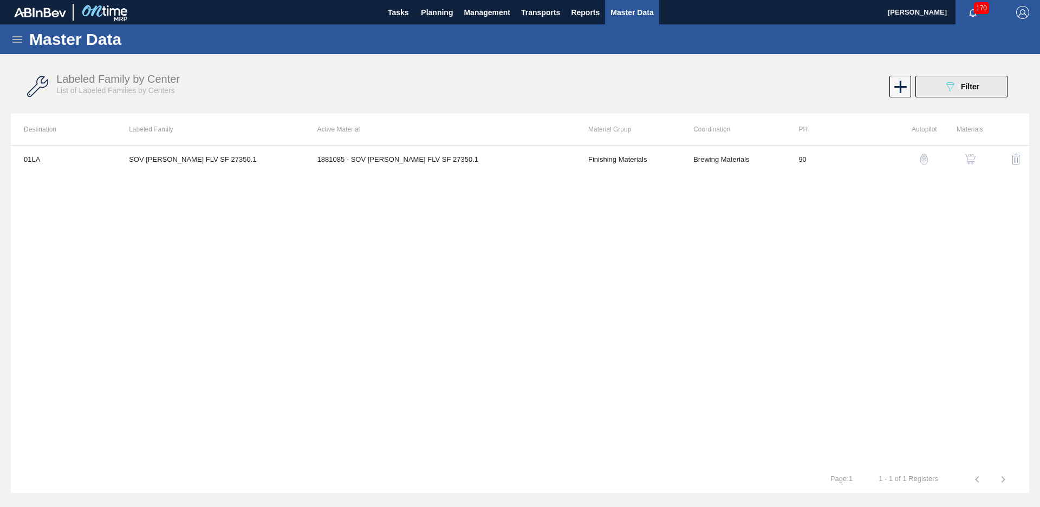
click at [960, 88] on div "089F7B8B-B2A5-4AFE-B5C0-19BA573D28AC Filter" at bounding box center [961, 86] width 36 height 13
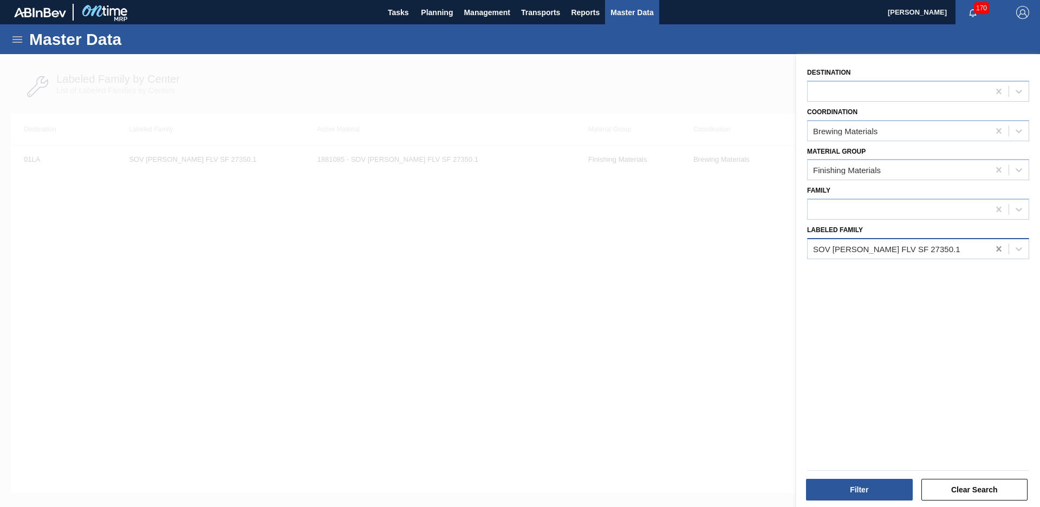
click at [997, 250] on icon at bounding box center [998, 248] width 5 height 5
type Family "SOV CLOUD"
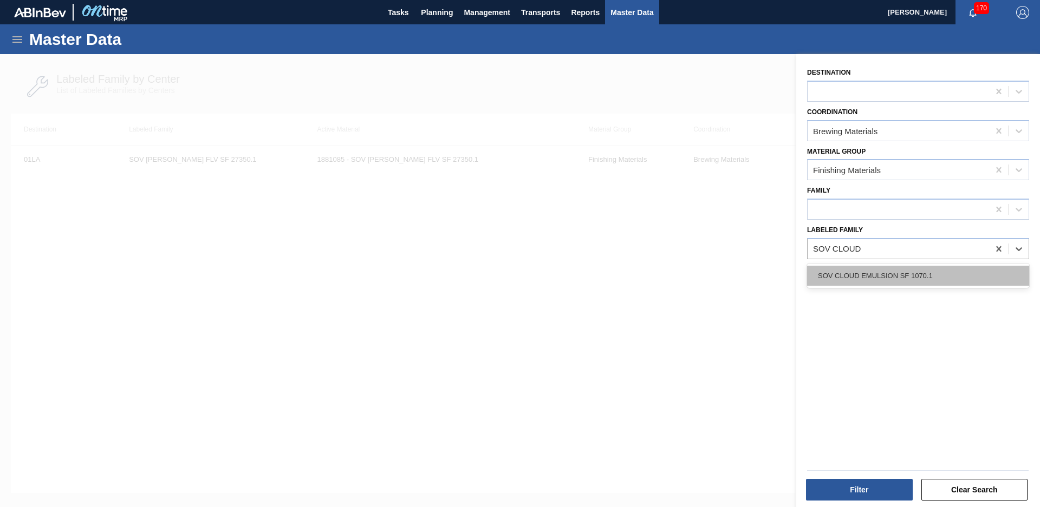
click at [904, 284] on div "SOV CLOUD EMULSION SF 1070.1" at bounding box center [918, 276] width 222 height 20
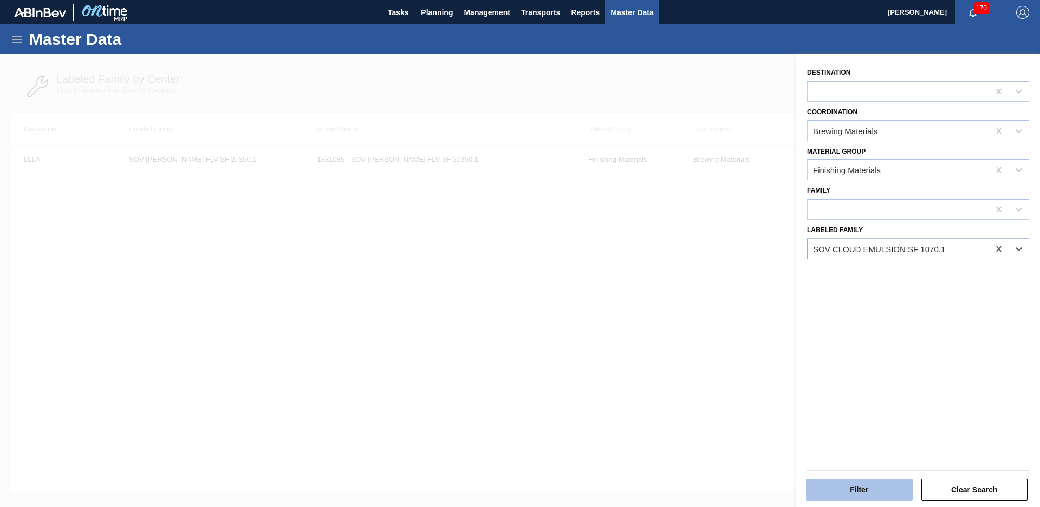
click at [877, 492] on button "Filter" at bounding box center [859, 490] width 107 height 22
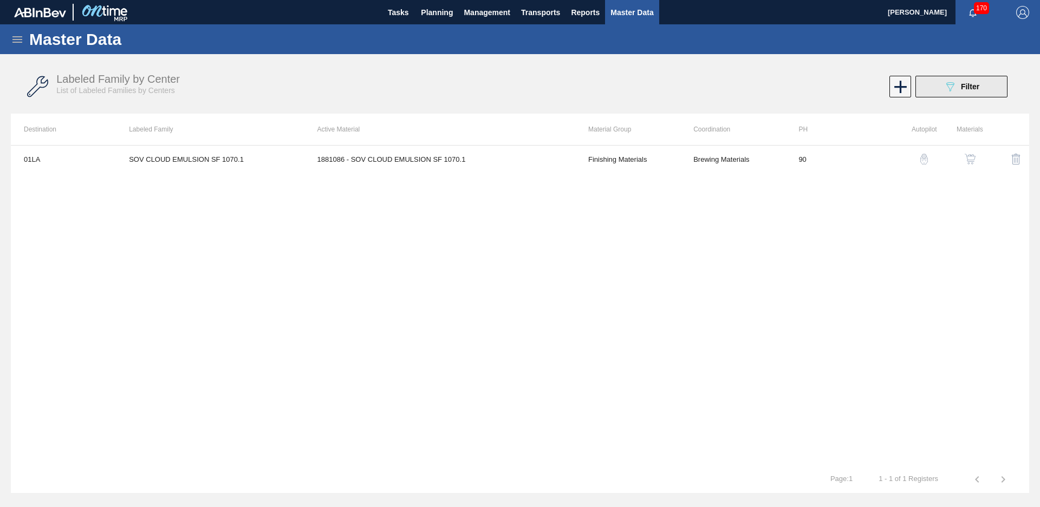
click at [954, 85] on icon "089F7B8B-B2A5-4AFE-B5C0-19BA573D28AC" at bounding box center [949, 86] width 13 height 13
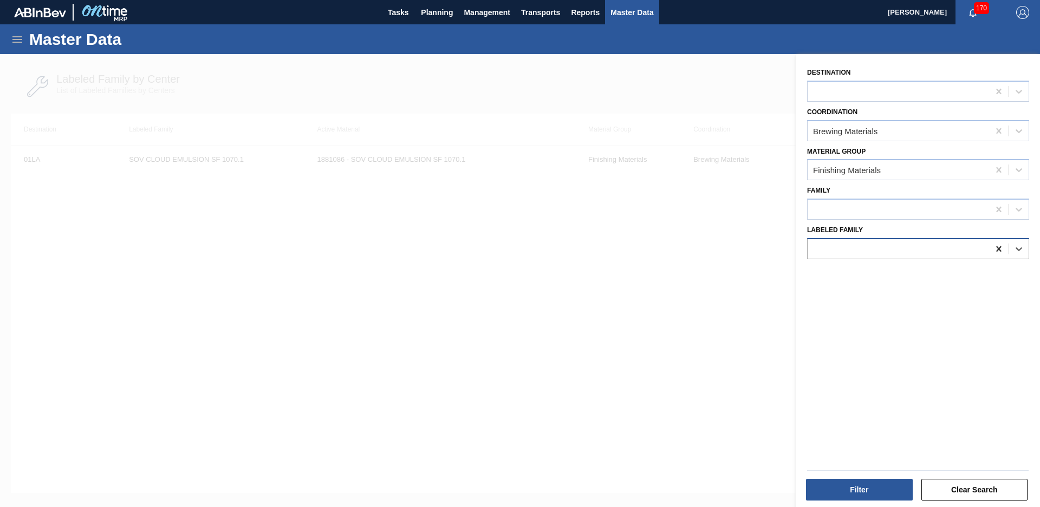
click at [1000, 255] on div at bounding box center [998, 248] width 19 height 19
type Family "Emulsitech"
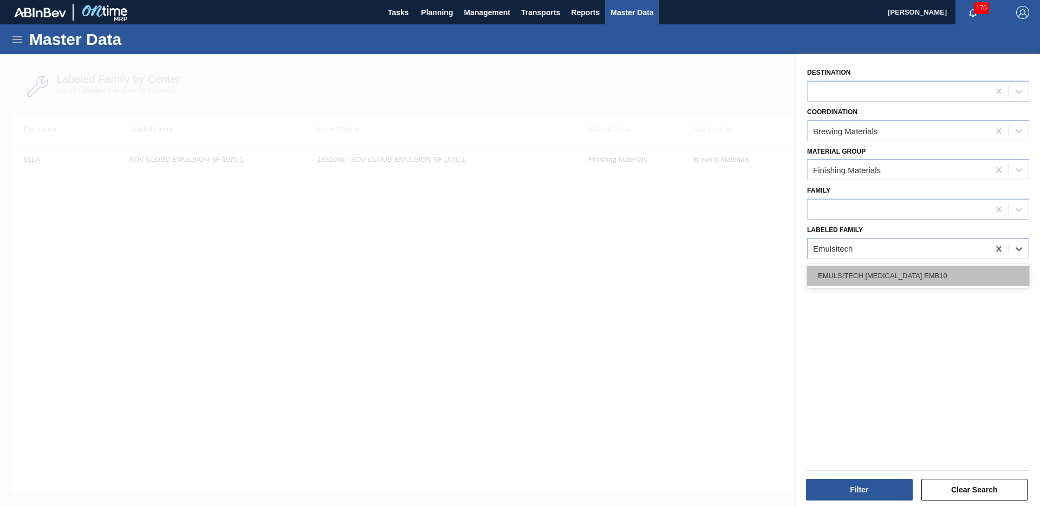
click at [927, 266] on div "EMULSITECH [MEDICAL_DATA] EMB10" at bounding box center [918, 276] width 222 height 20
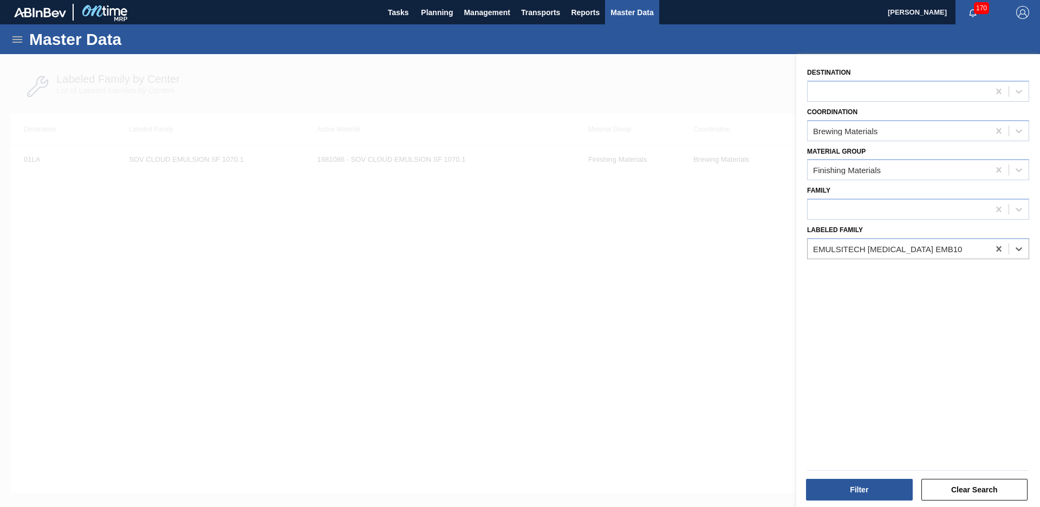
click at [863, 505] on div "Filter Clear Search" at bounding box center [914, 482] width 244 height 55
click at [862, 488] on button "Filter" at bounding box center [859, 490] width 107 height 22
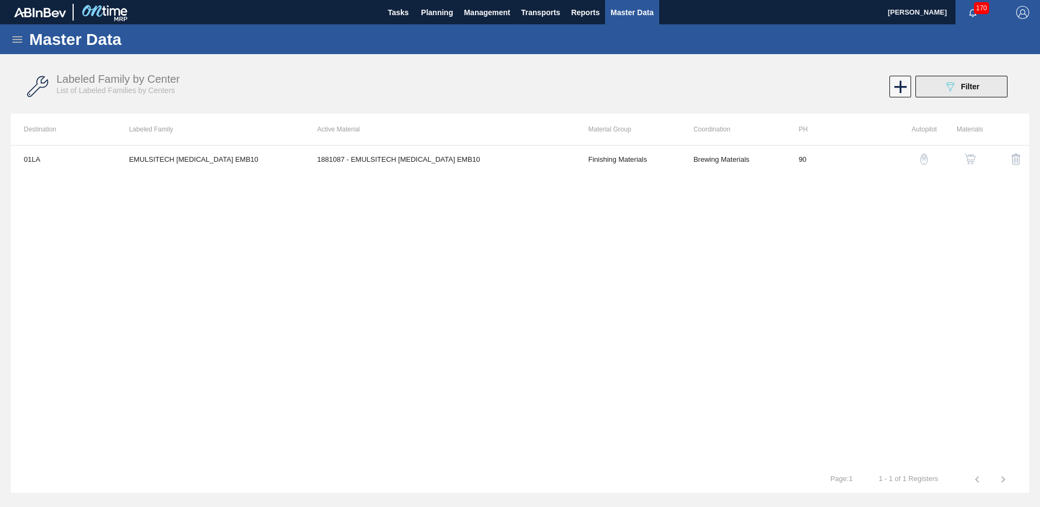
click at [991, 83] on button "089F7B8B-B2A5-4AFE-B5C0-19BA573D28AC Filter" at bounding box center [961, 87] width 92 height 22
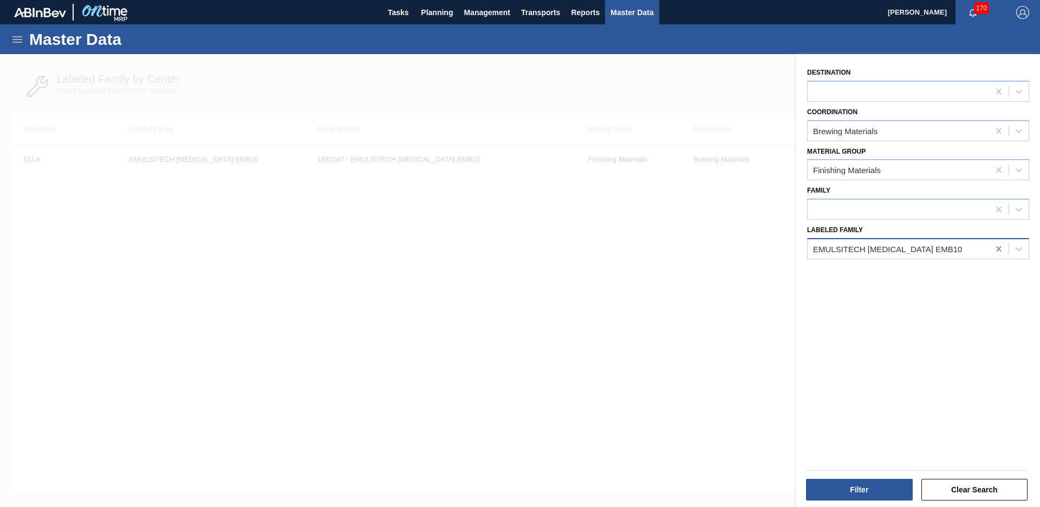
click at [998, 248] on icon at bounding box center [998, 249] width 11 height 11
type Family "iff orange"
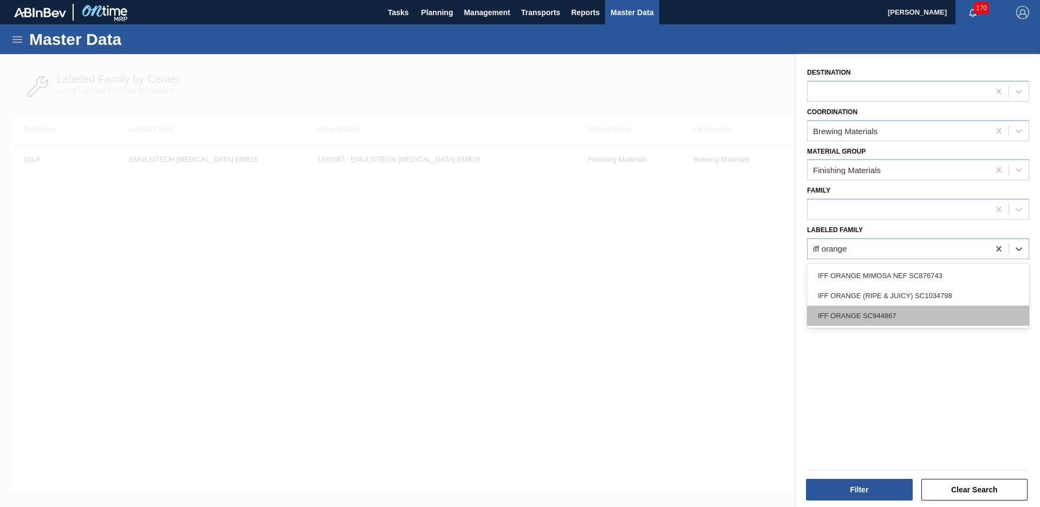
click at [956, 320] on div "IFF ORANGE SC944867" at bounding box center [918, 316] width 222 height 20
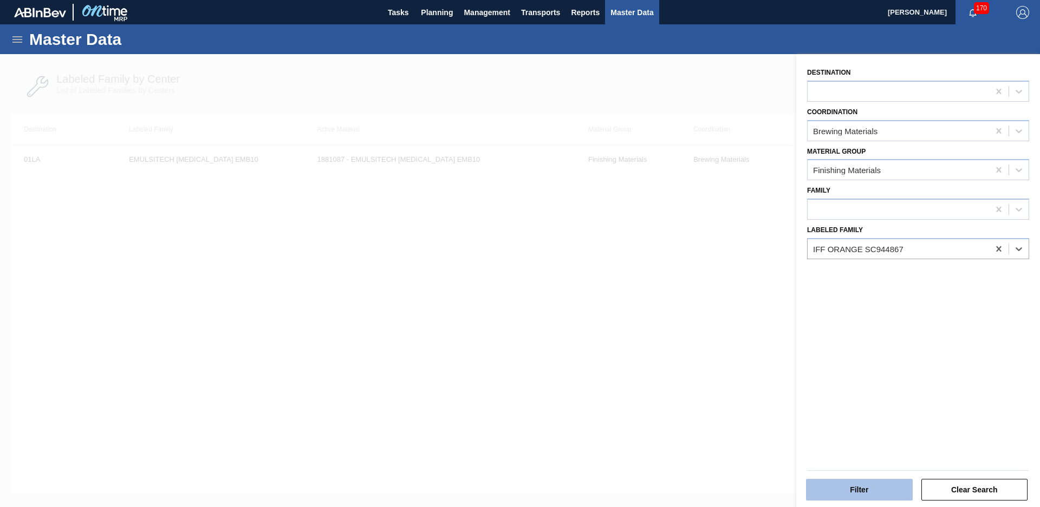
click at [874, 494] on button "Filter" at bounding box center [859, 490] width 107 height 22
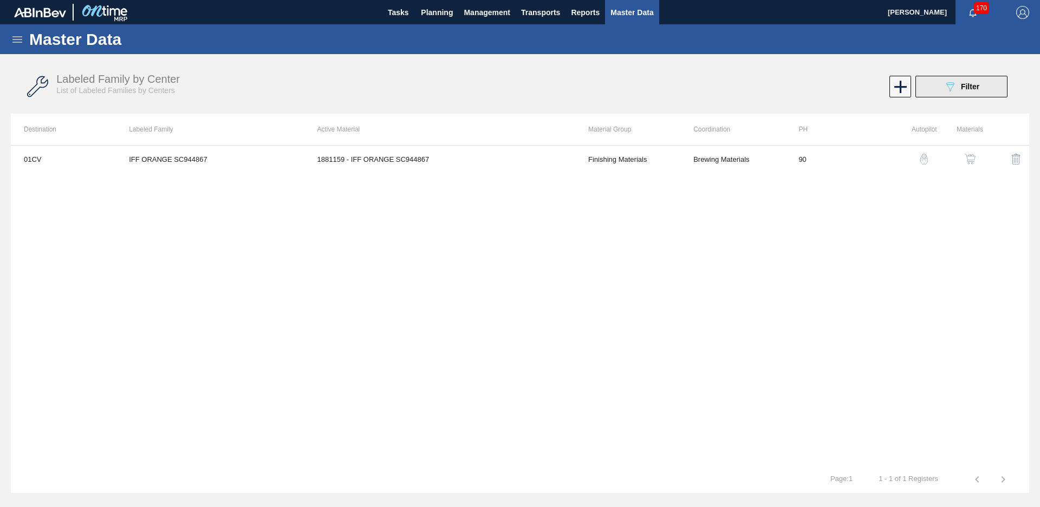
drag, startPoint x: 978, startPoint y: 105, endPoint x: 970, endPoint y: 79, distance: 26.6
click at [978, 105] on div "Labeled Family by Center List of Labeled Families by Centers 089F7B8B-B2A5-4AFE…" at bounding box center [520, 87] width 1018 height 41
click at [970, 79] on button "089F7B8B-B2A5-4AFE-B5C0-19BA573D28AC Filter" at bounding box center [961, 87] width 92 height 22
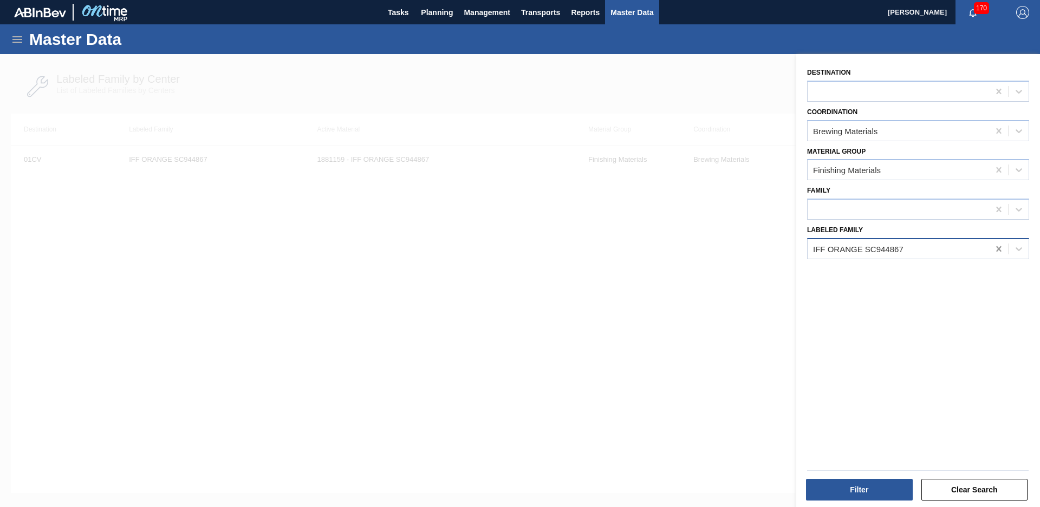
click at [995, 241] on div at bounding box center [998, 248] width 19 height 19
type Family "fruco tut"
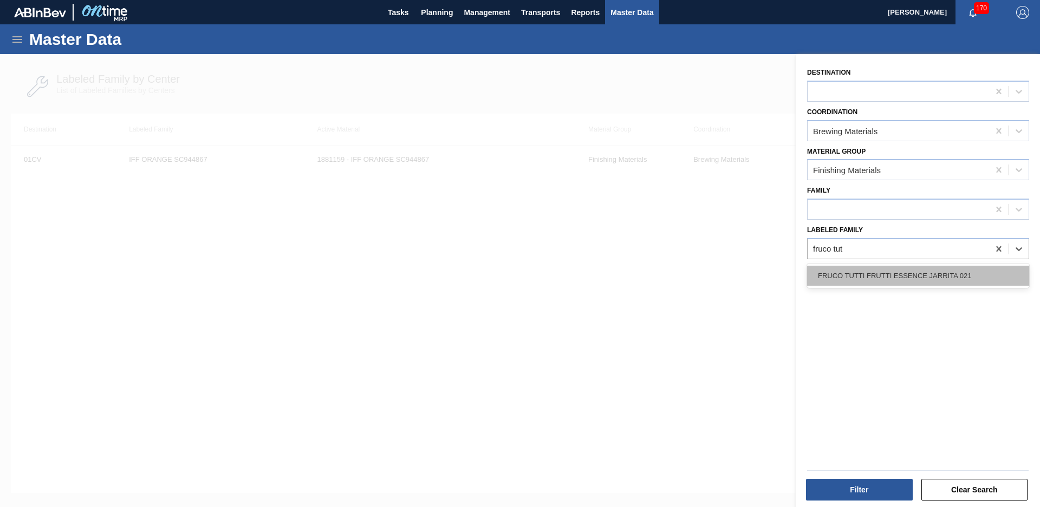
click at [930, 281] on div "FRUCO TUTTI FRUTTI ESSENCE JARRITA 021" at bounding box center [918, 276] width 222 height 20
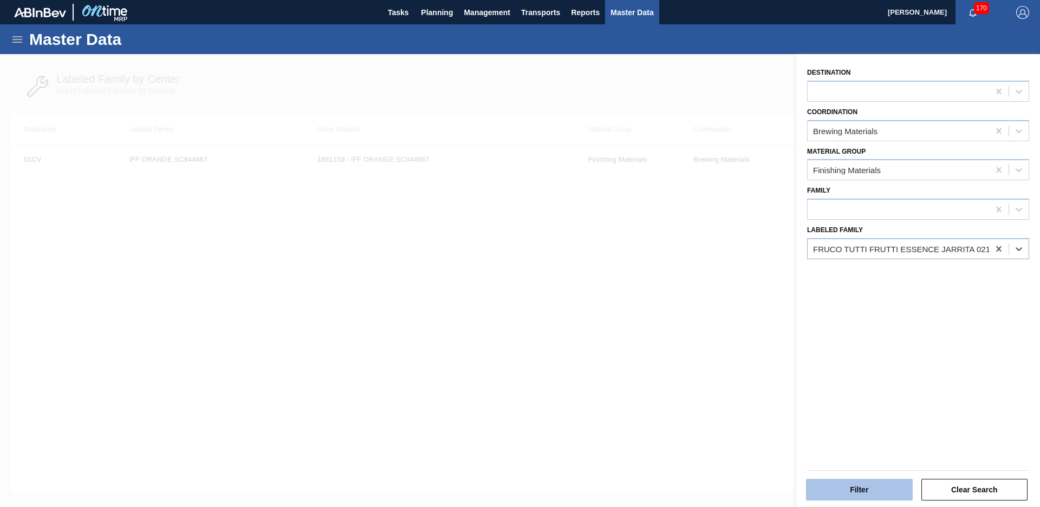
click at [888, 480] on button "Filter" at bounding box center [859, 490] width 107 height 22
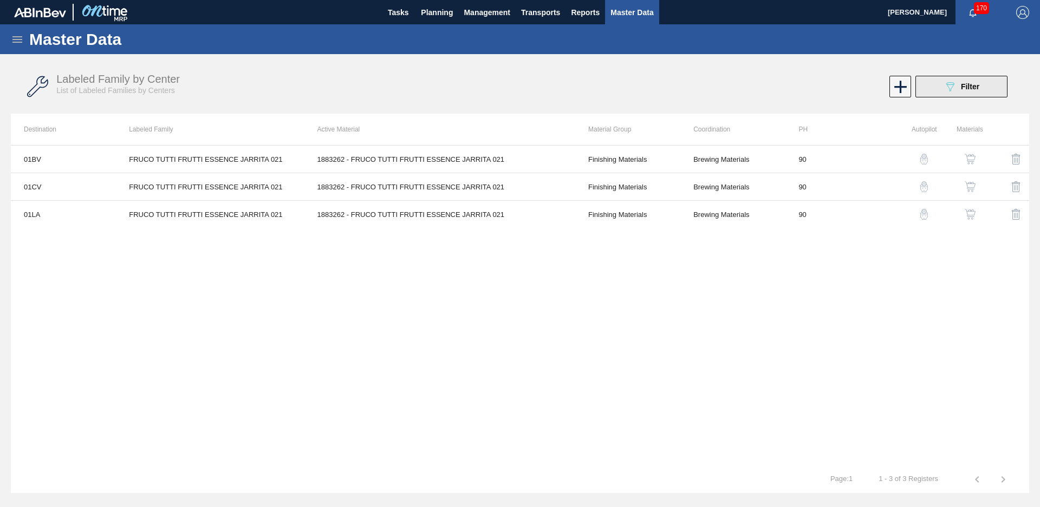
click at [945, 93] on icon "089F7B8B-B2A5-4AFE-B5C0-19BA573D28AC" at bounding box center [949, 86] width 13 height 13
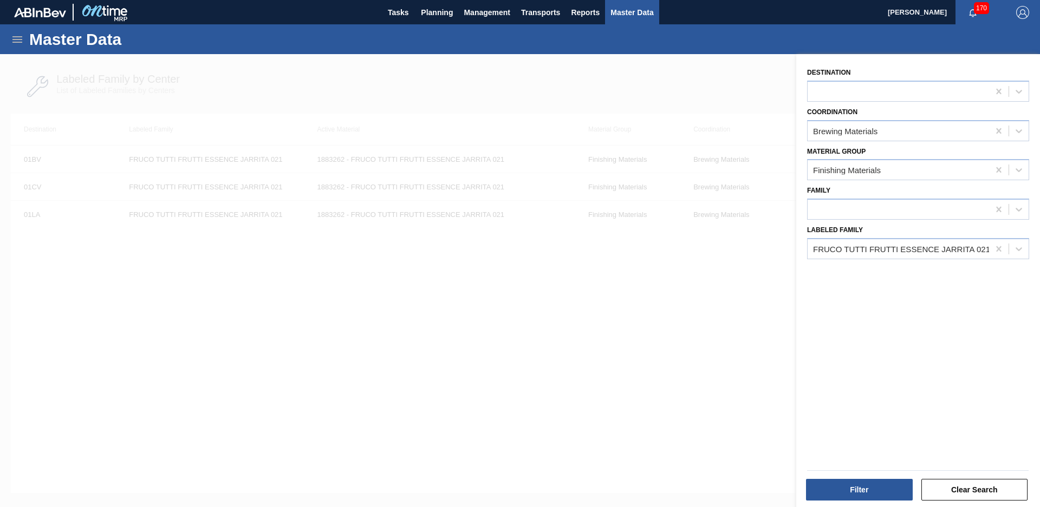
click at [738, 363] on div at bounding box center [520, 307] width 1040 height 507
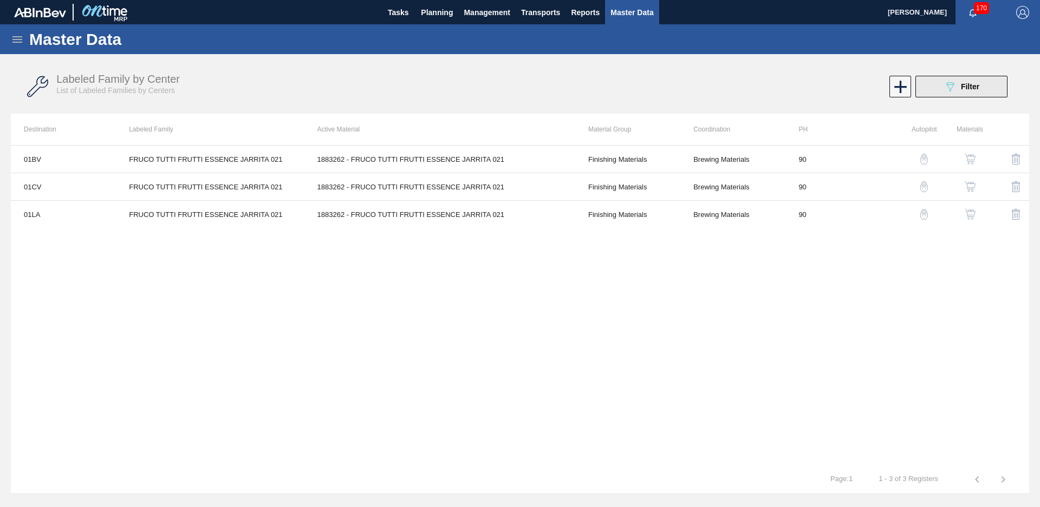
click at [974, 82] on span "Filter" at bounding box center [970, 86] width 18 height 9
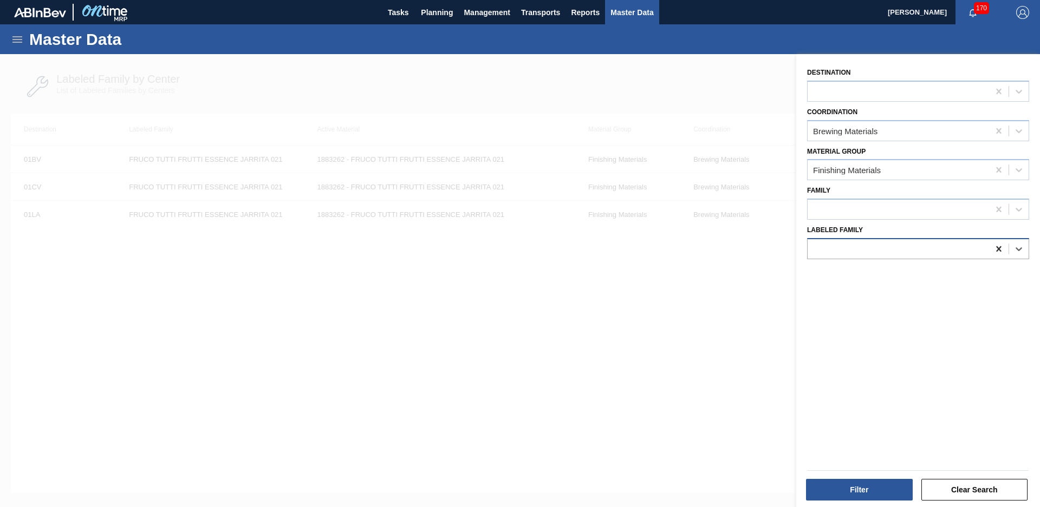
click at [994, 252] on icon at bounding box center [998, 249] width 11 height 11
type Family "IFF tropical sangria type"
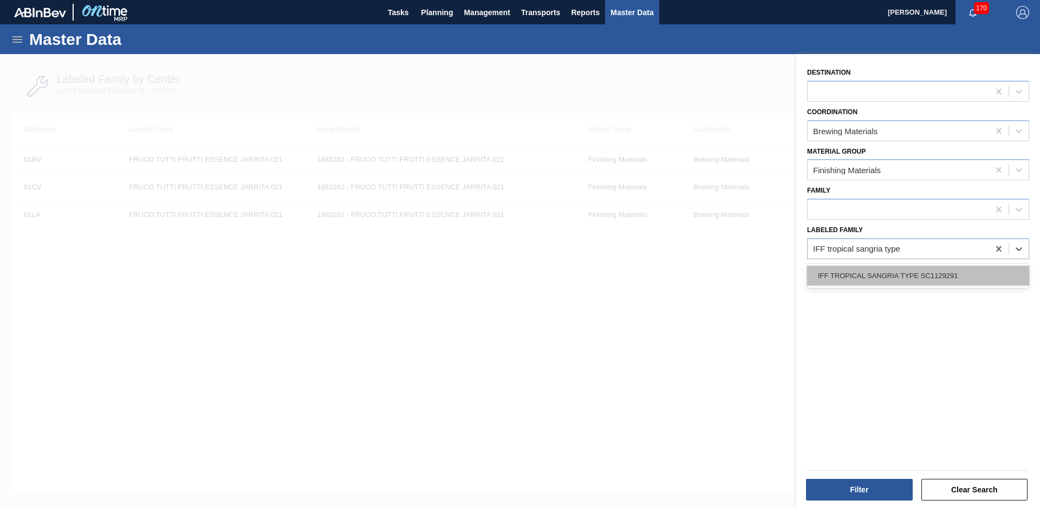
click at [974, 268] on div "IFF TROPICAL SANGRIA TYPE SC1129291" at bounding box center [918, 276] width 222 height 20
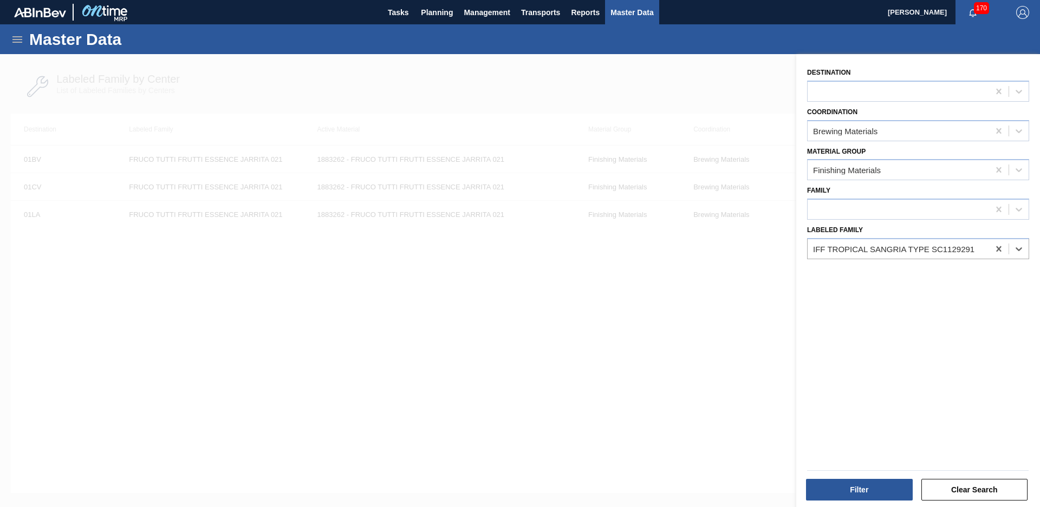
click at [864, 478] on div "Filter" at bounding box center [860, 490] width 115 height 24
click at [864, 482] on button "Filter" at bounding box center [859, 490] width 107 height 22
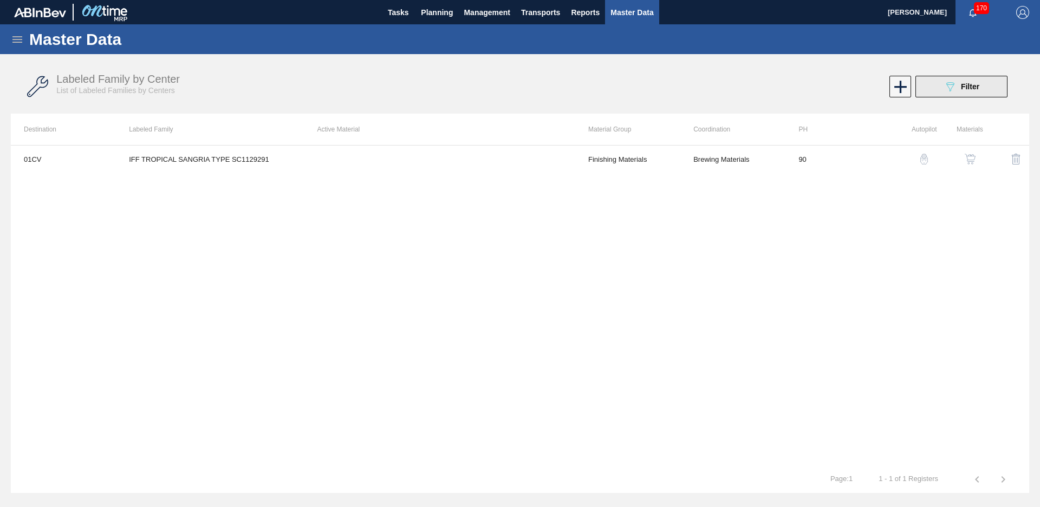
click at [946, 86] on icon "089F7B8B-B2A5-4AFE-B5C0-19BA573D28AC" at bounding box center [949, 86] width 13 height 13
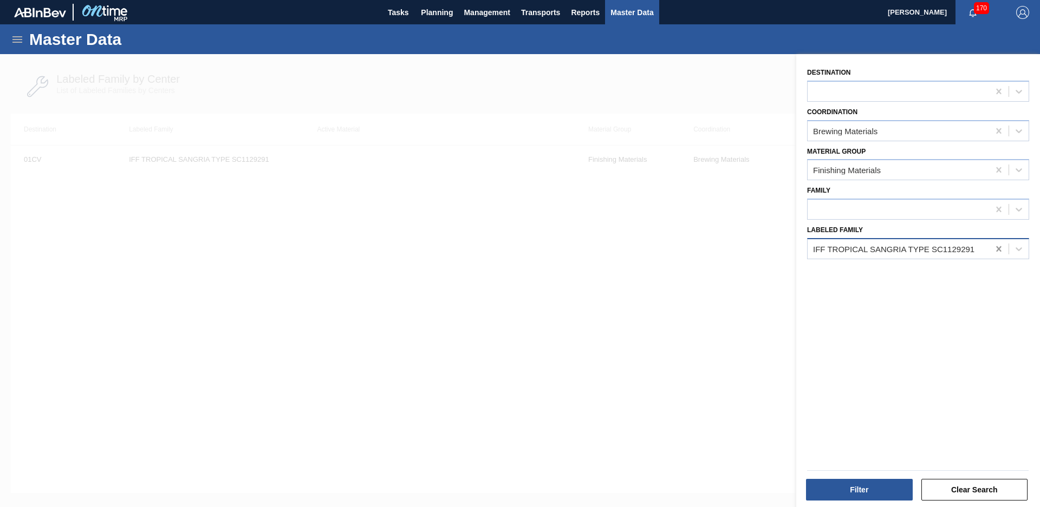
click at [1001, 252] on icon at bounding box center [998, 249] width 11 height 11
type Family "IFF peach sa"
click at [949, 289] on div "Destination Coordination Brewing Materials Material Group Finishing Materials F…" at bounding box center [918, 282] width 244 height 456
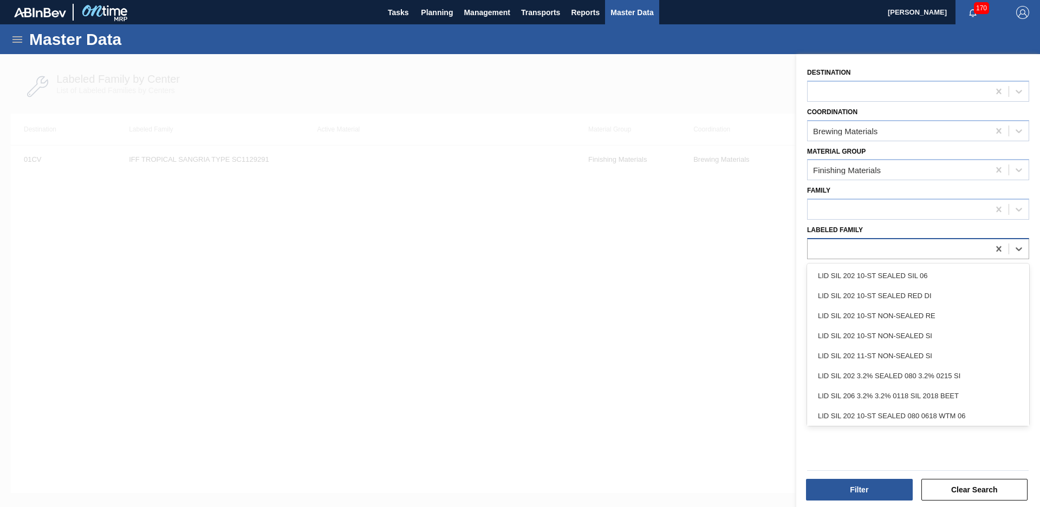
click at [947, 242] on div at bounding box center [897, 249] width 181 height 16
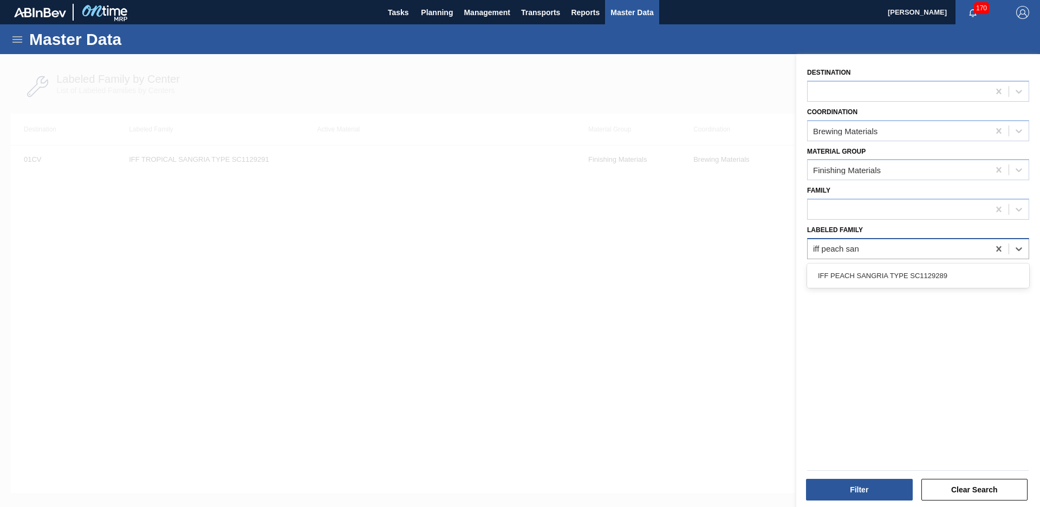
type Family "iff peach sang"
click at [932, 266] on div "IFF PEACH SANGRIA TYPE SC1129289" at bounding box center [918, 276] width 222 height 20
click at [856, 479] on button "Filter" at bounding box center [859, 490] width 107 height 22
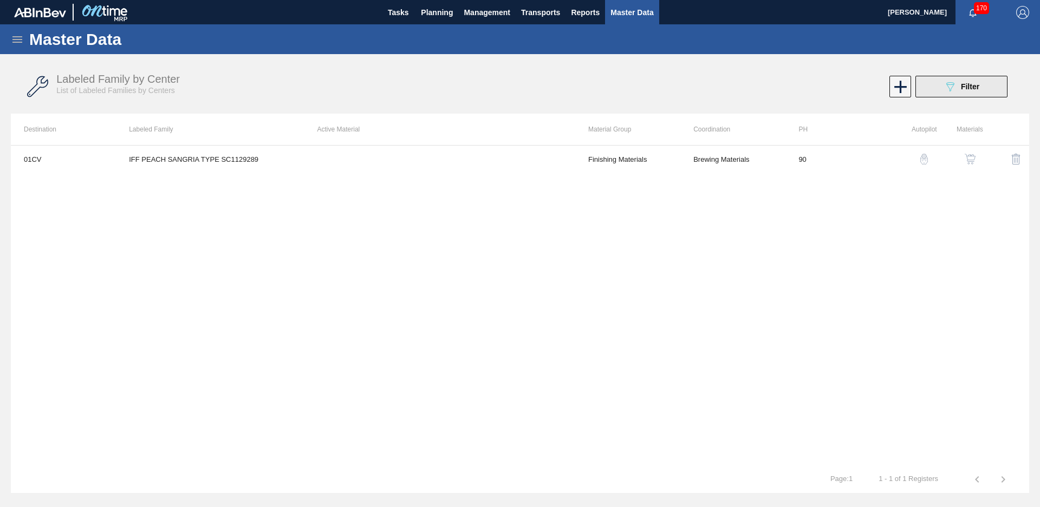
click at [943, 81] on icon "089F7B8B-B2A5-4AFE-B5C0-19BA573D28AC" at bounding box center [949, 86] width 13 height 13
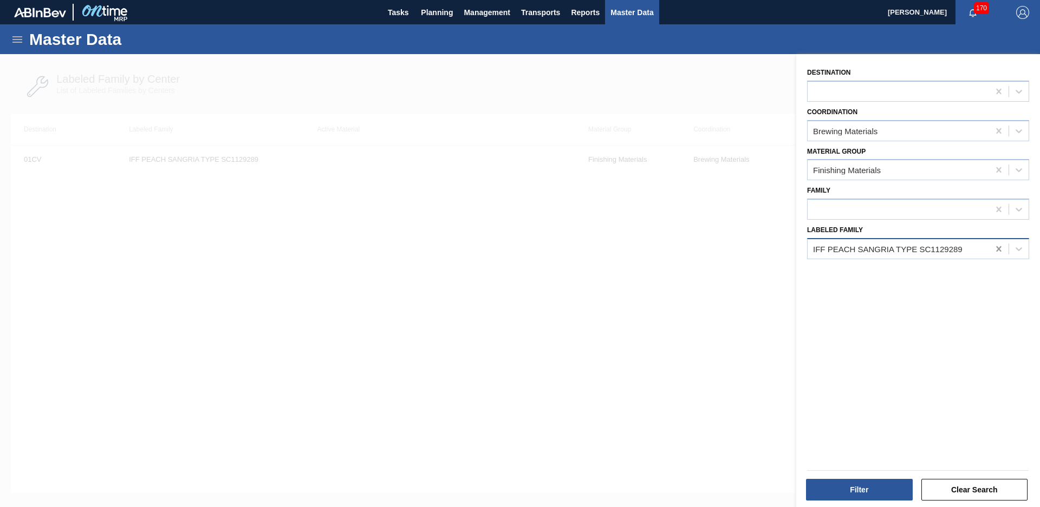
click at [1000, 248] on icon at bounding box center [998, 249] width 11 height 11
type Family "IFF [PERSON_NAME] sangria"
click at [937, 282] on div "Destination Coordination Brewing Materials Material Group Finishing Materials F…" at bounding box center [918, 282] width 244 height 456
click at [933, 251] on div at bounding box center [897, 249] width 181 height 16
type Family "iff [PERSON_NAME] sangria apple"
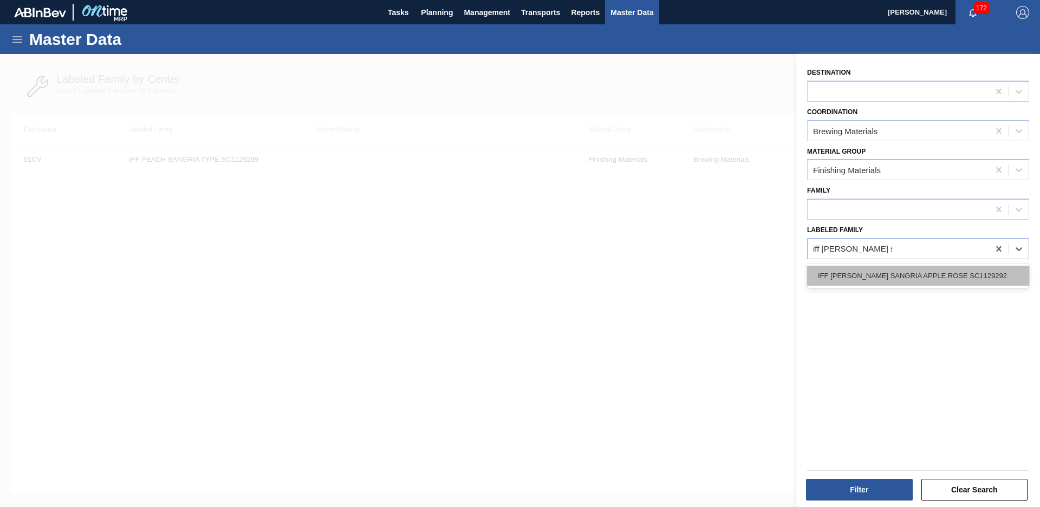
click at [852, 273] on div "IFF [PERSON_NAME] SANGRIA APPLE ROSE SC1129292" at bounding box center [918, 276] width 222 height 20
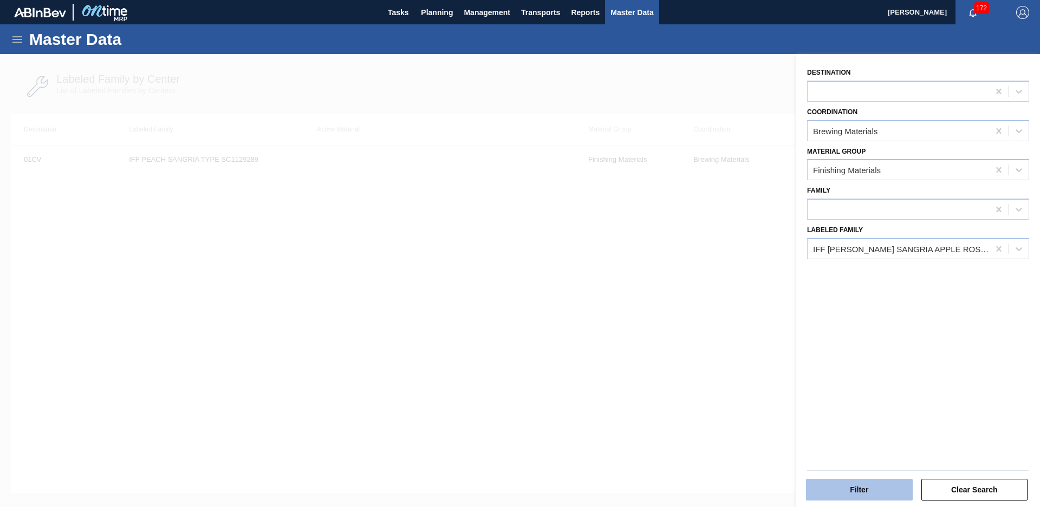
click at [874, 486] on button "Filter" at bounding box center [859, 490] width 107 height 22
